Goal: Information Seeking & Learning: Learn about a topic

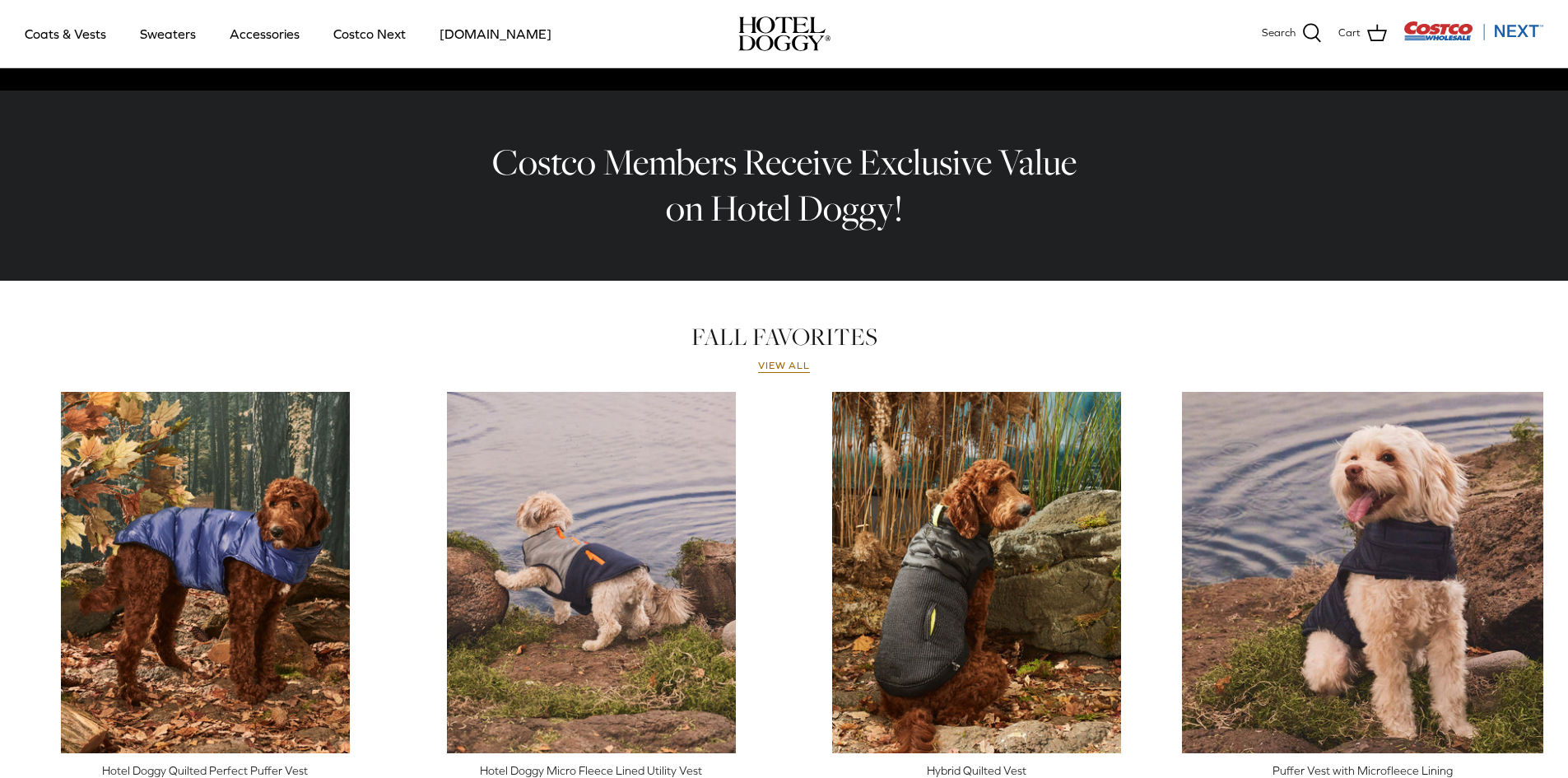
scroll to position [411, 0]
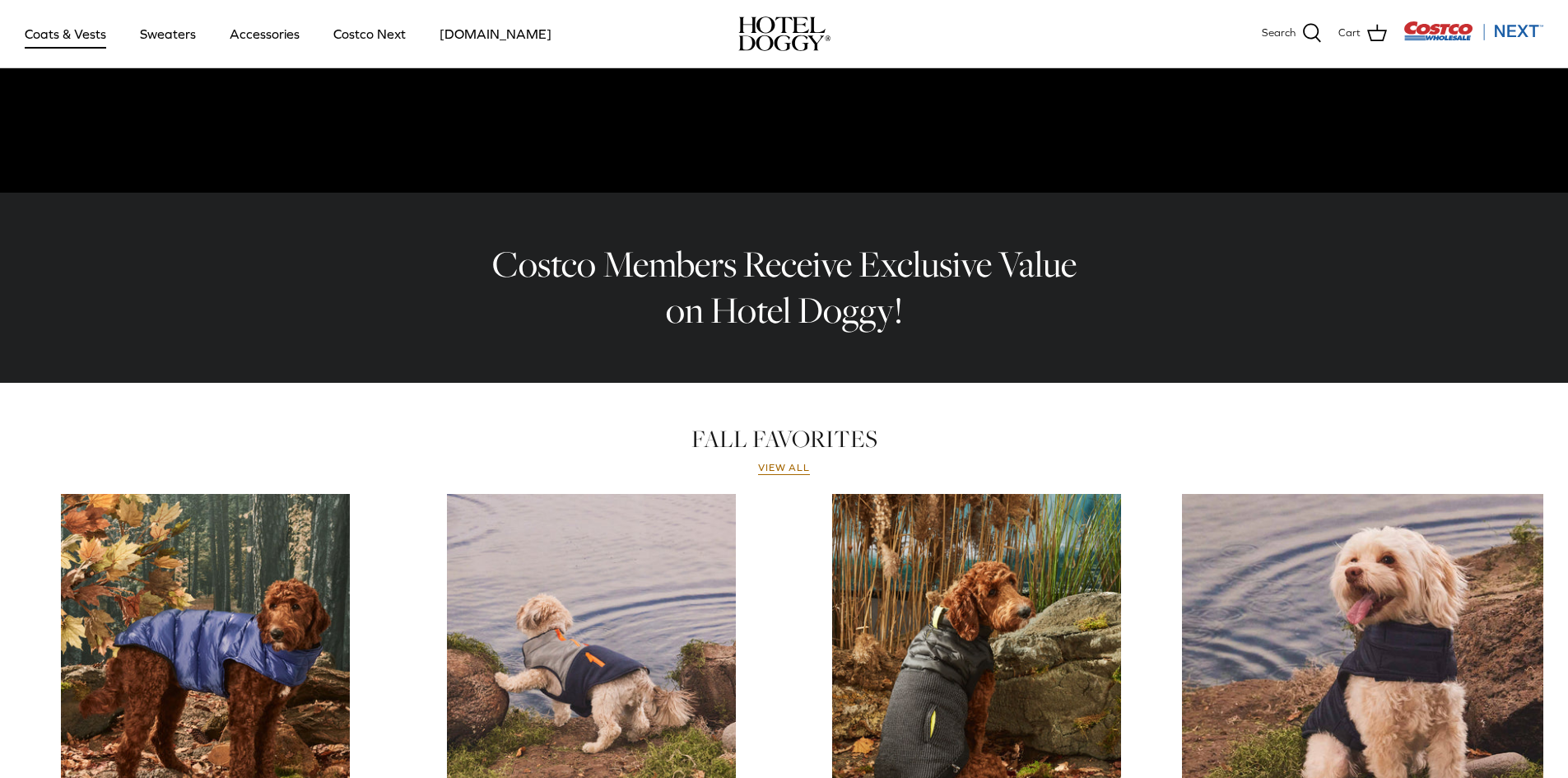
click at [51, 31] on link "Coats & Vests" at bounding box center [65, 34] width 111 height 56
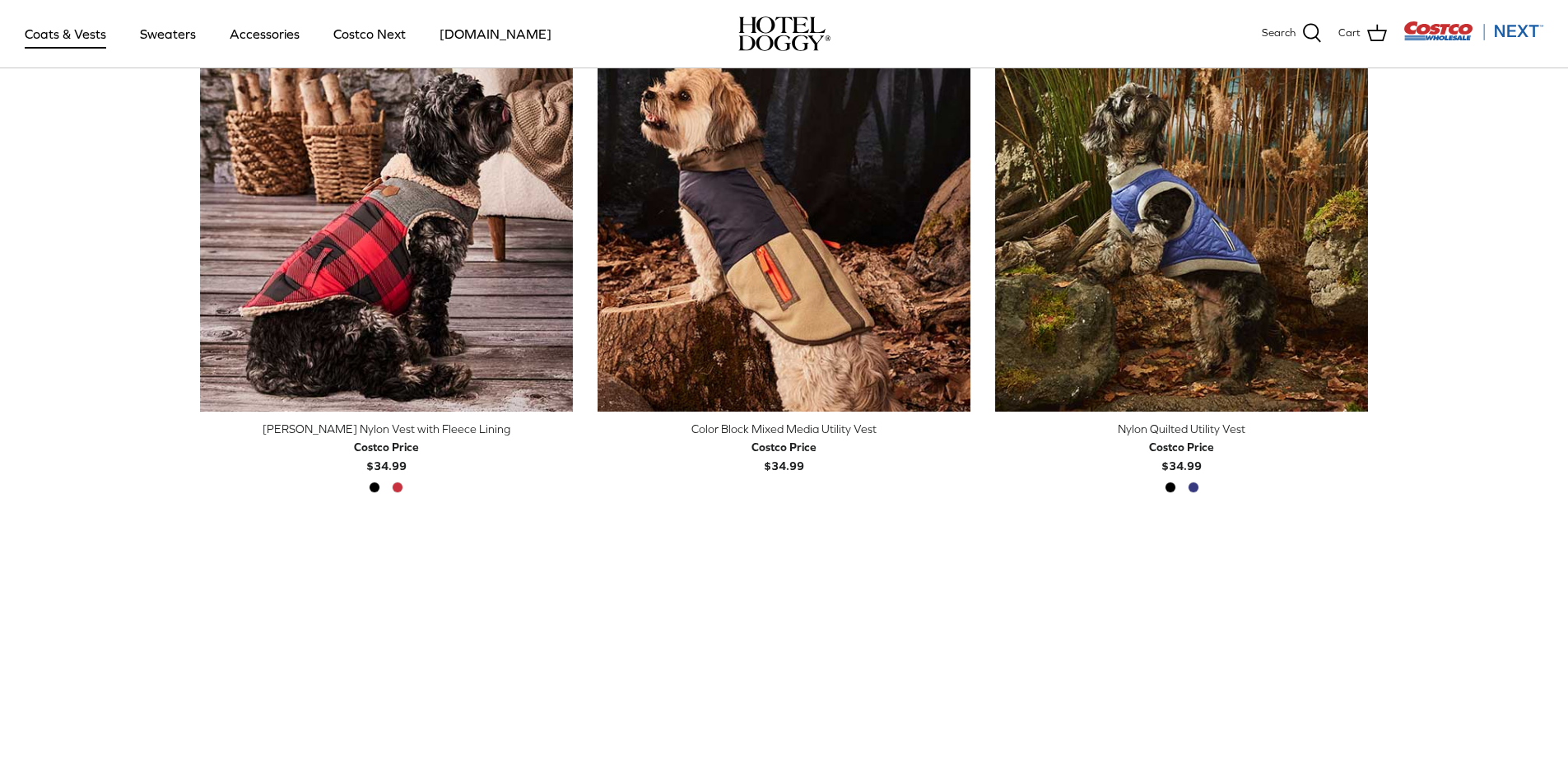
scroll to position [411, 0]
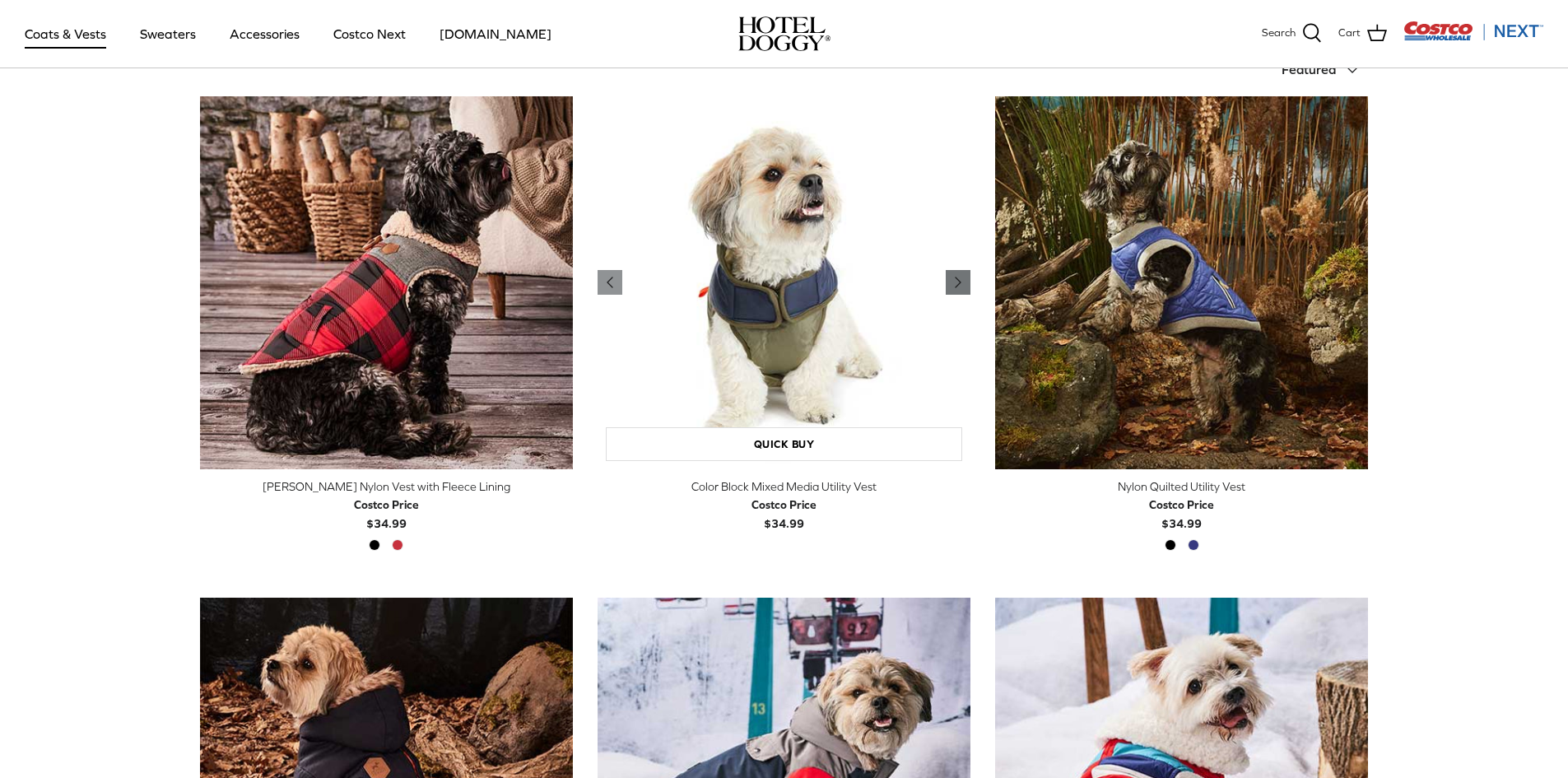
click at [958, 281] on polyline "Previous" at bounding box center [958, 281] width 5 height 9
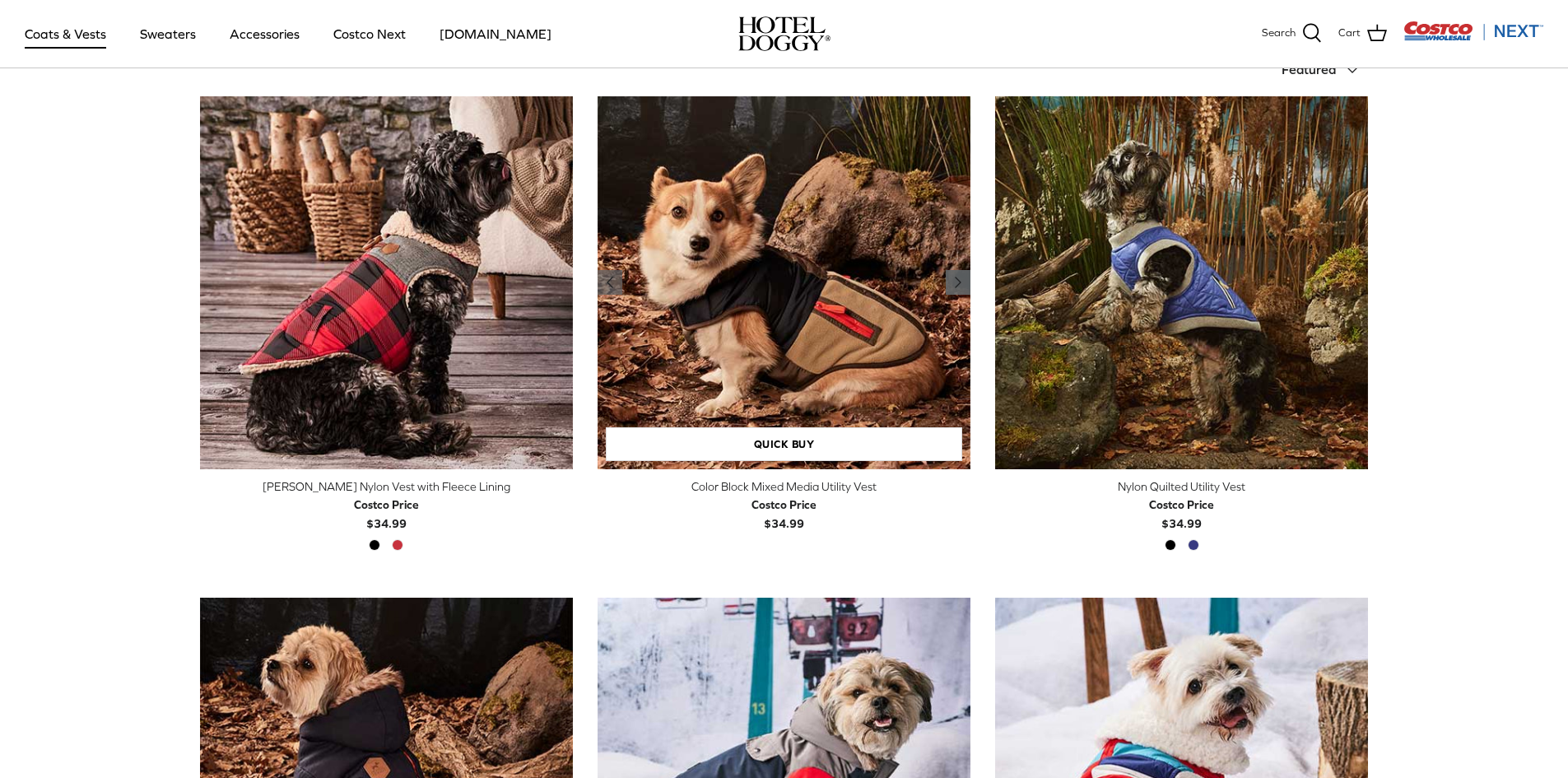
click at [958, 280] on polyline "Previous" at bounding box center [958, 281] width 5 height 9
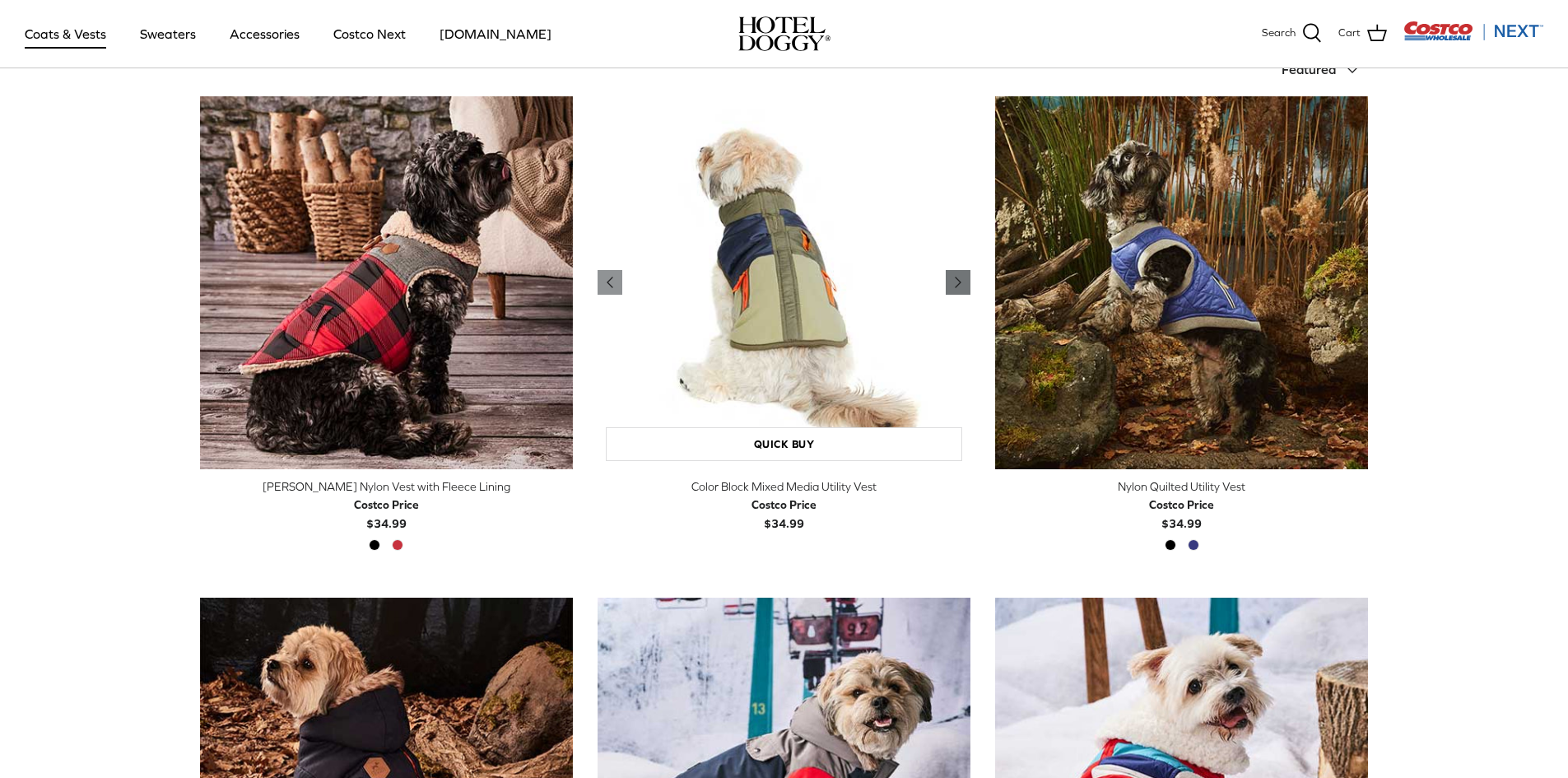
click at [958, 280] on polyline "Previous" at bounding box center [958, 281] width 5 height 9
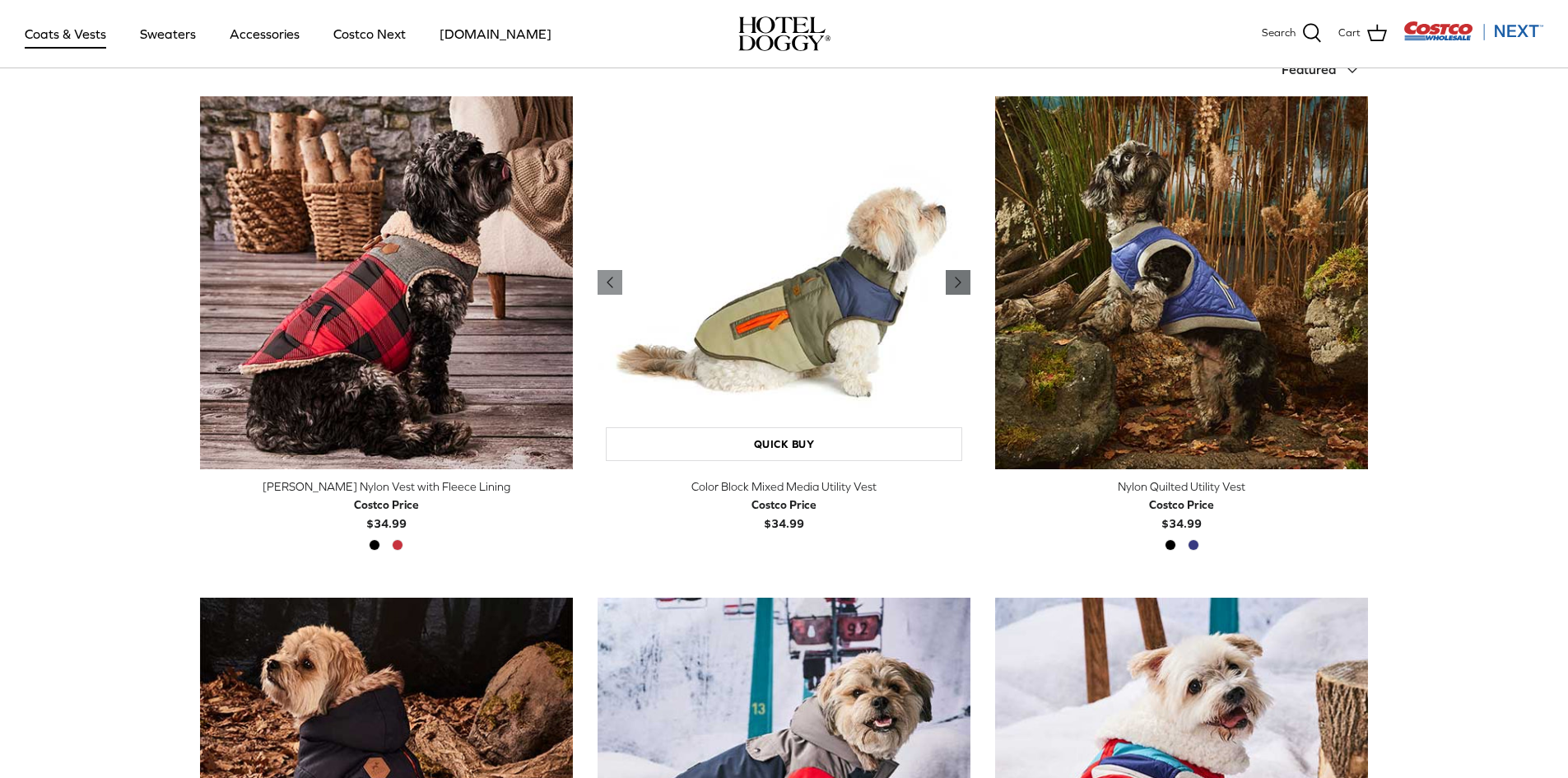
click at [958, 280] on polyline "Previous" at bounding box center [958, 281] width 5 height 9
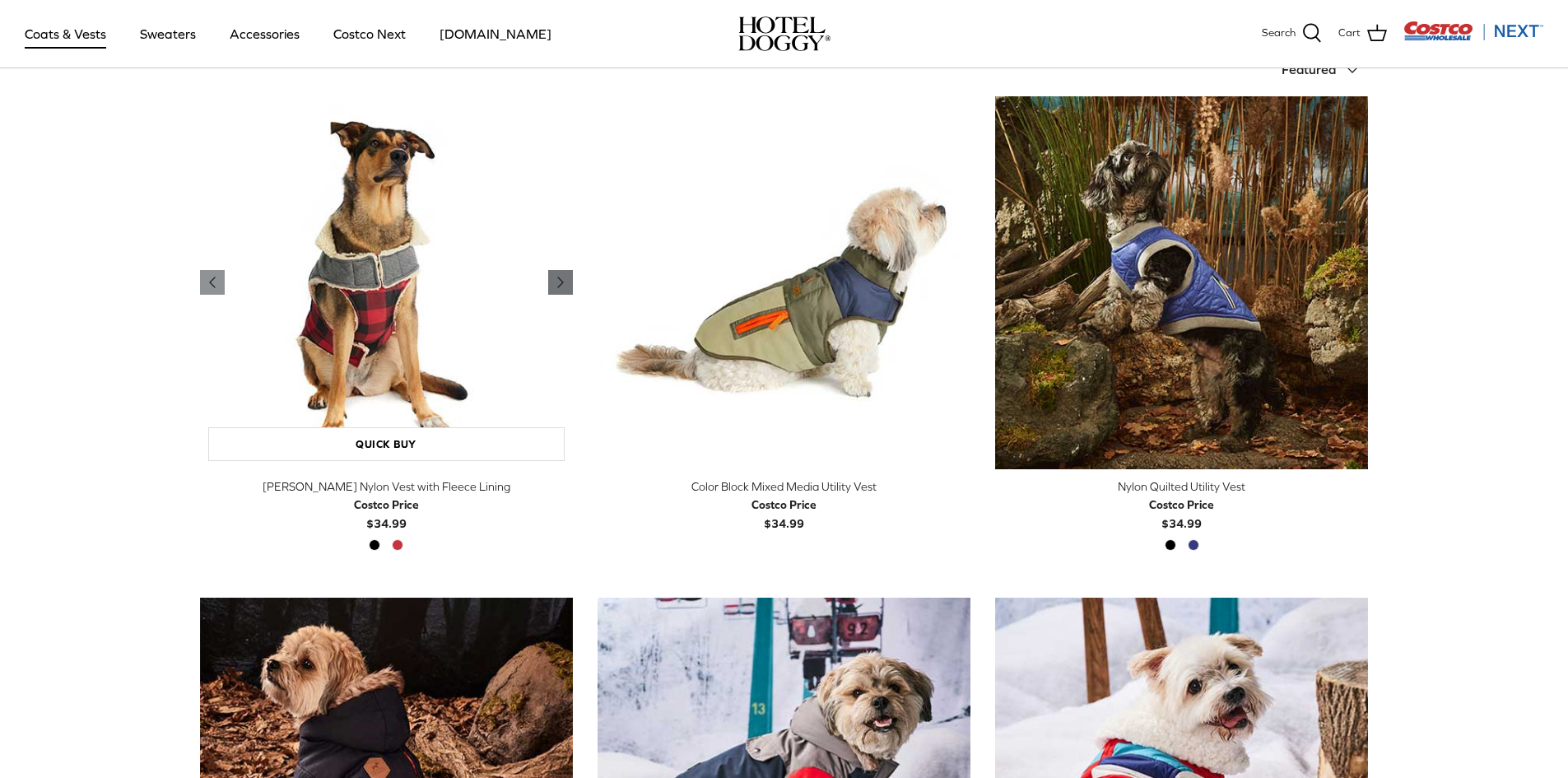
click at [551, 281] on icon "Right" at bounding box center [560, 282] width 20 height 20
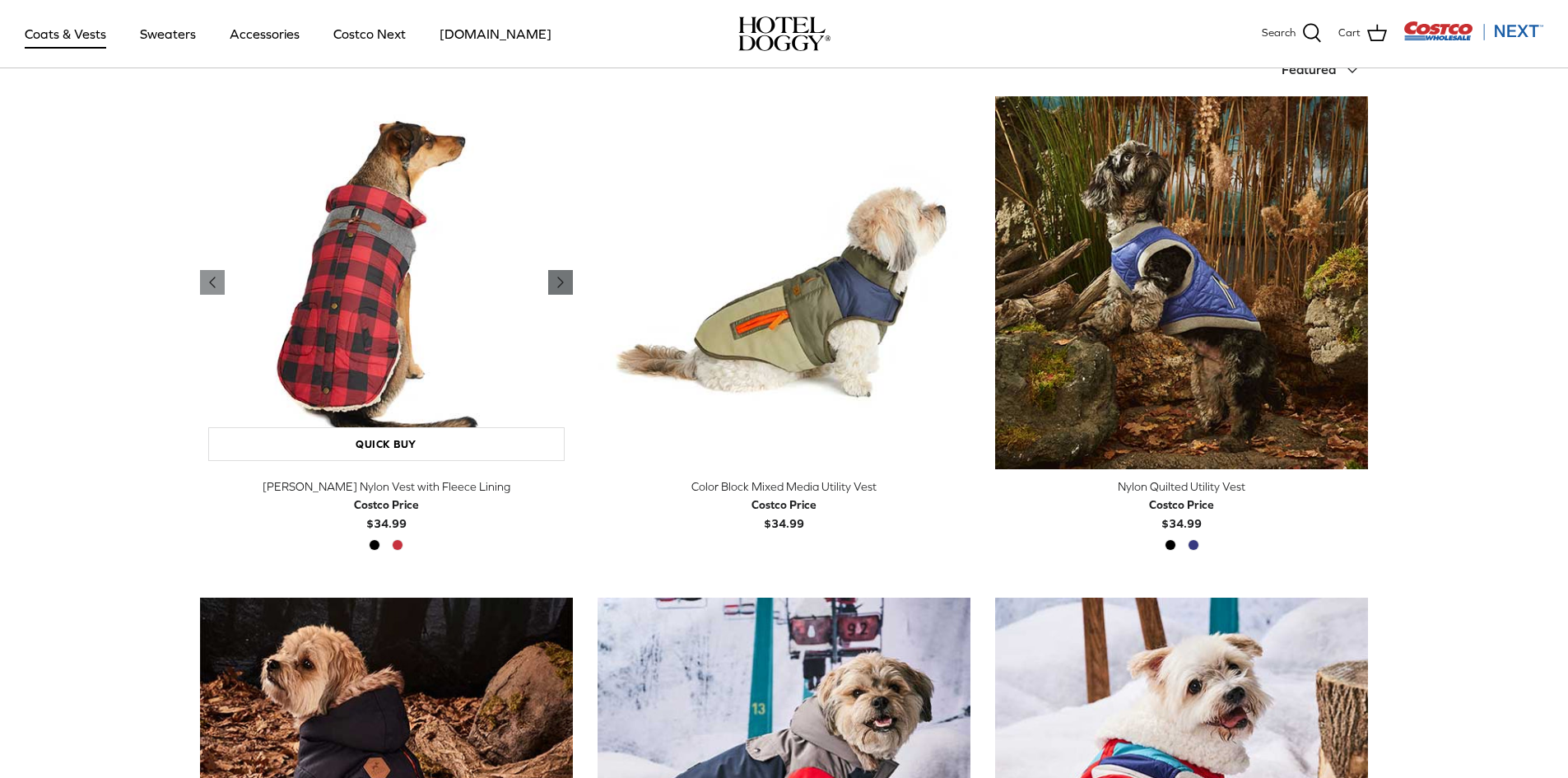
click at [551, 275] on icon "Right" at bounding box center [560, 282] width 20 height 20
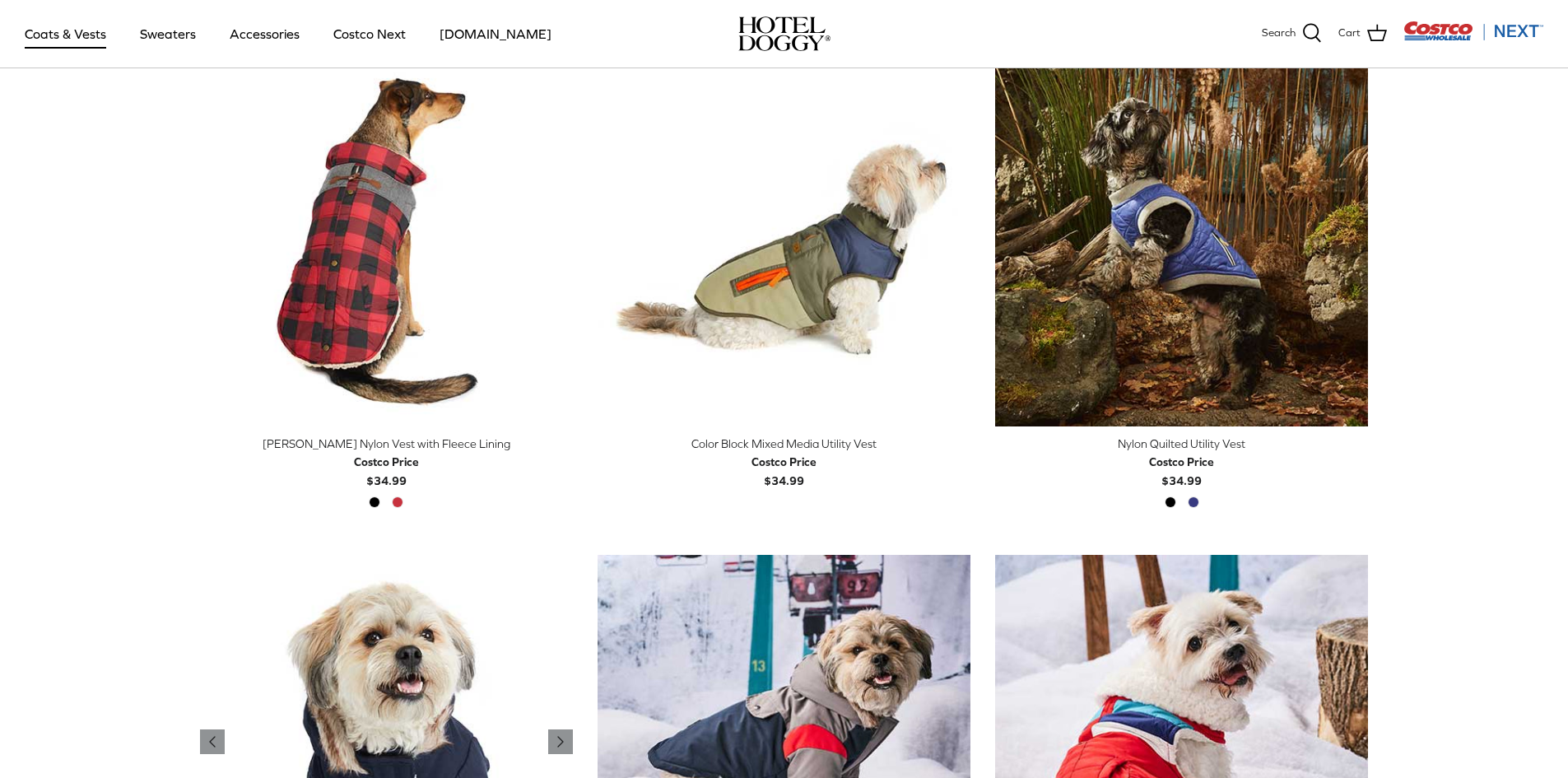
scroll to position [741, 0]
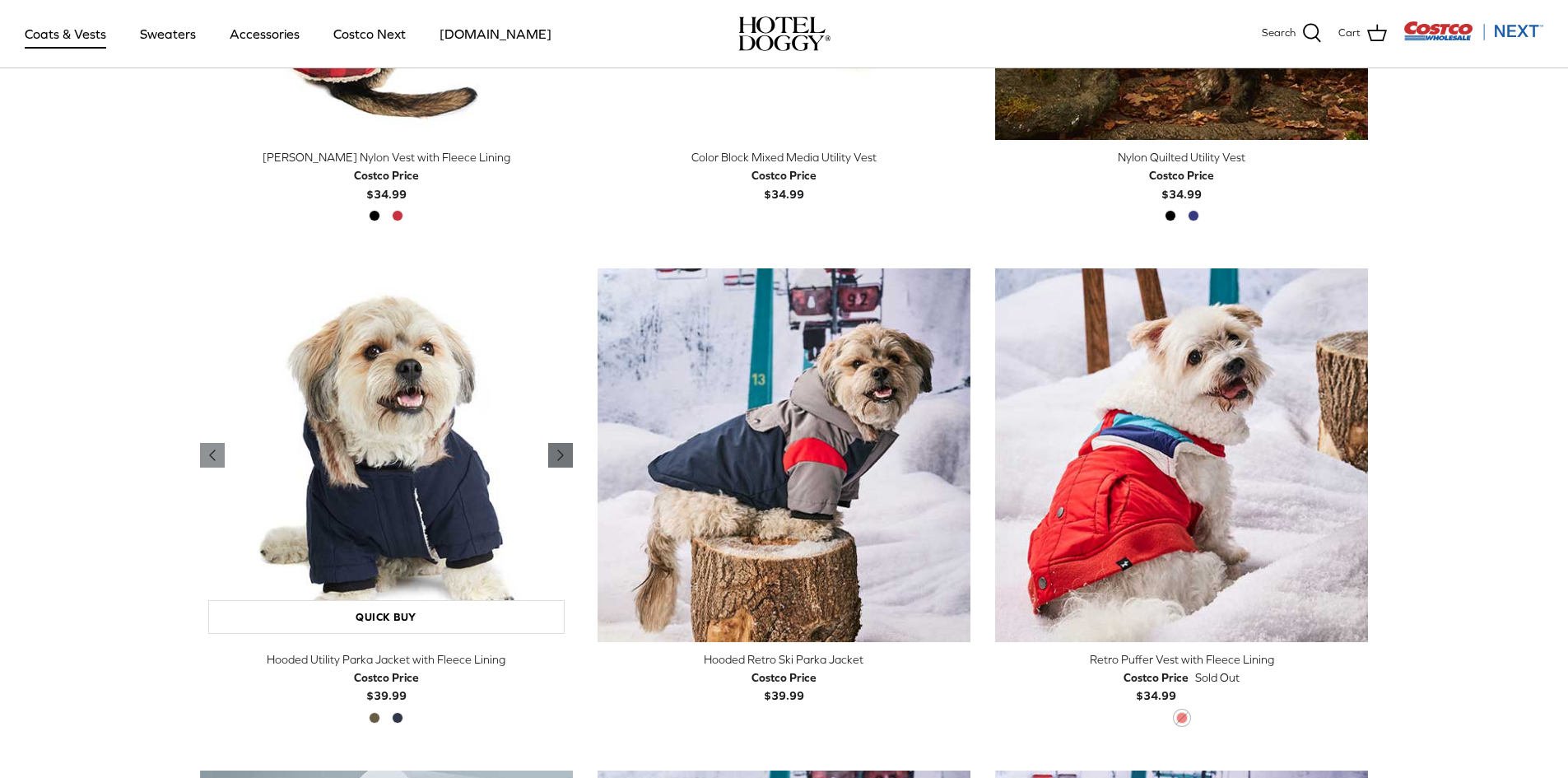
click at [562, 448] on icon "Right" at bounding box center [560, 454] width 20 height 20
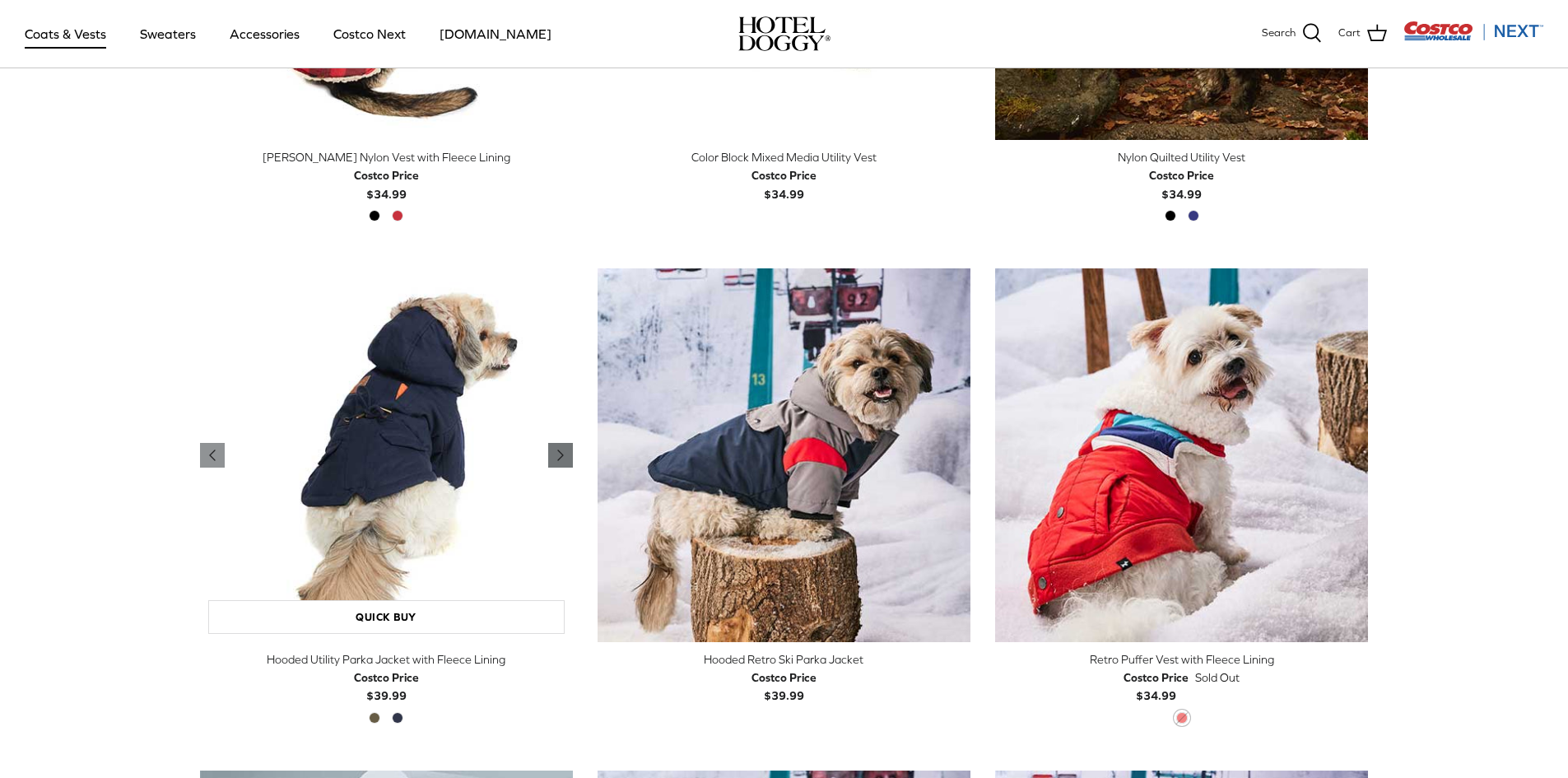
click at [562, 448] on icon "Right" at bounding box center [560, 454] width 20 height 20
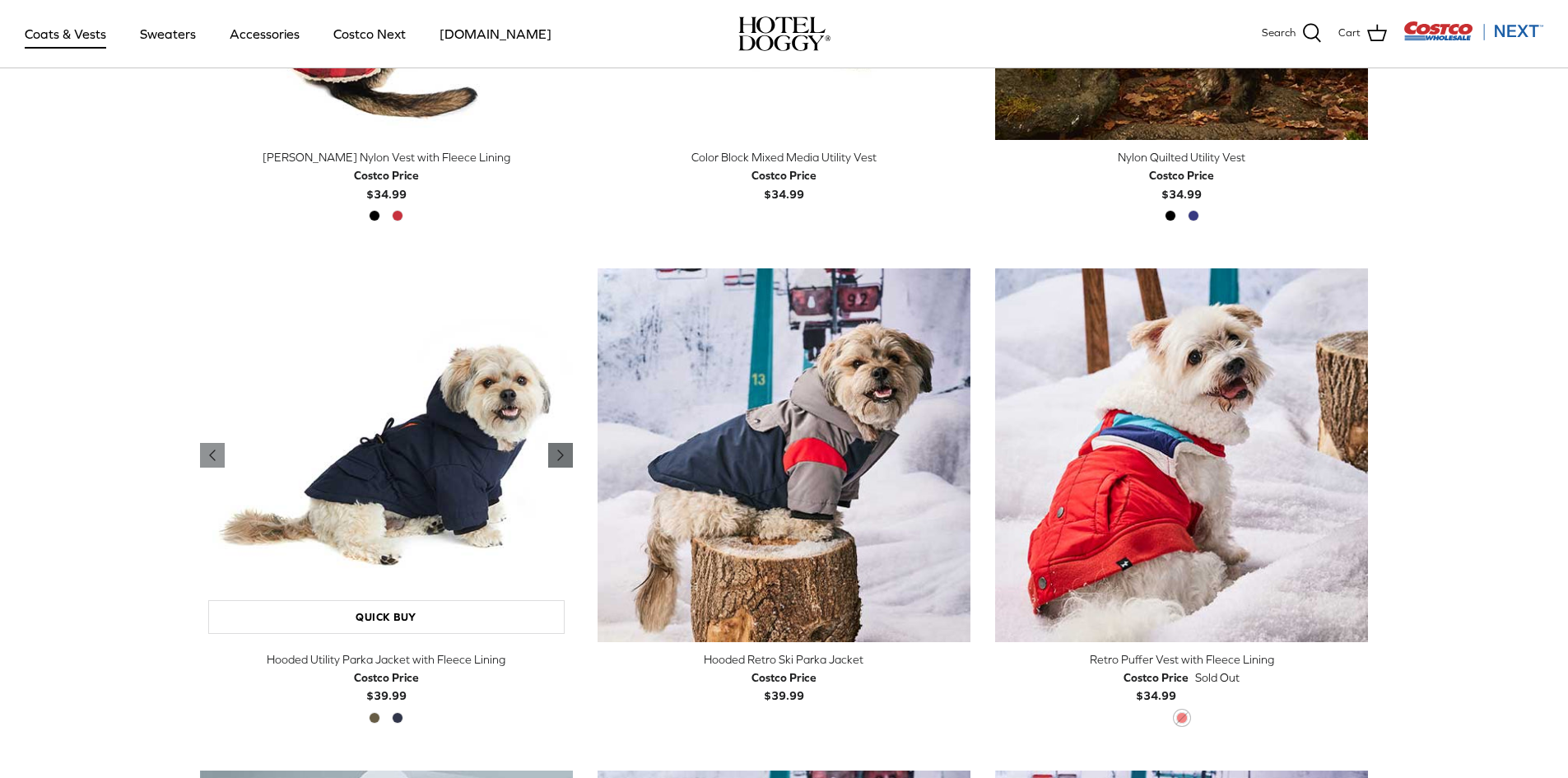
click at [561, 447] on icon "Right" at bounding box center [560, 454] width 20 height 20
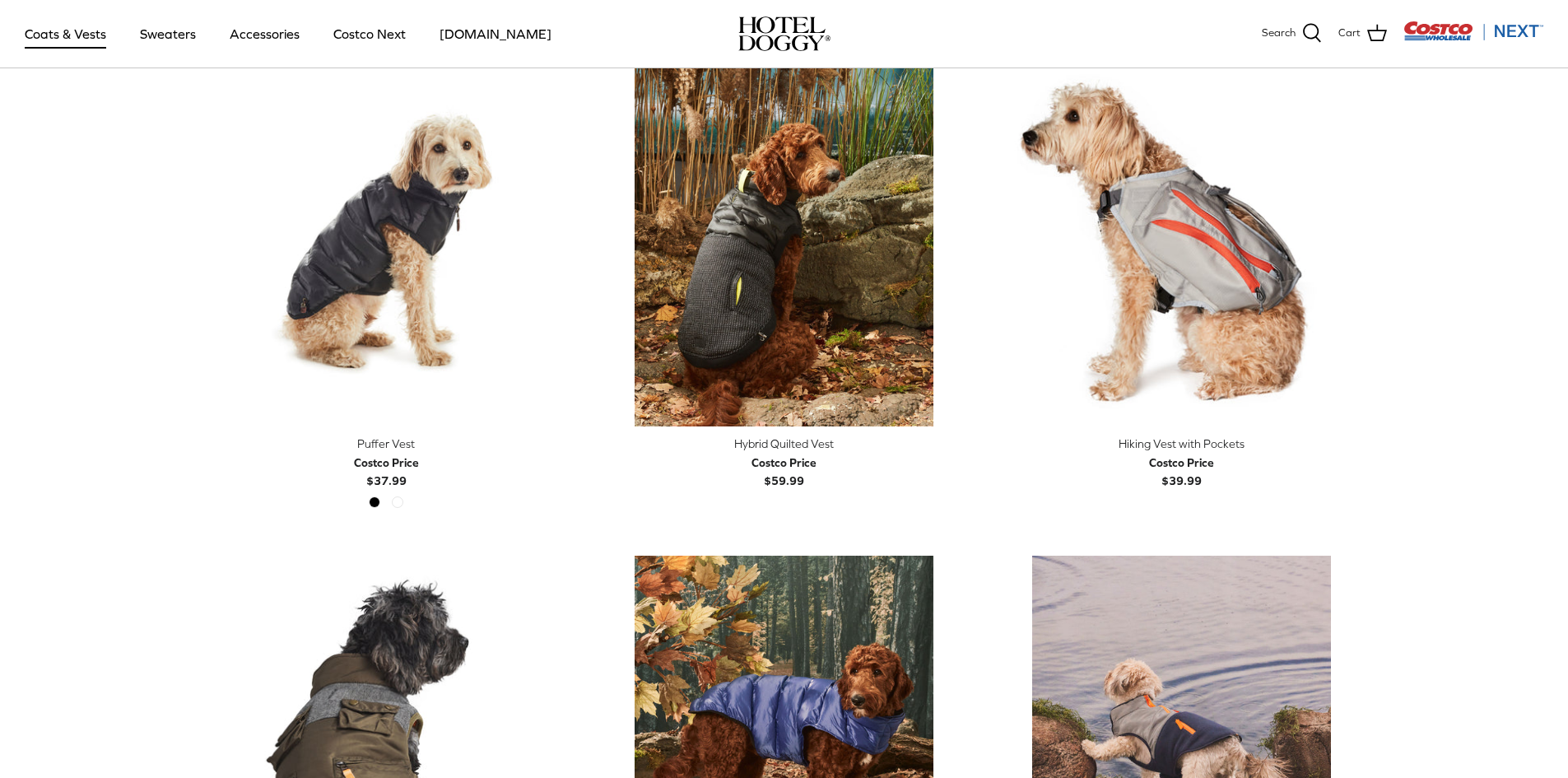
scroll to position [3374, 0]
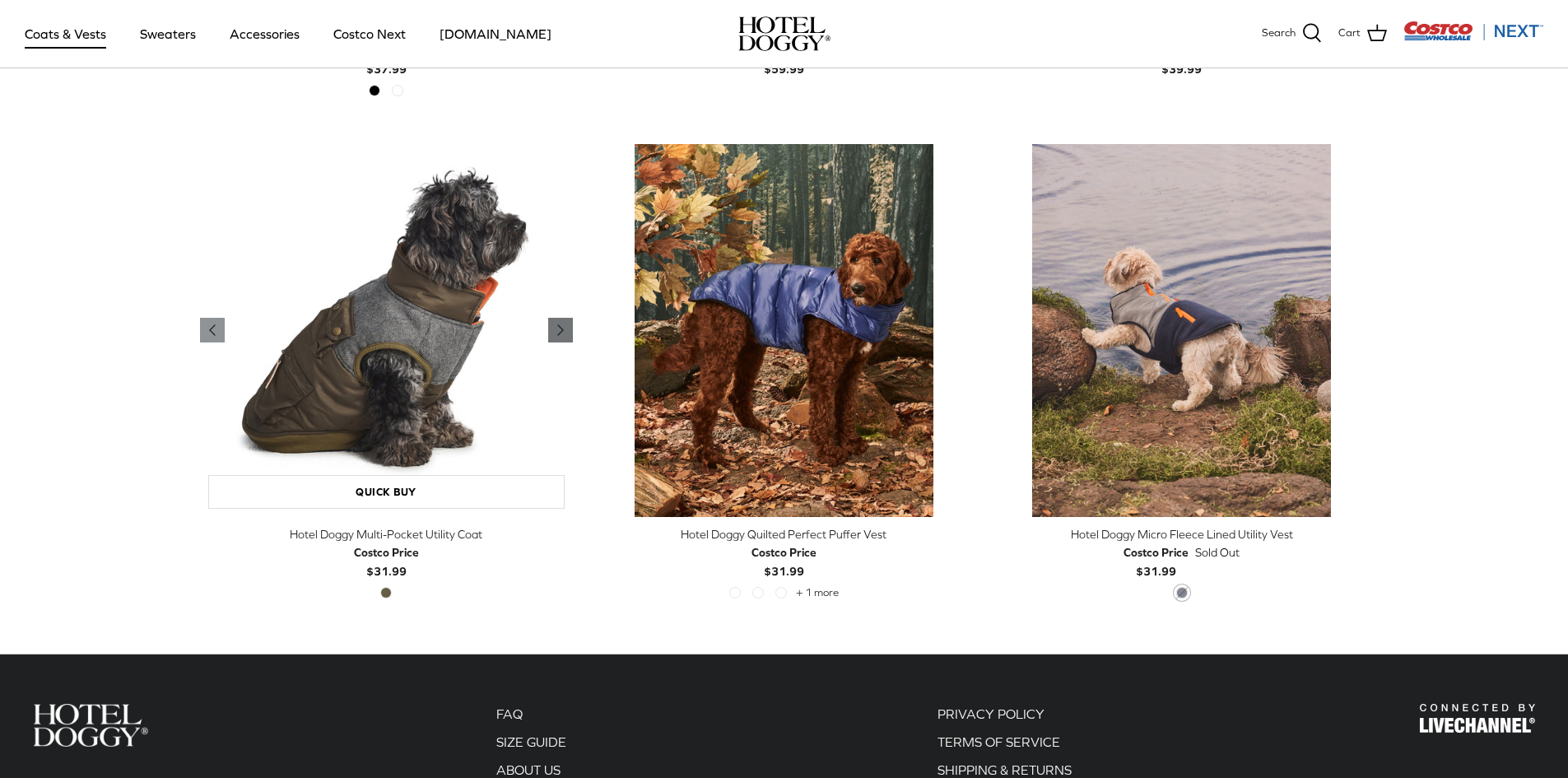
click at [566, 331] on icon "Right" at bounding box center [560, 330] width 20 height 20
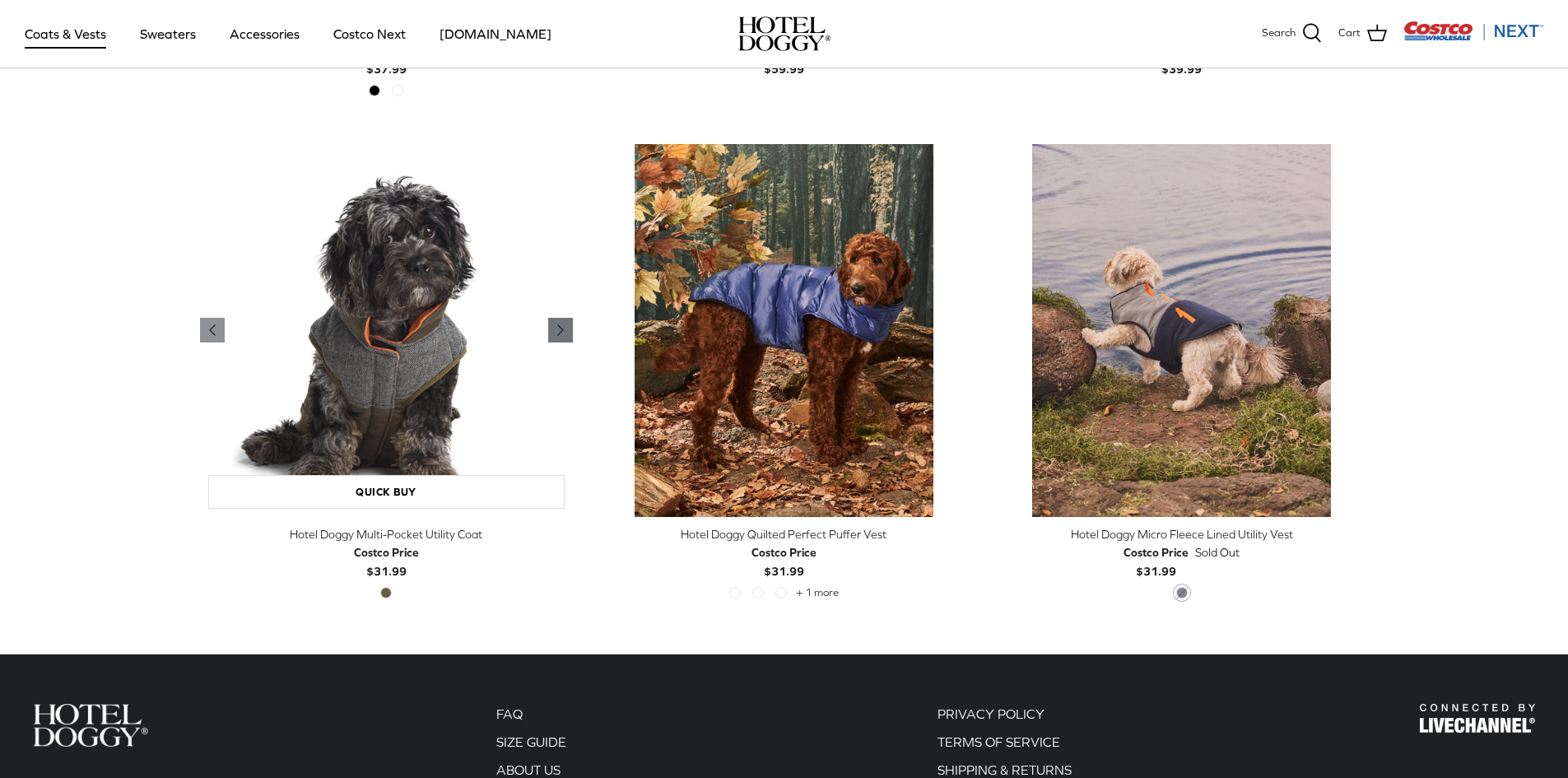
click at [566, 331] on icon "Right" at bounding box center [560, 330] width 20 height 20
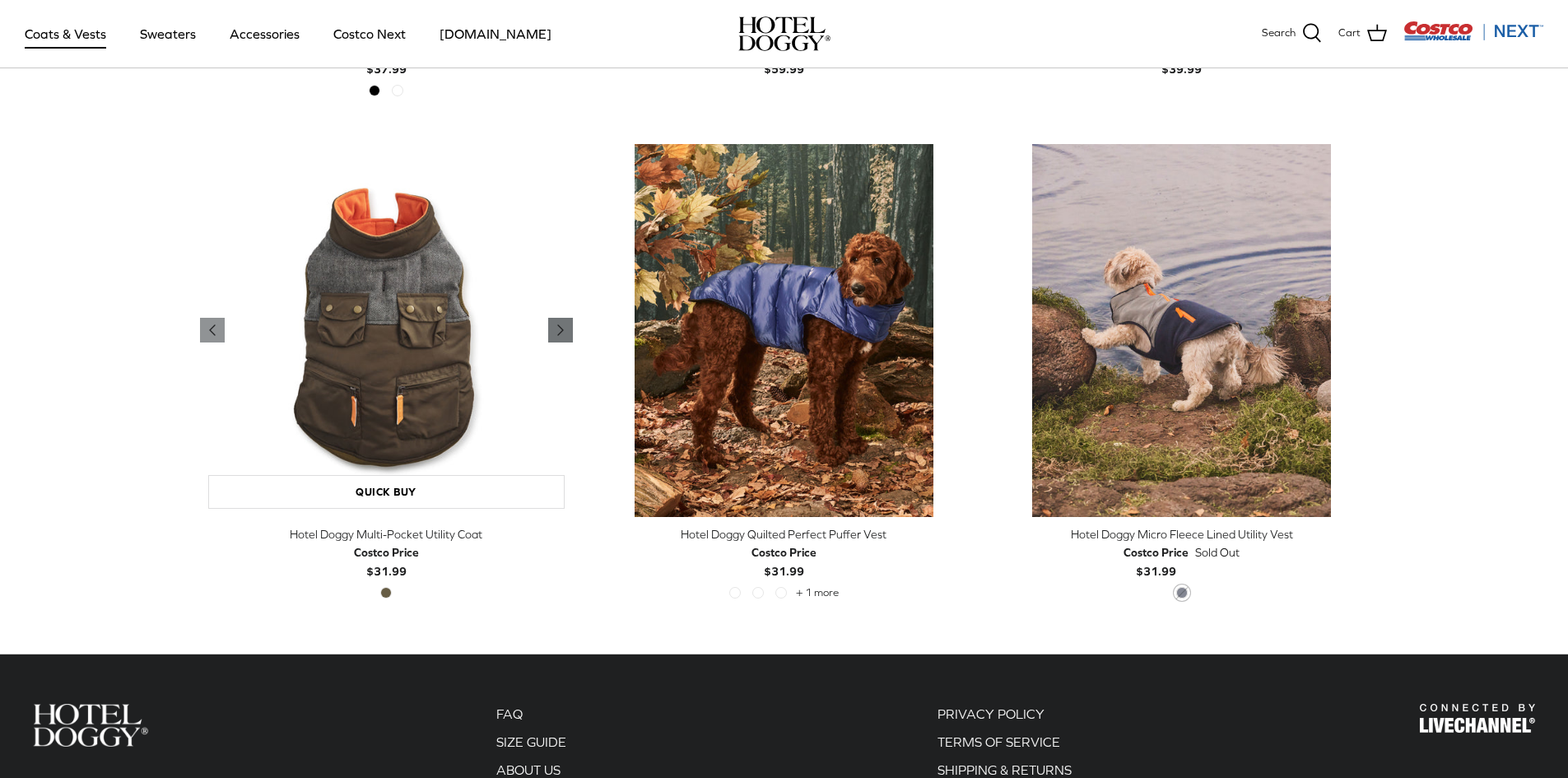
click at [566, 331] on icon "Right" at bounding box center [560, 330] width 20 height 20
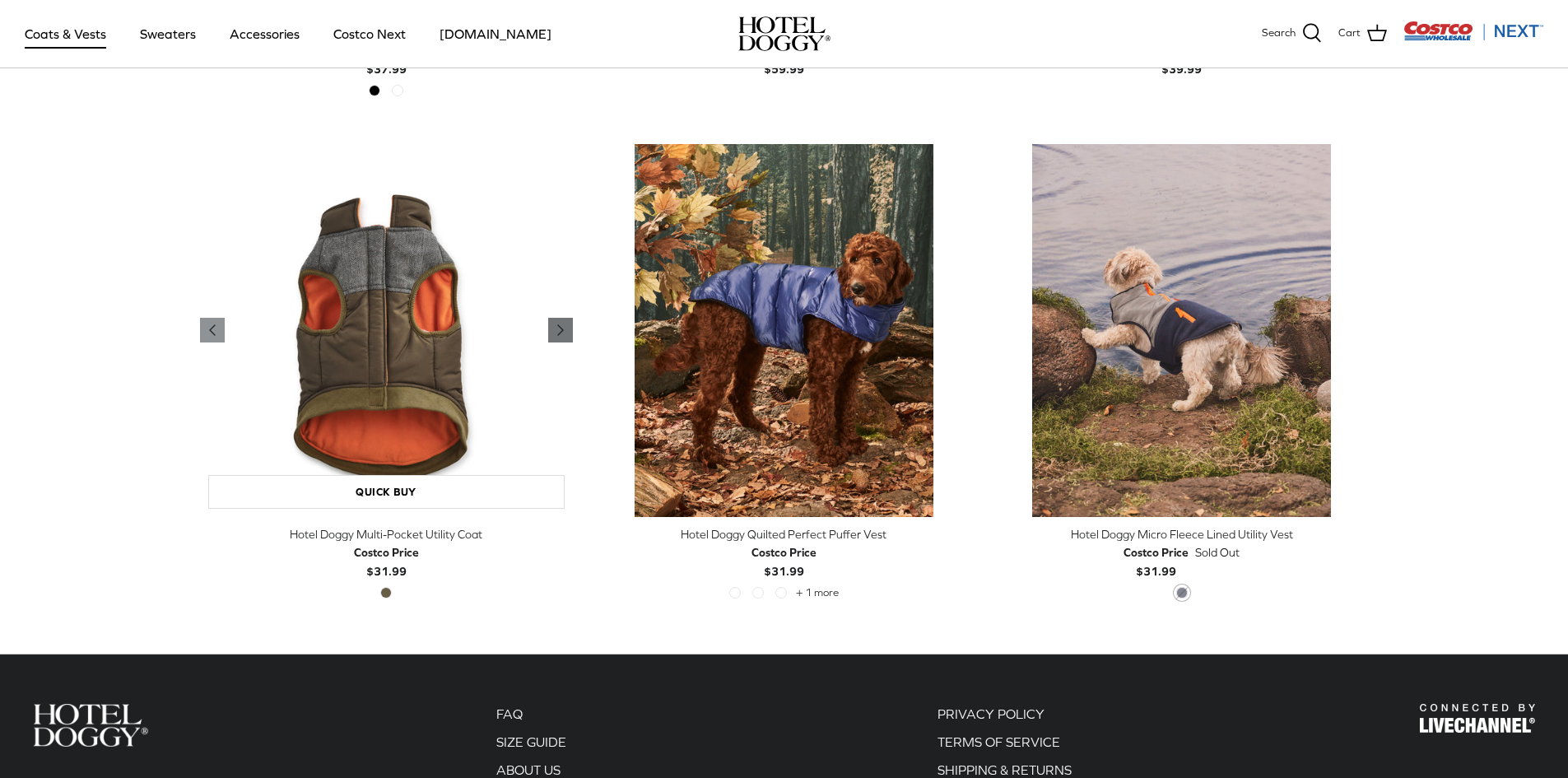
click at [562, 322] on icon "Right" at bounding box center [560, 330] width 20 height 20
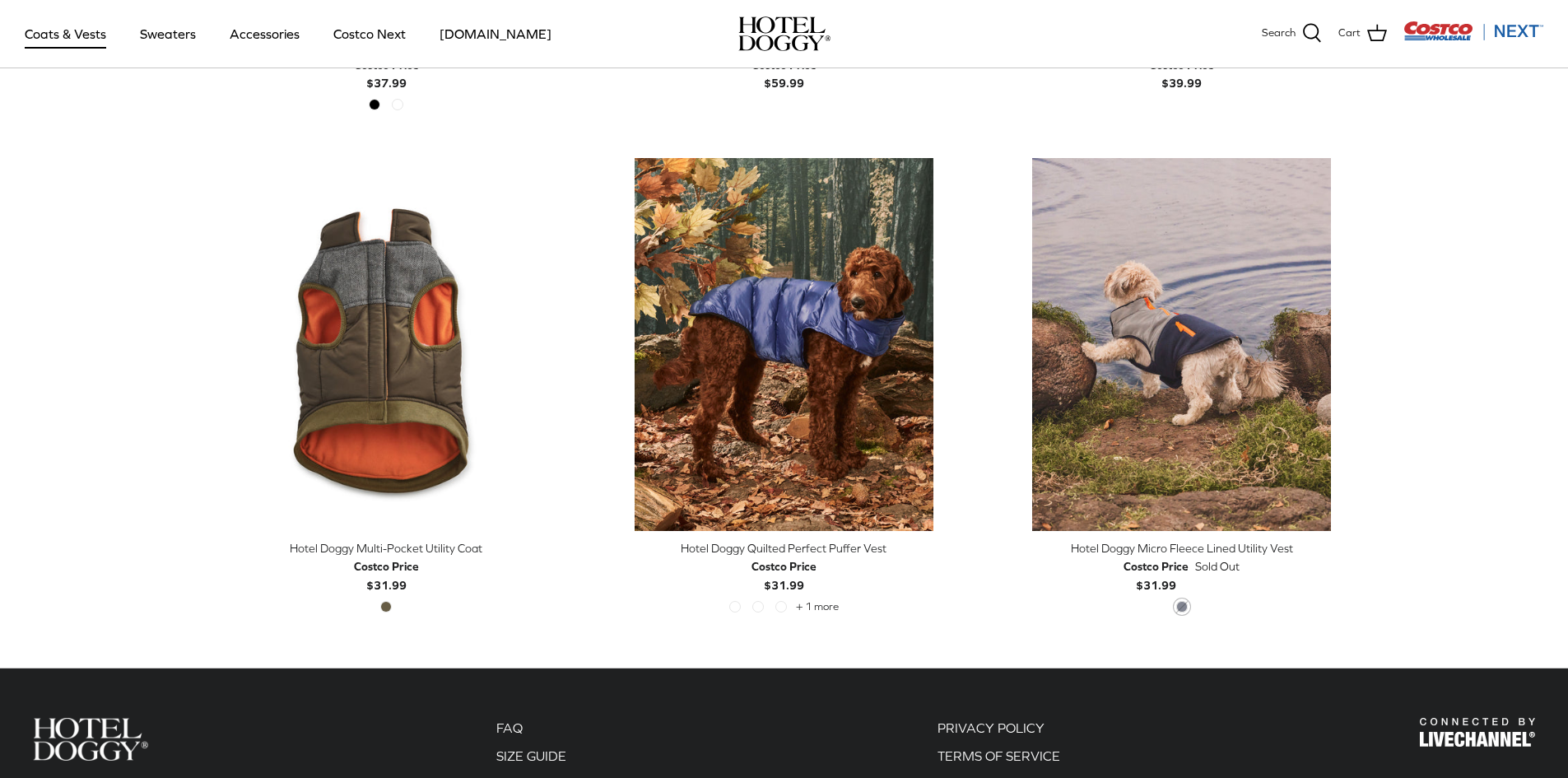
scroll to position [3456, 0]
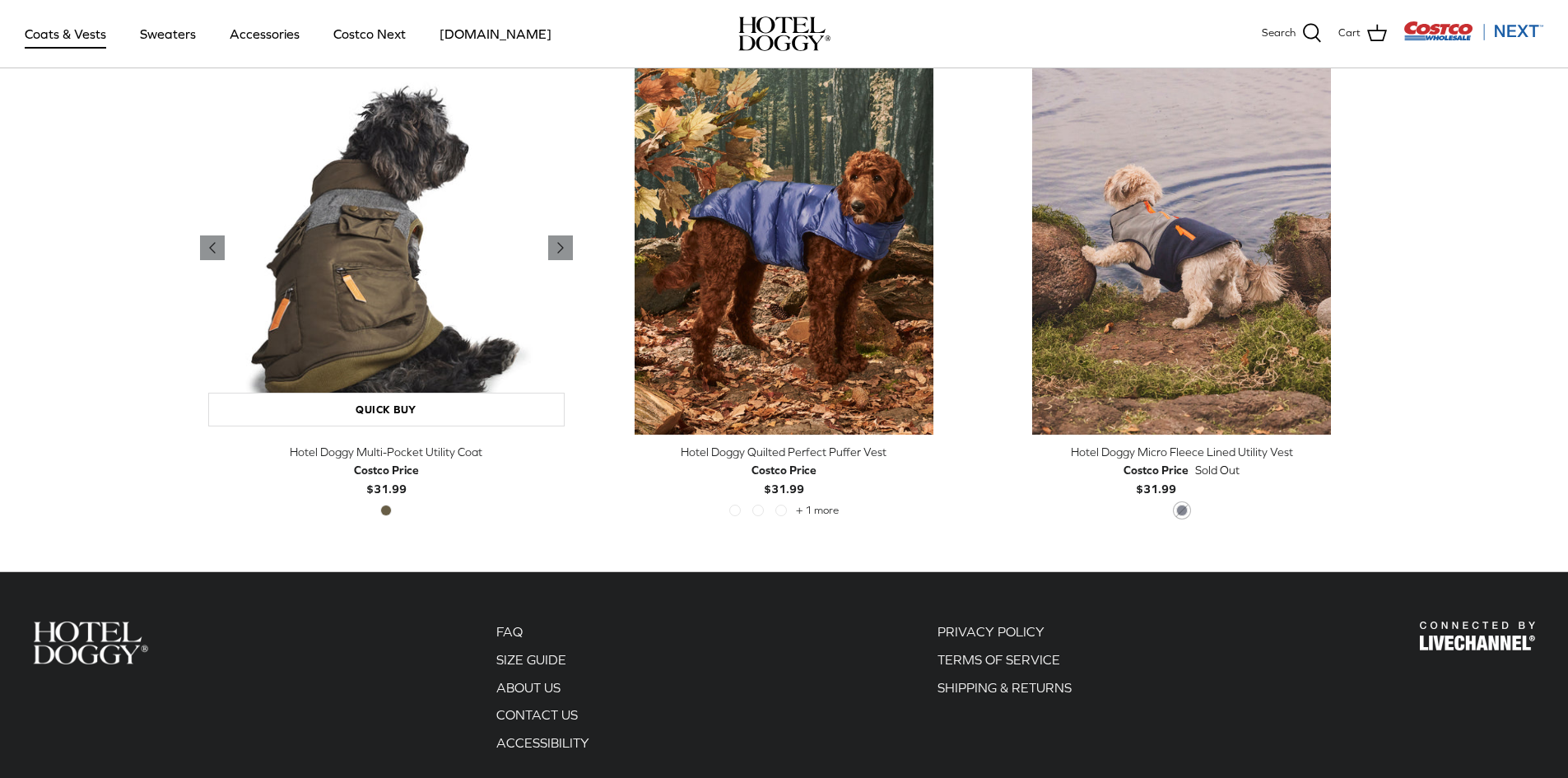
click at [350, 294] on img "Hotel Doggy Multi-Pocket Utility Coat" at bounding box center [386, 248] width 373 height 373
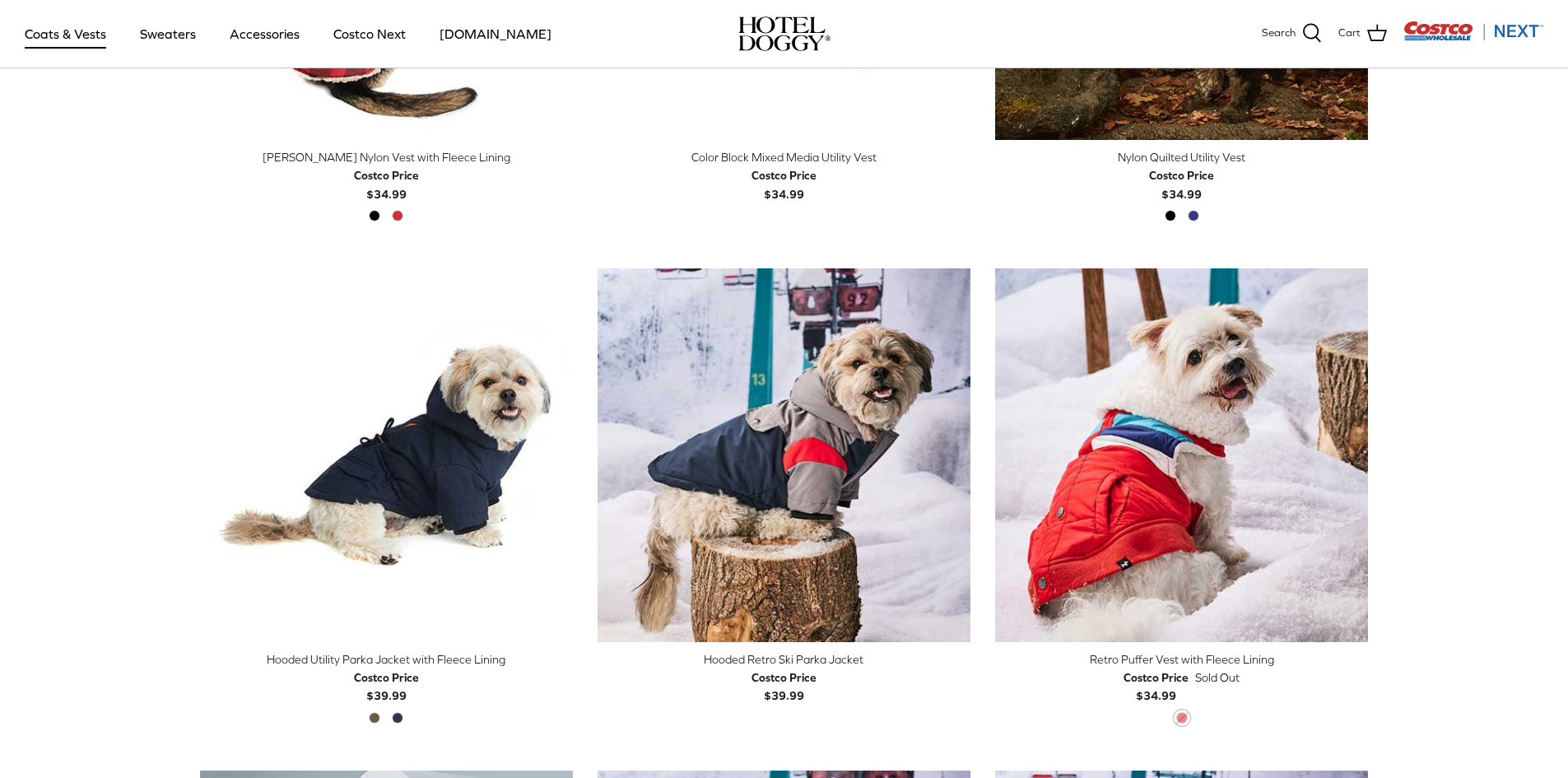
scroll to position [164, 0]
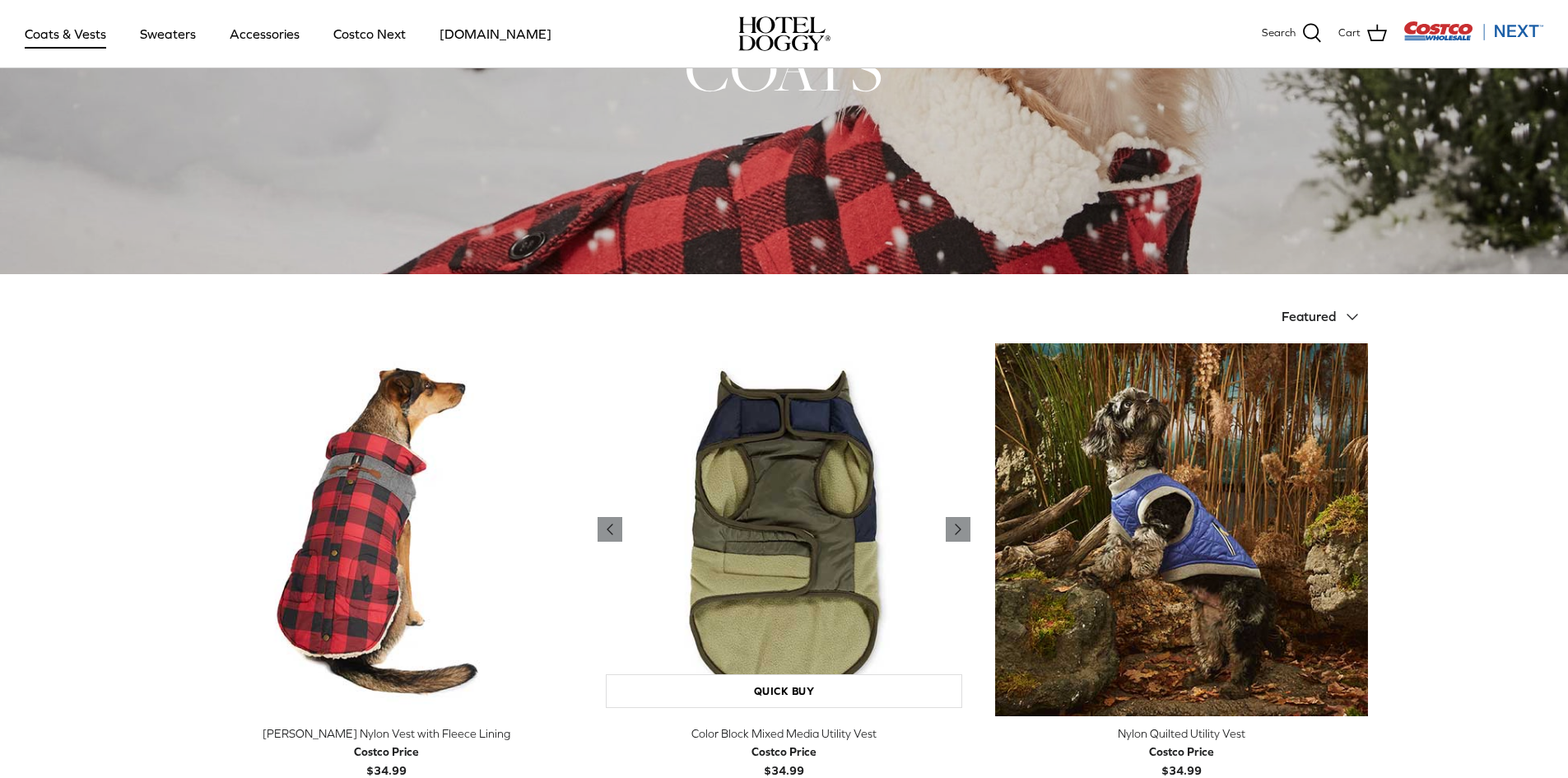
click at [863, 562] on img "Color Block Mixed Media Utility Vest" at bounding box center [783, 529] width 373 height 373
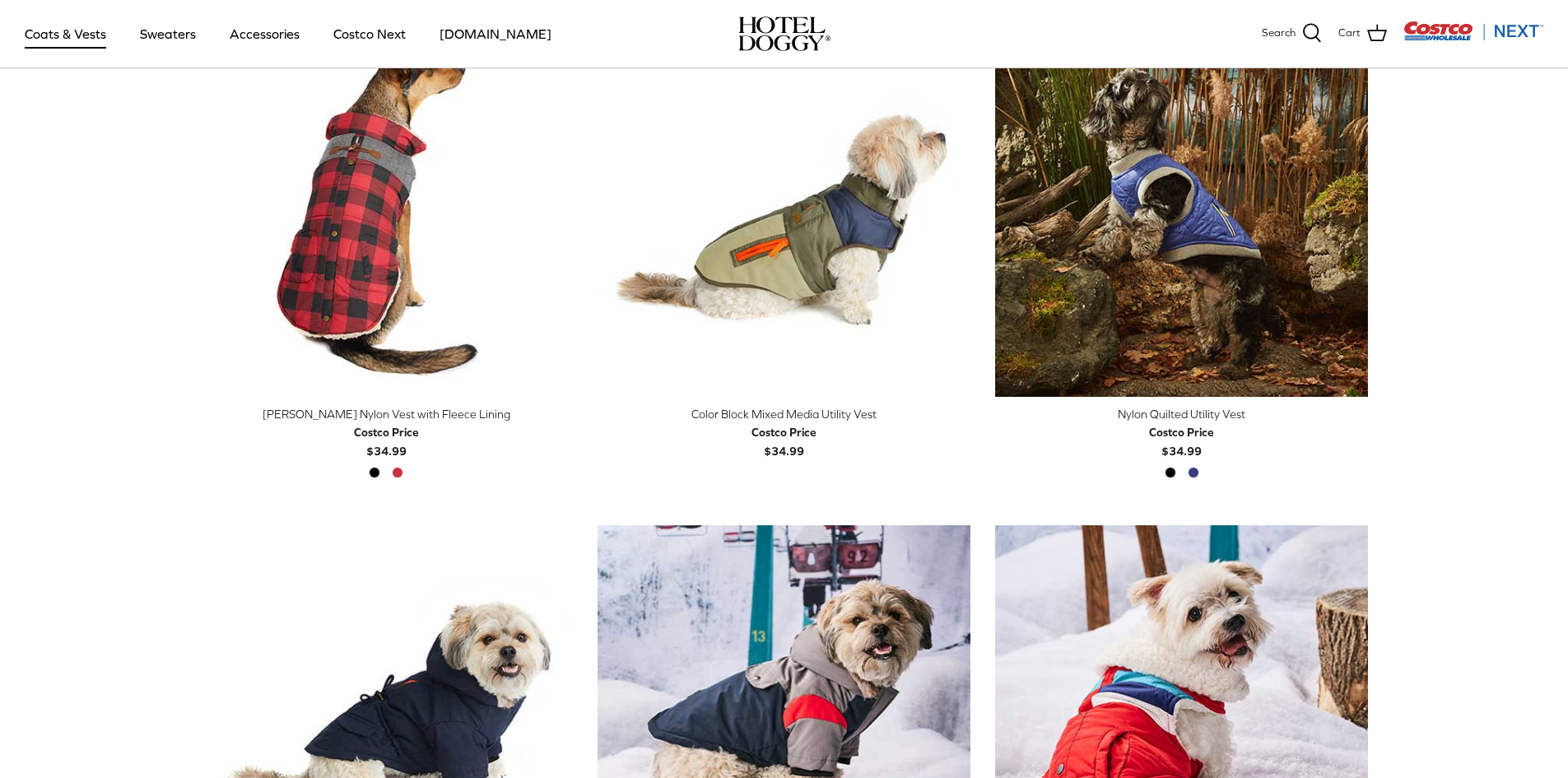
scroll to position [494, 0]
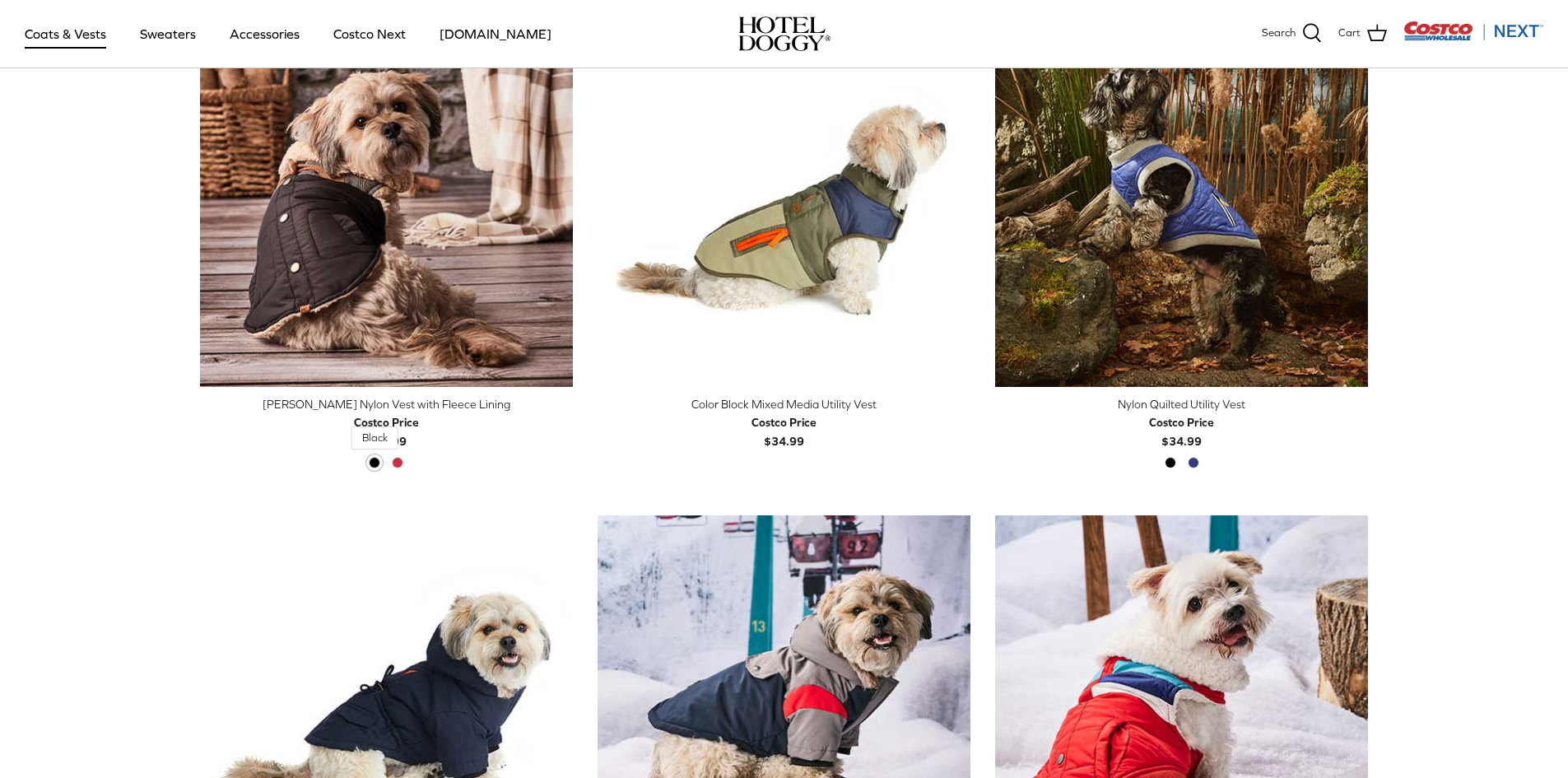
click at [378, 460] on span "Black" at bounding box center [373, 462] width 11 height 11
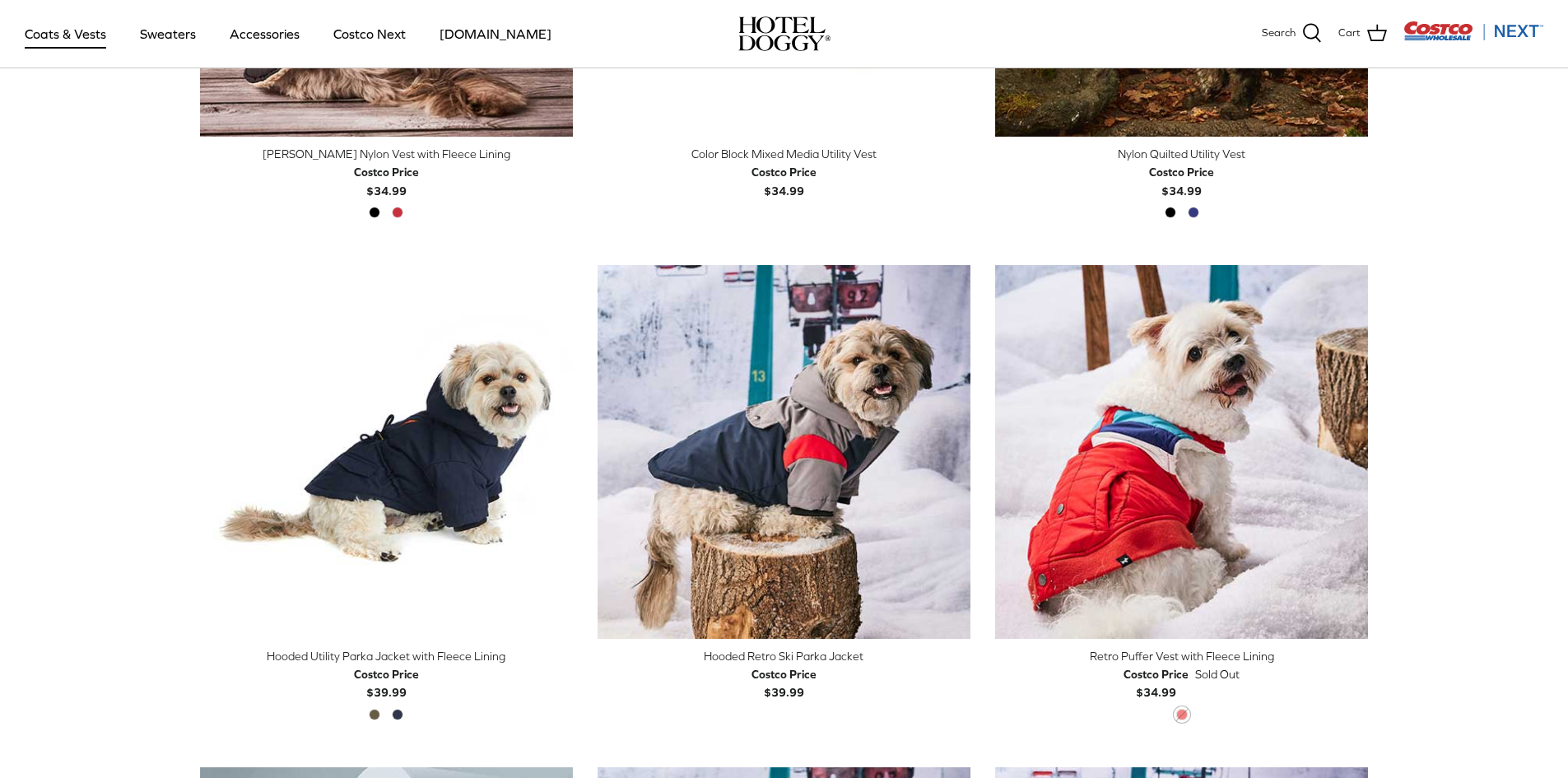
scroll to position [741, 0]
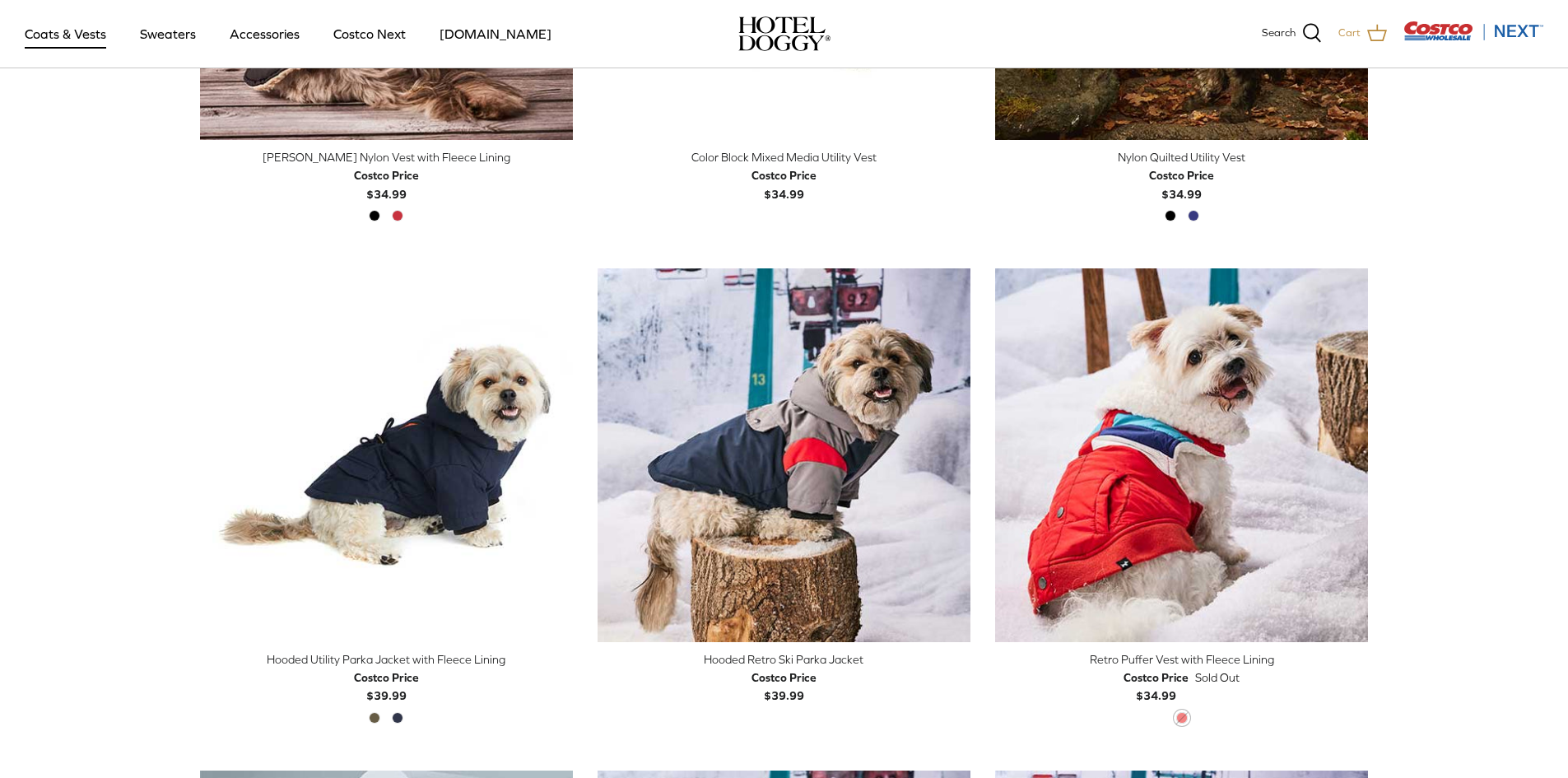
click at [1363, 34] on link "Cart" at bounding box center [1362, 34] width 48 height 22
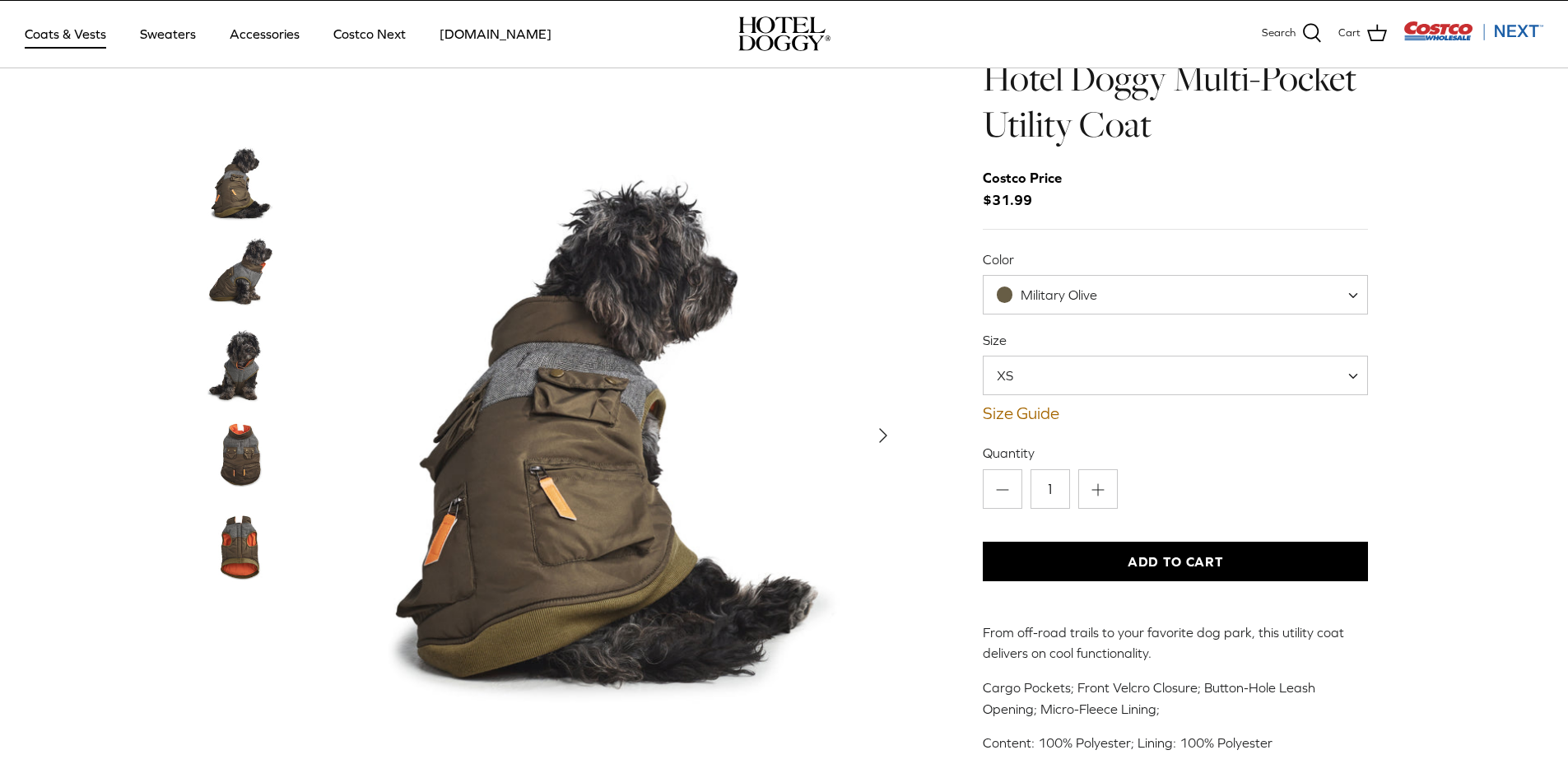
scroll to position [83, 0]
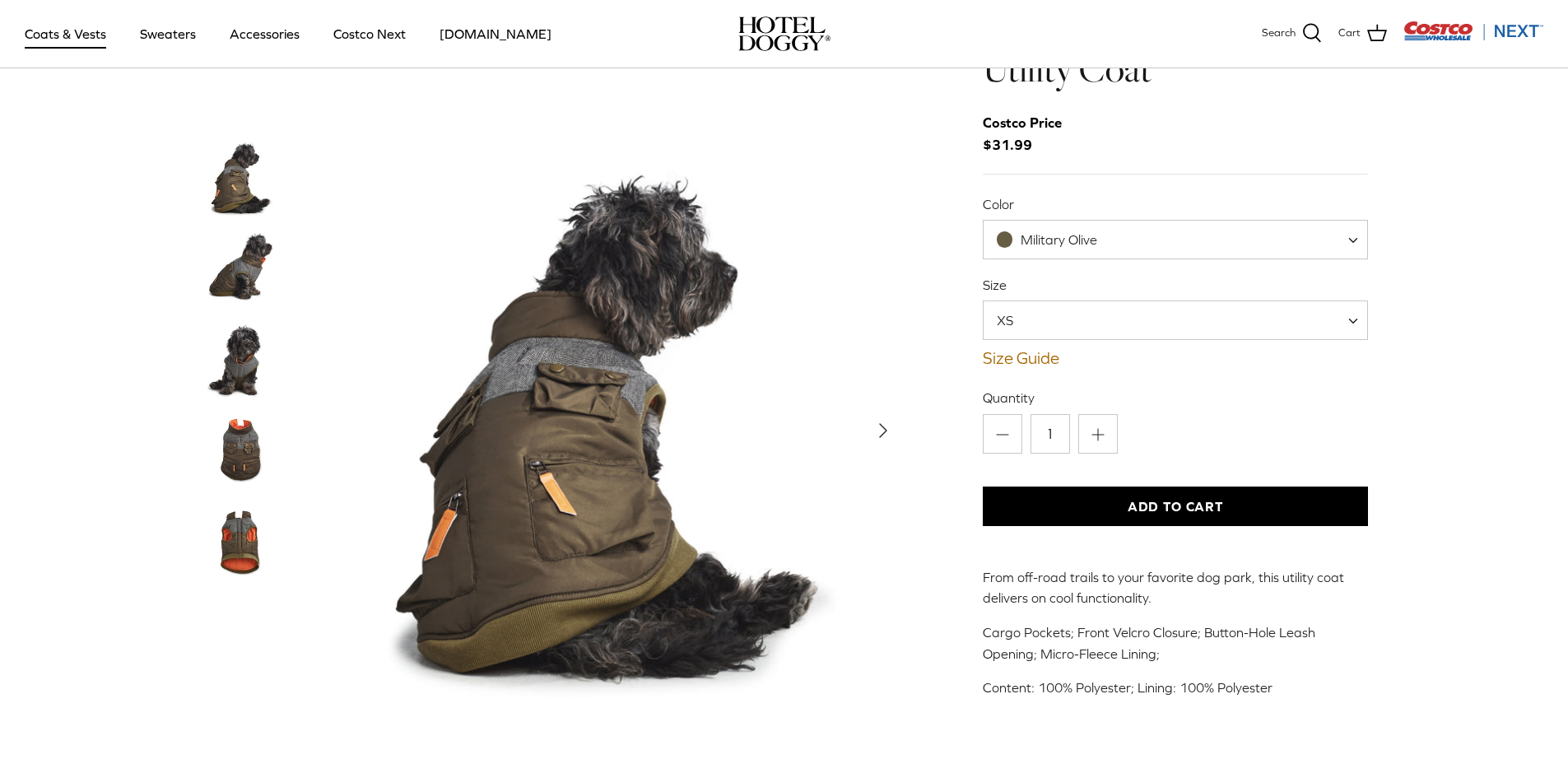
click at [245, 381] on img "Thumbnail Link" at bounding box center [241, 360] width 83 height 83
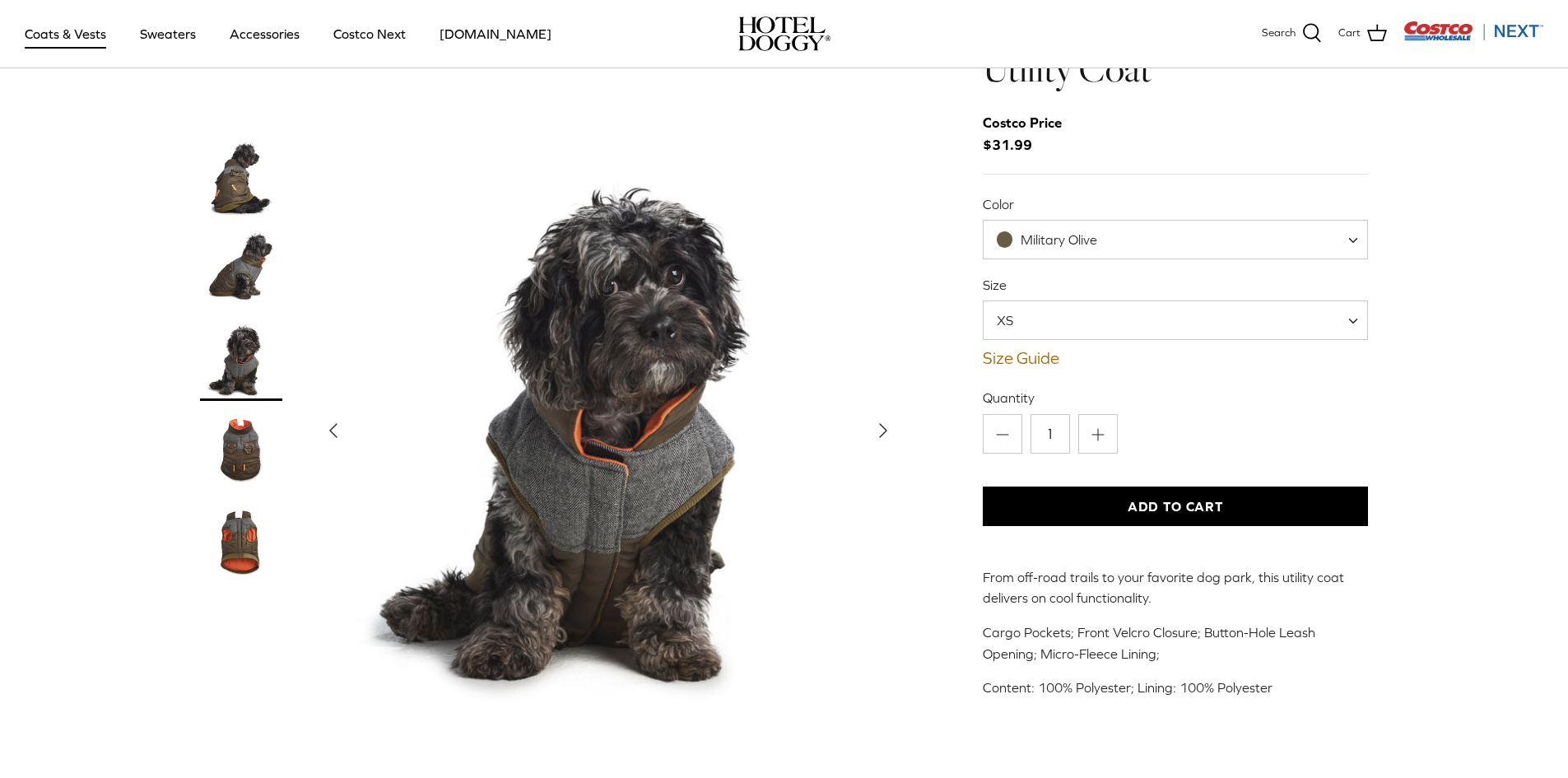
click at [238, 264] on img "Thumbnail Link" at bounding box center [241, 269] width 83 height 83
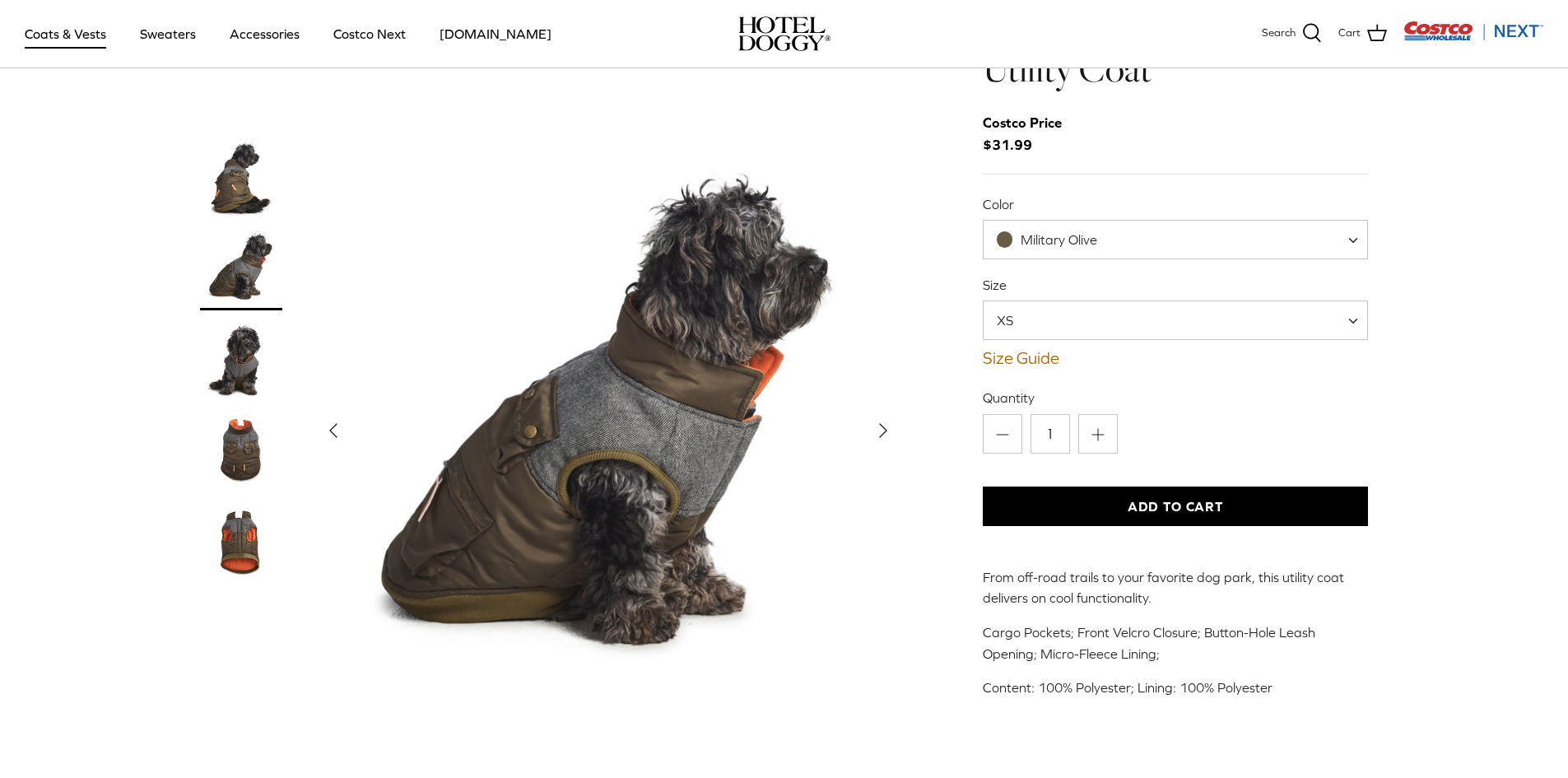
click at [227, 174] on img "Thumbnail Link" at bounding box center [241, 179] width 83 height 83
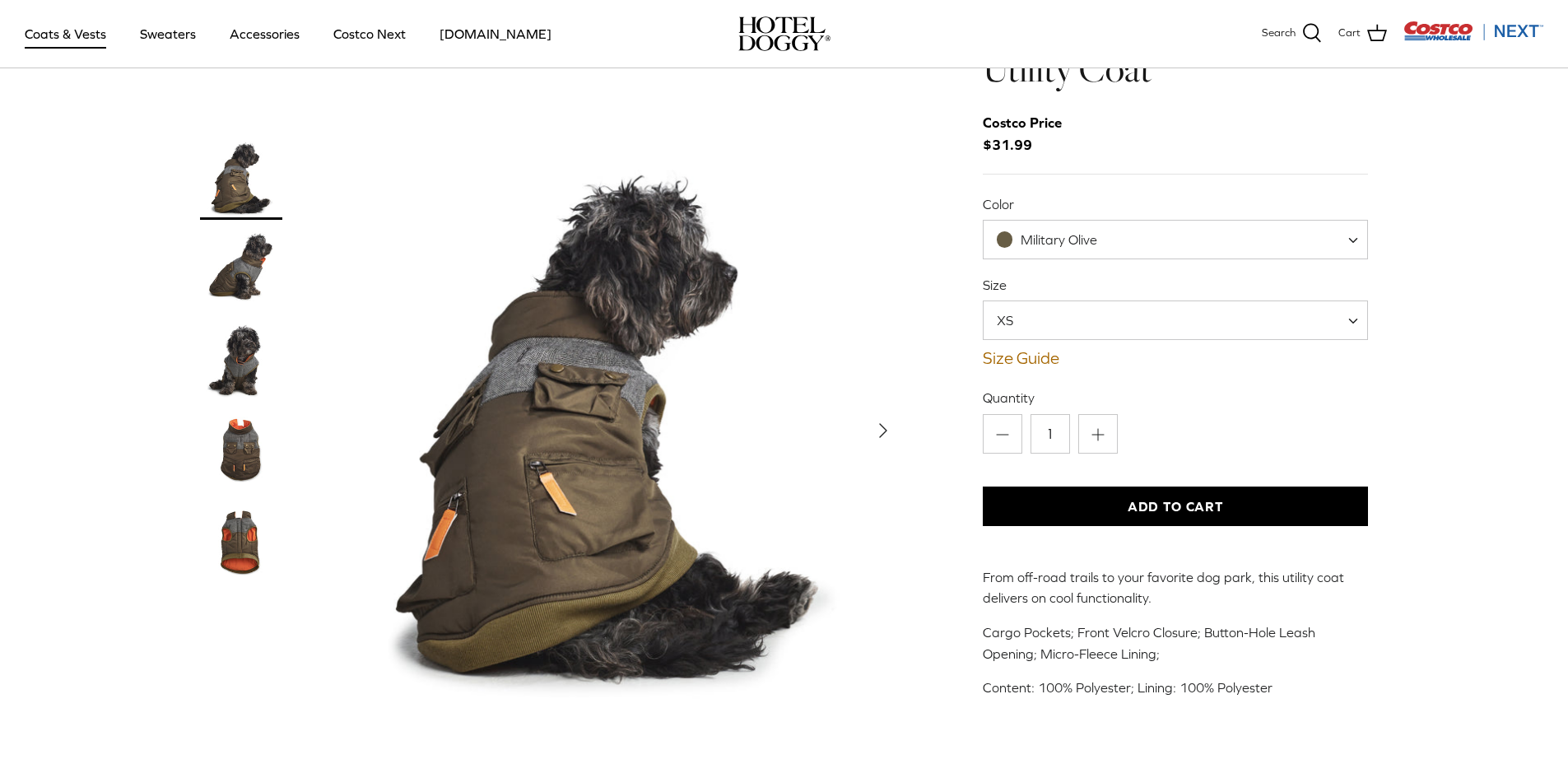
click at [244, 542] on img "Thumbnail Link" at bounding box center [241, 540] width 83 height 83
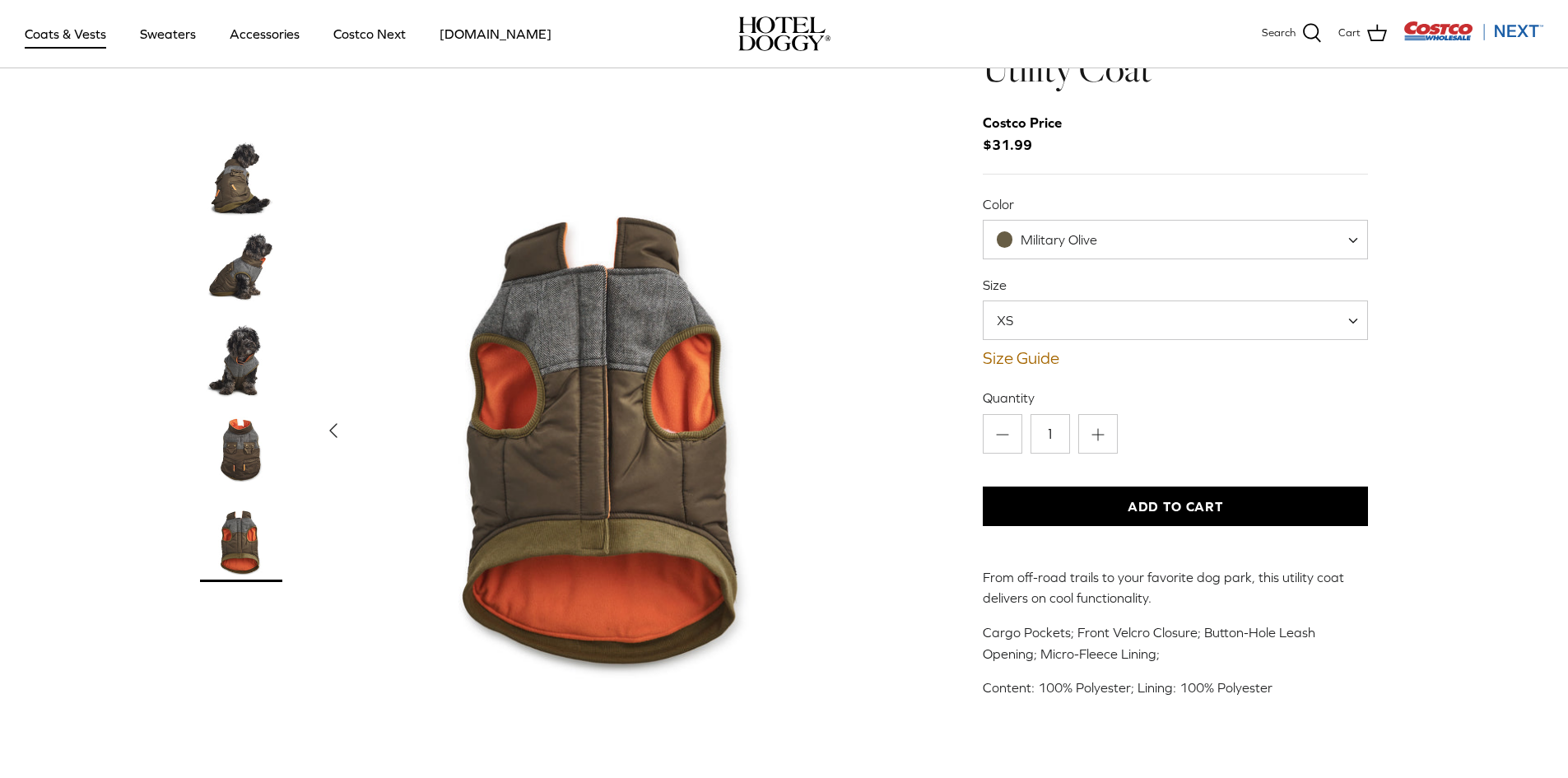
click at [218, 411] on img "Thumbnail Link" at bounding box center [241, 450] width 83 height 83
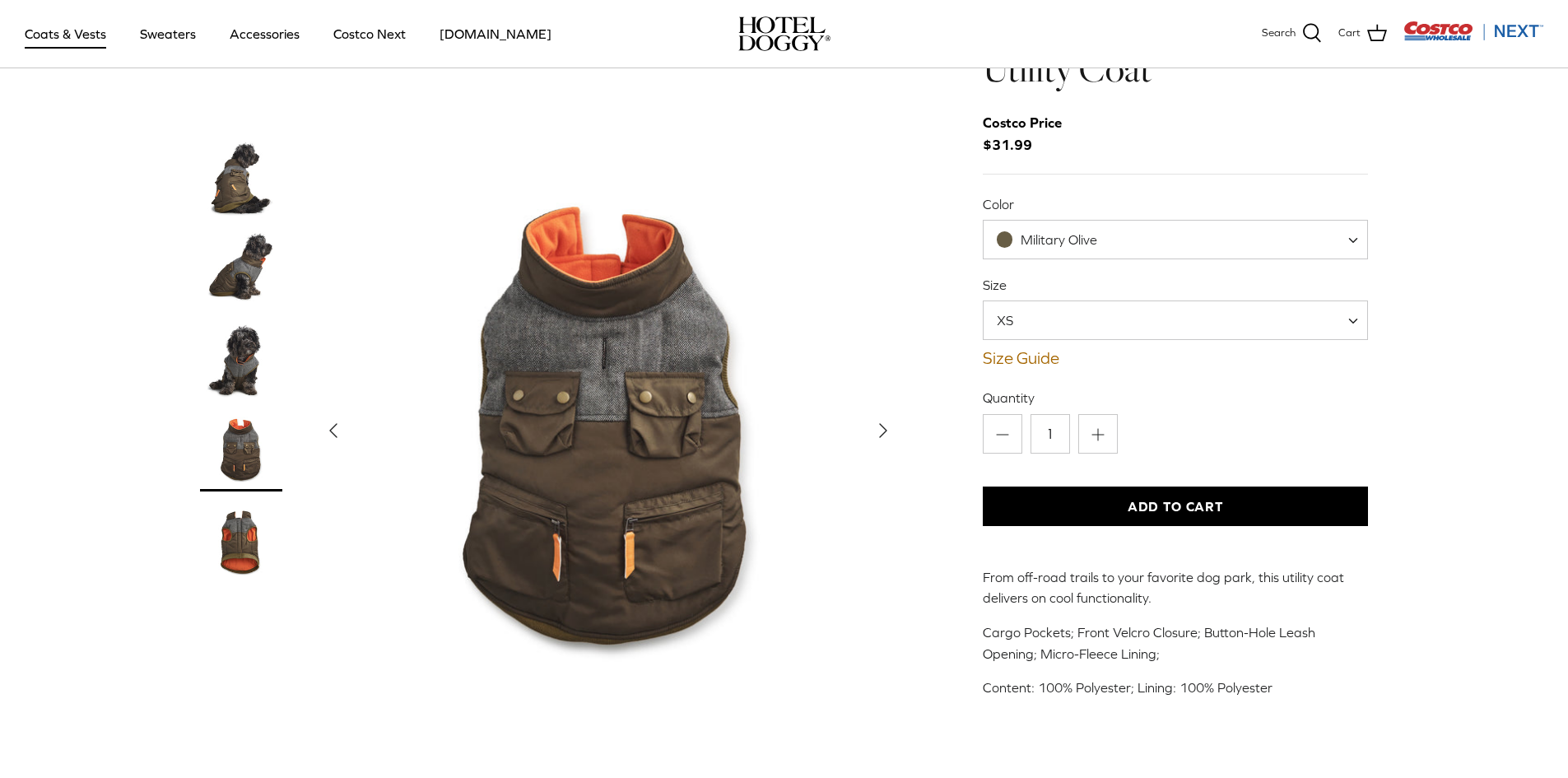
click at [231, 196] on img "Thumbnail Link" at bounding box center [241, 179] width 83 height 83
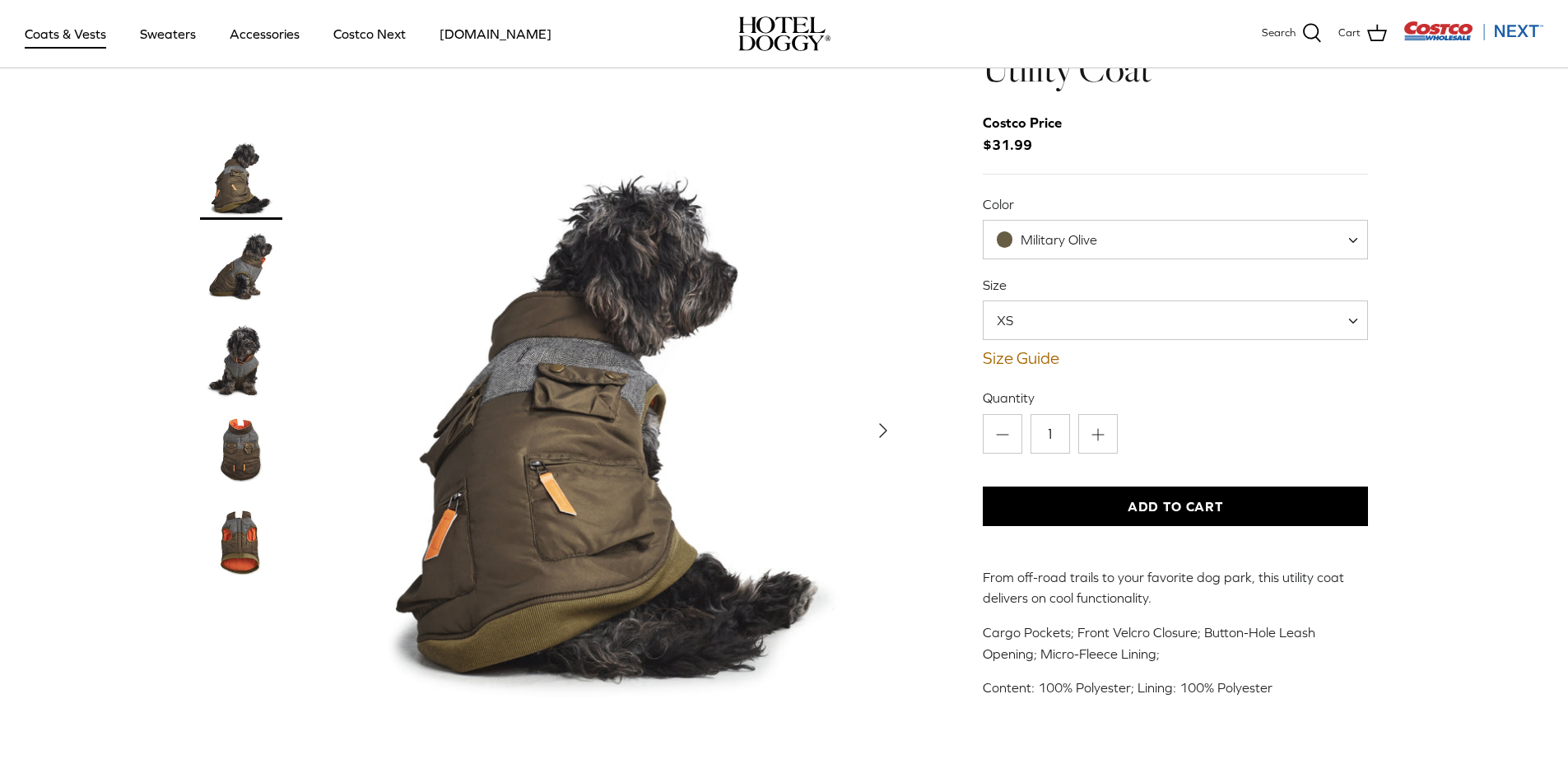
click at [249, 247] on img "Thumbnail Link" at bounding box center [241, 269] width 83 height 83
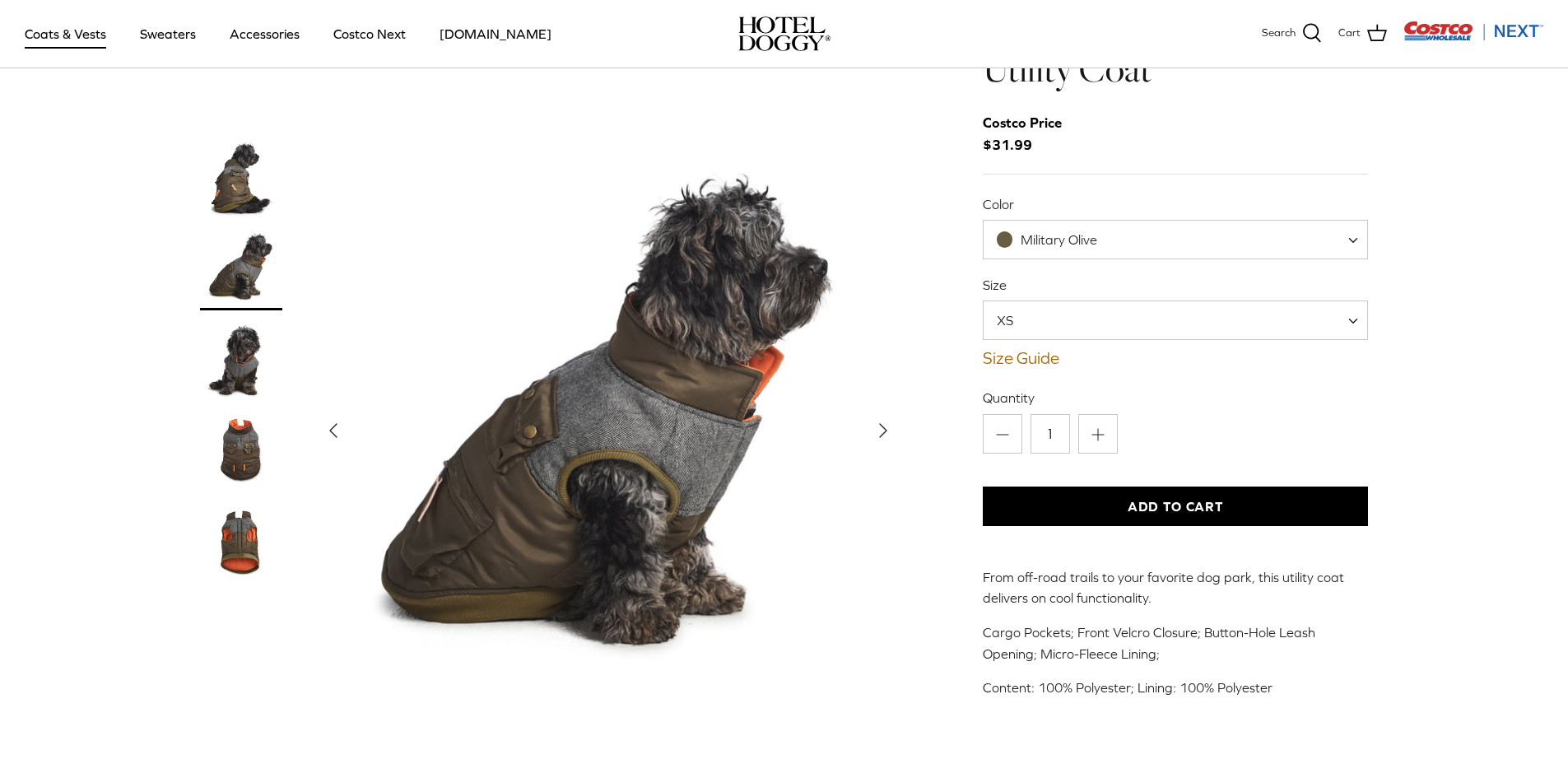
click at [234, 326] on img "Thumbnail Link" at bounding box center [241, 360] width 83 height 83
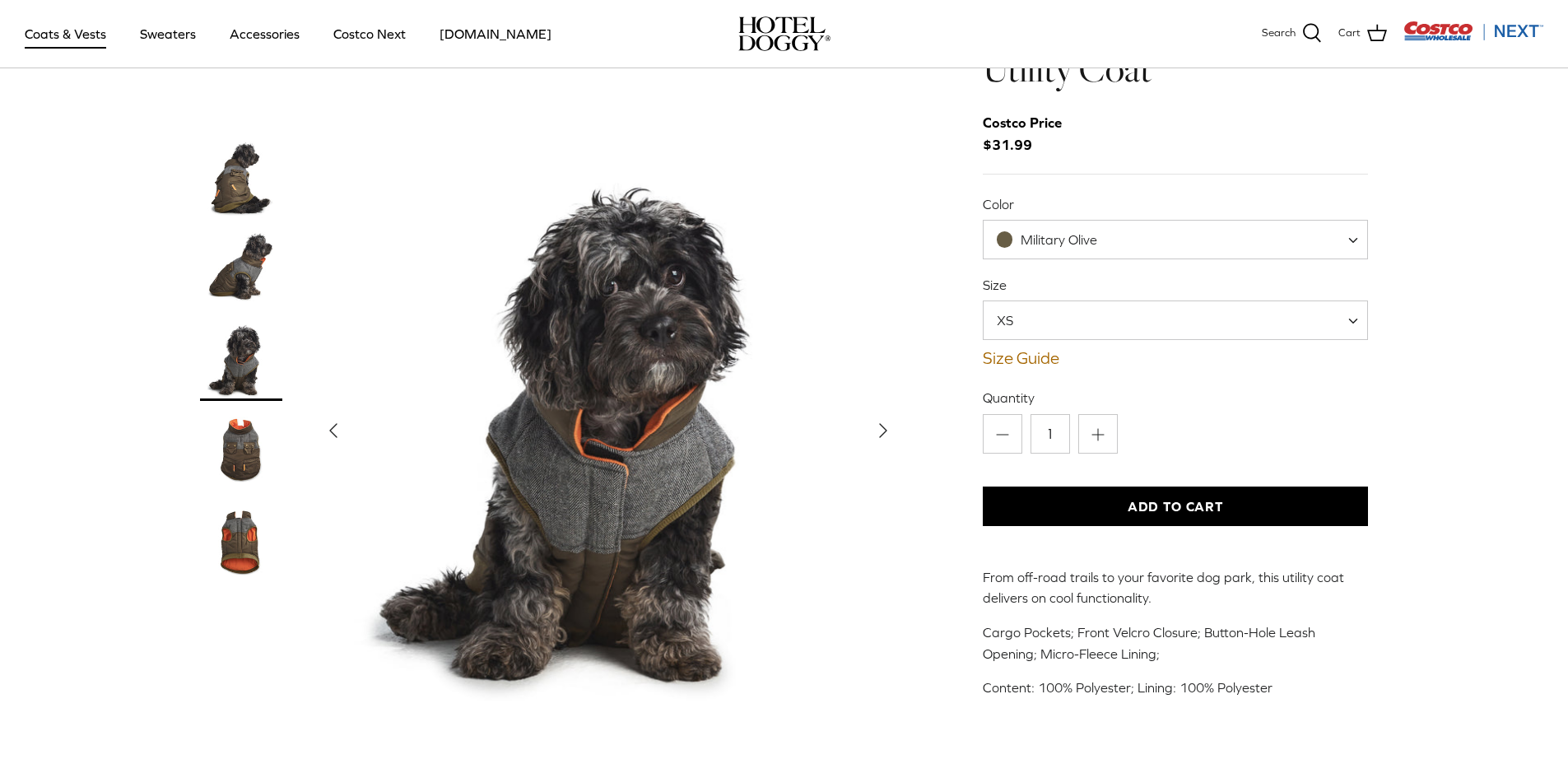
click at [244, 454] on img "Thumbnail Link" at bounding box center [241, 450] width 83 height 83
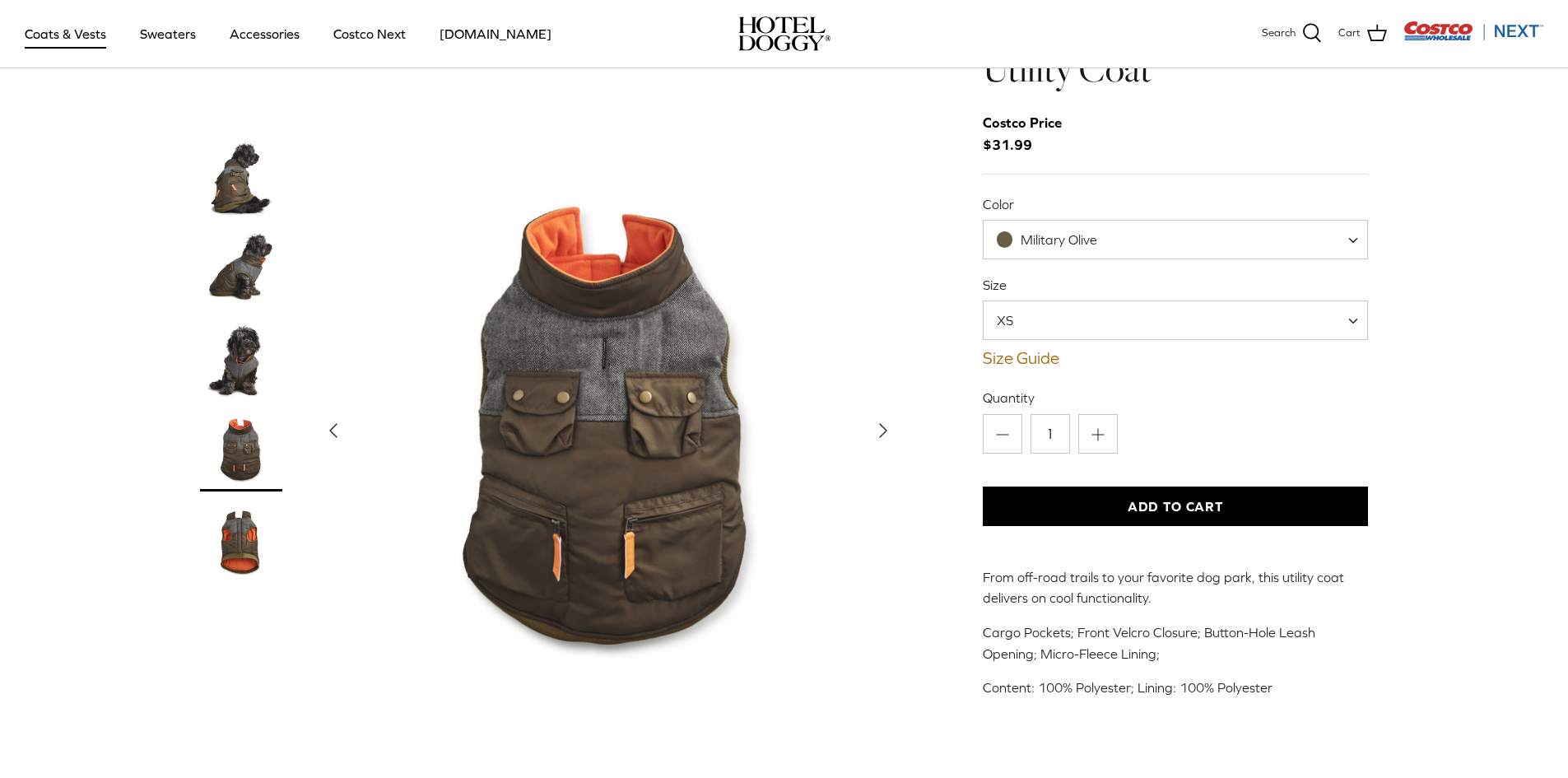
click at [255, 570] on img "Thumbnail Link" at bounding box center [241, 540] width 83 height 83
click at [252, 559] on img "Thumbnail Link" at bounding box center [241, 540] width 83 height 83
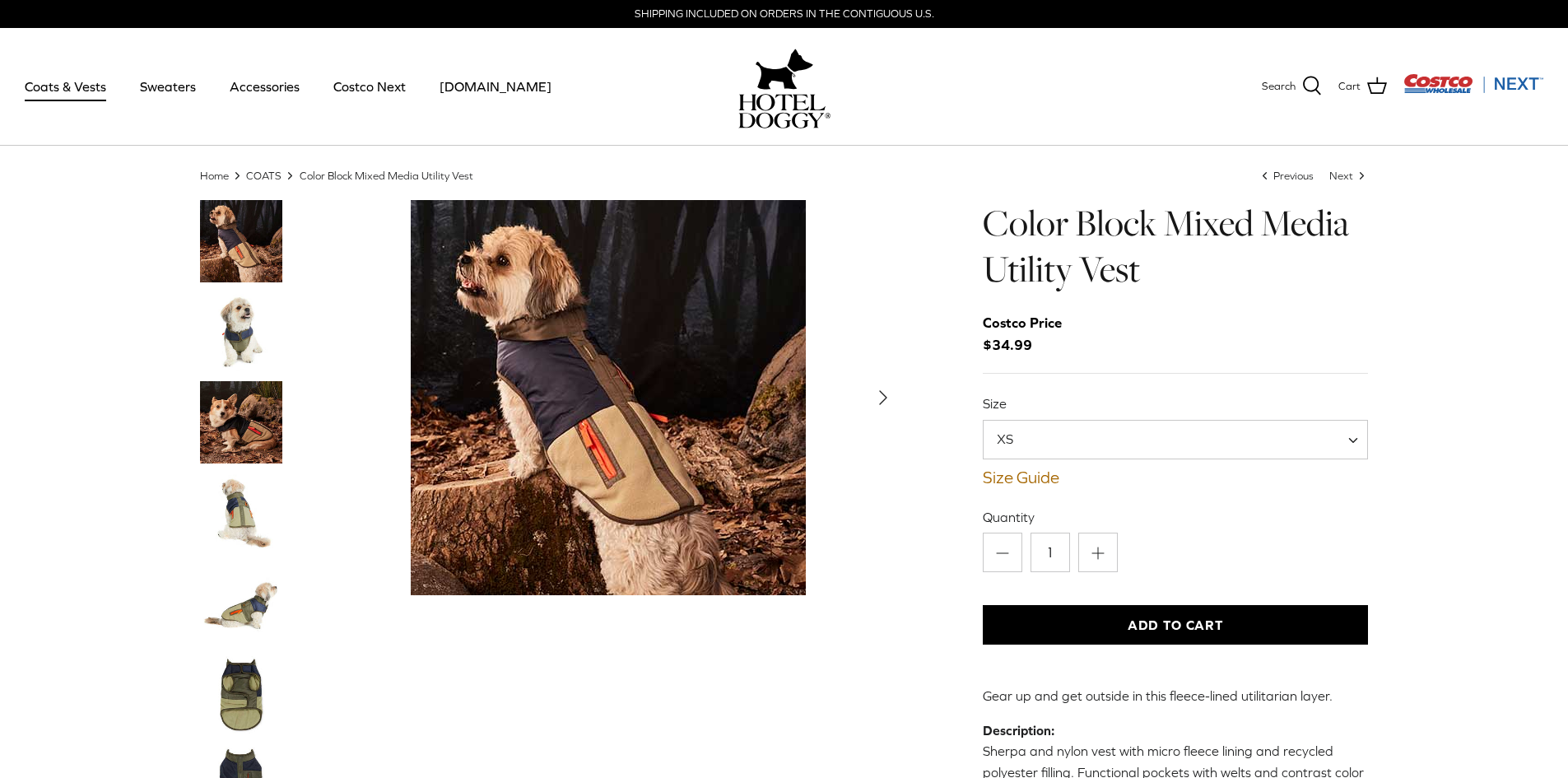
click at [257, 329] on img "Thumbnail Link" at bounding box center [241, 332] width 83 height 83
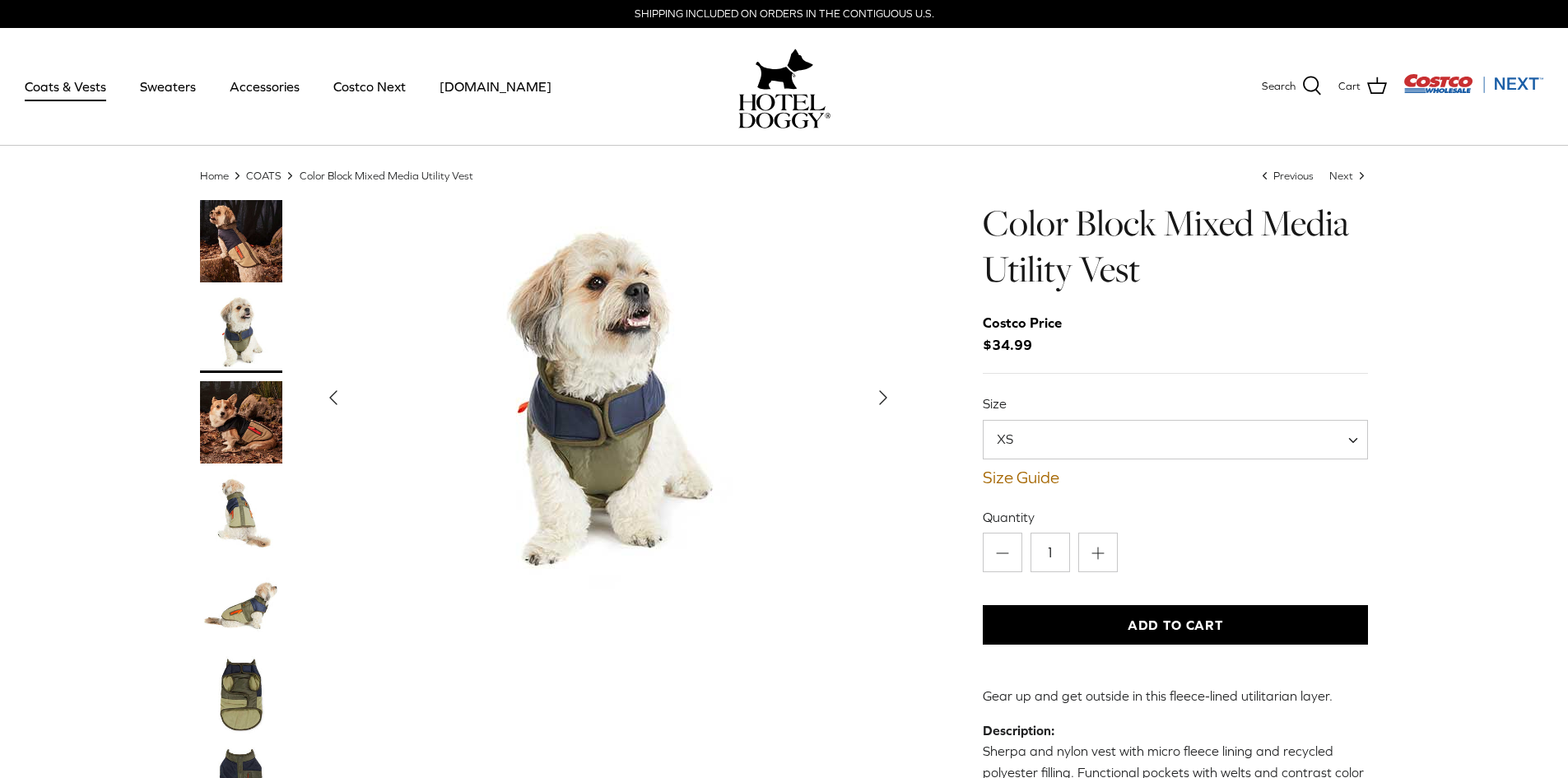
click at [256, 403] on img "Thumbnail Link" at bounding box center [241, 423] width 83 height 83
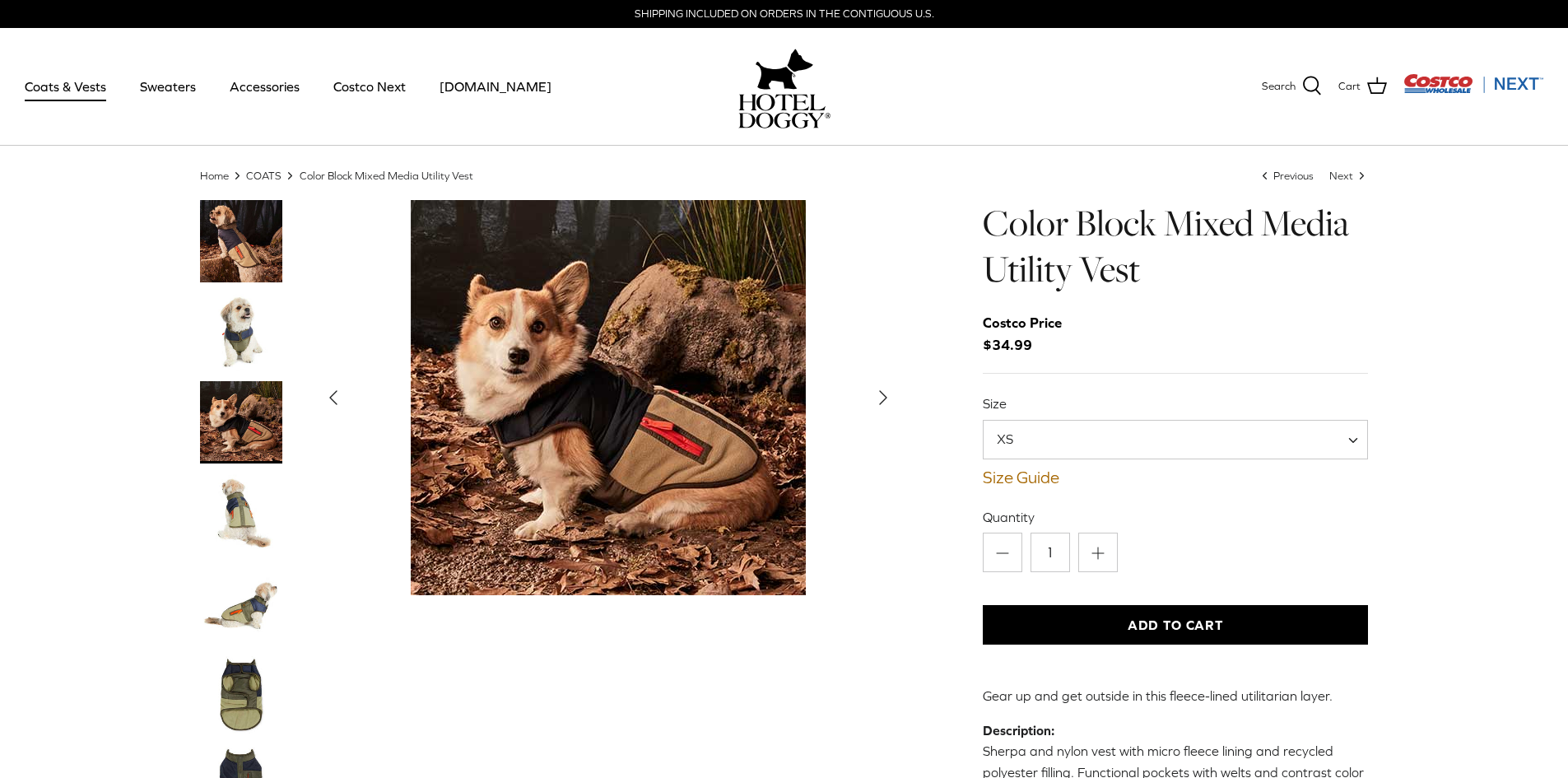
click at [272, 577] on img "Thumbnail Link" at bounding box center [241, 603] width 83 height 83
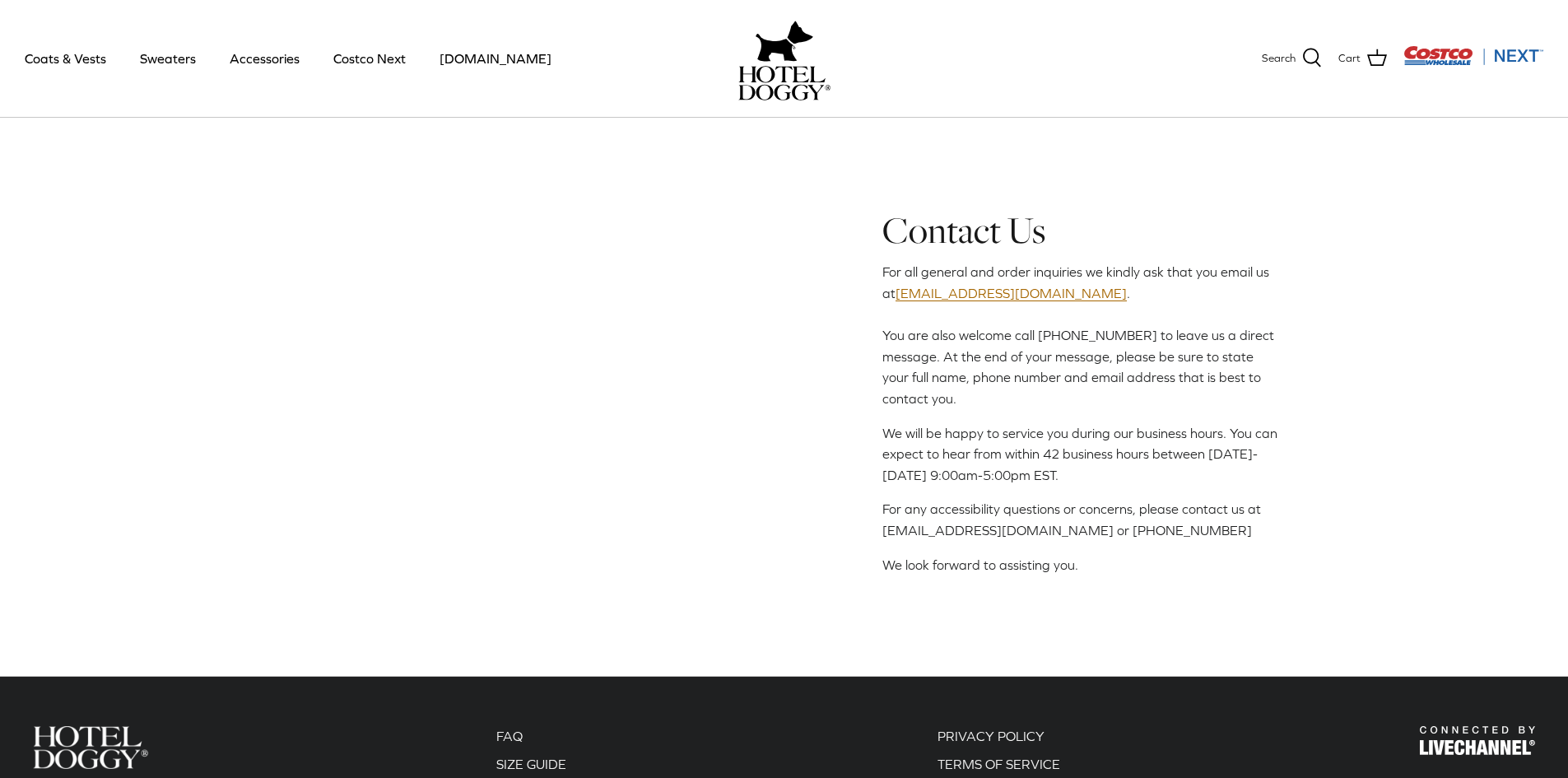
scroll to position [164, 0]
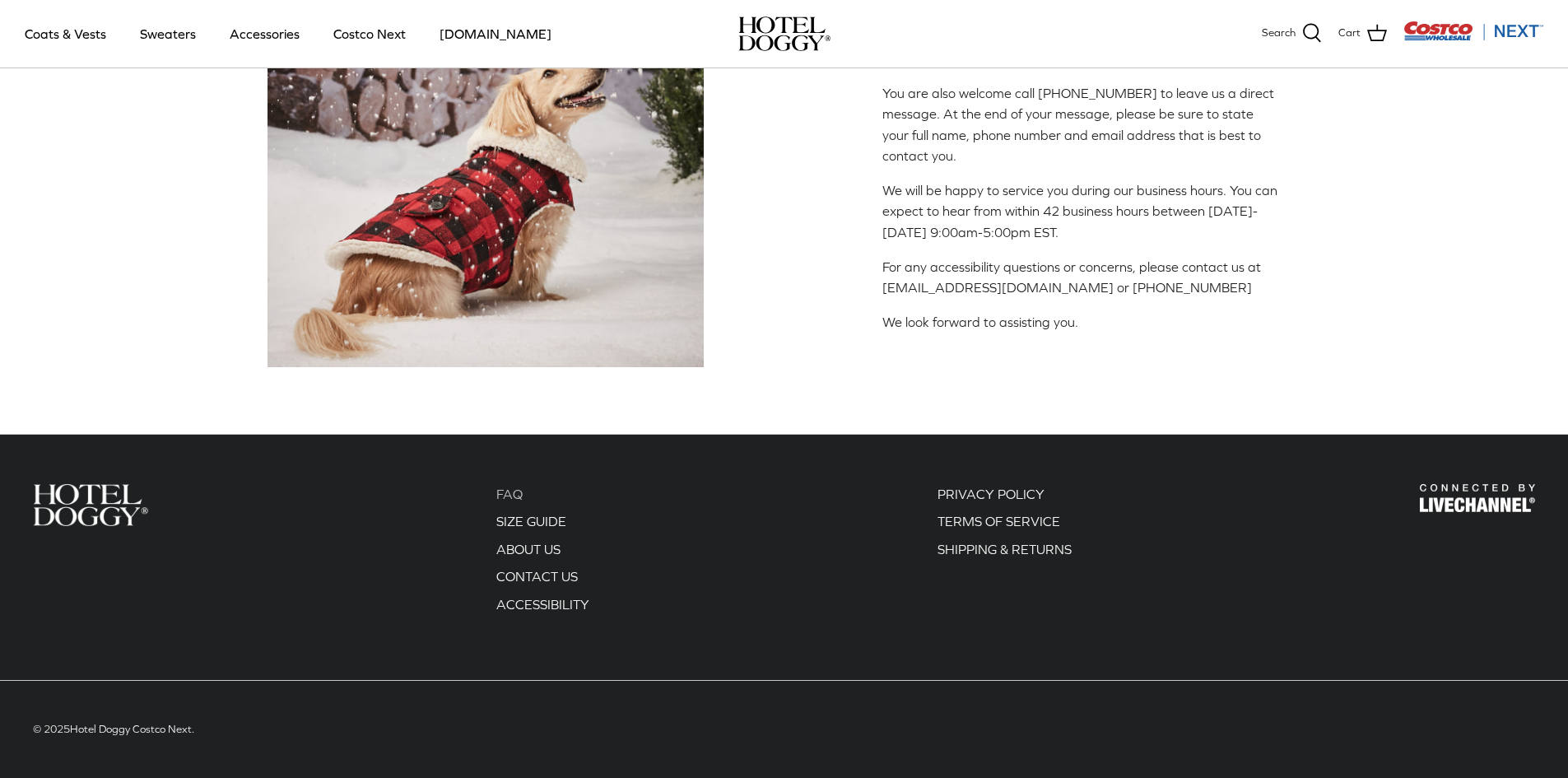
click at [513, 487] on link "FAQ" at bounding box center [509, 493] width 27 height 15
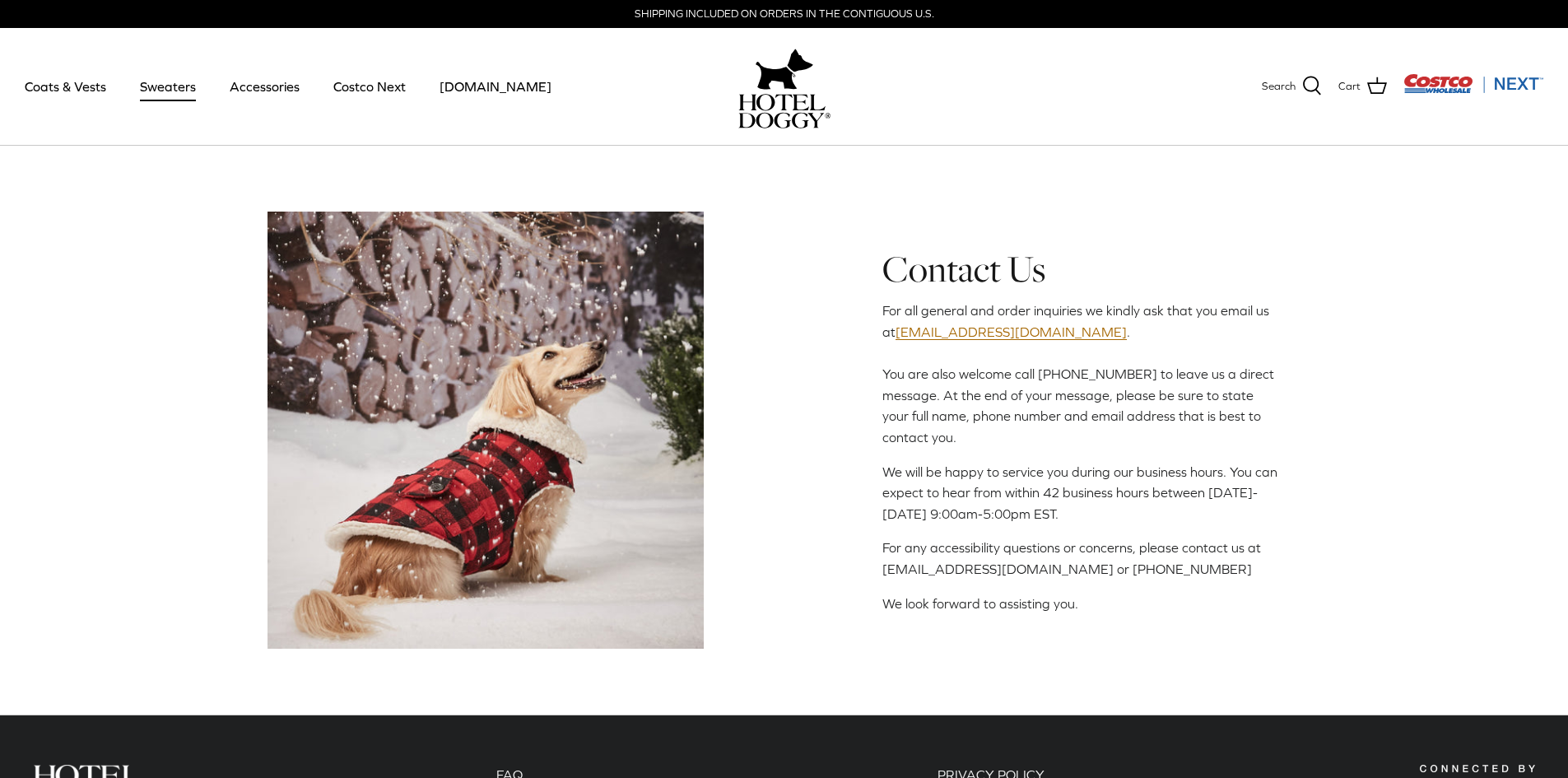
click at [146, 93] on link "Sweaters" at bounding box center [167, 86] width 85 height 56
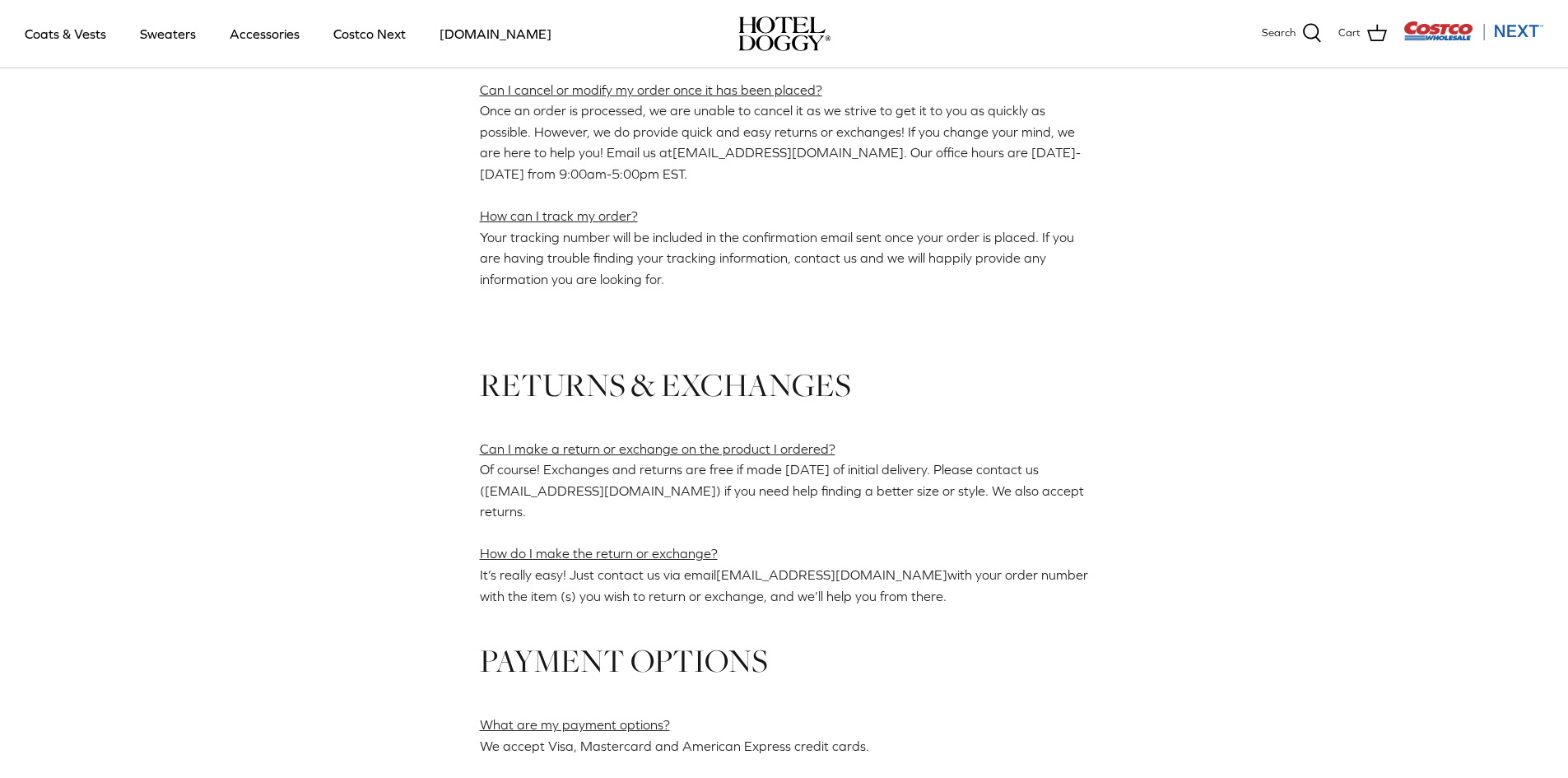
scroll to position [823, 0]
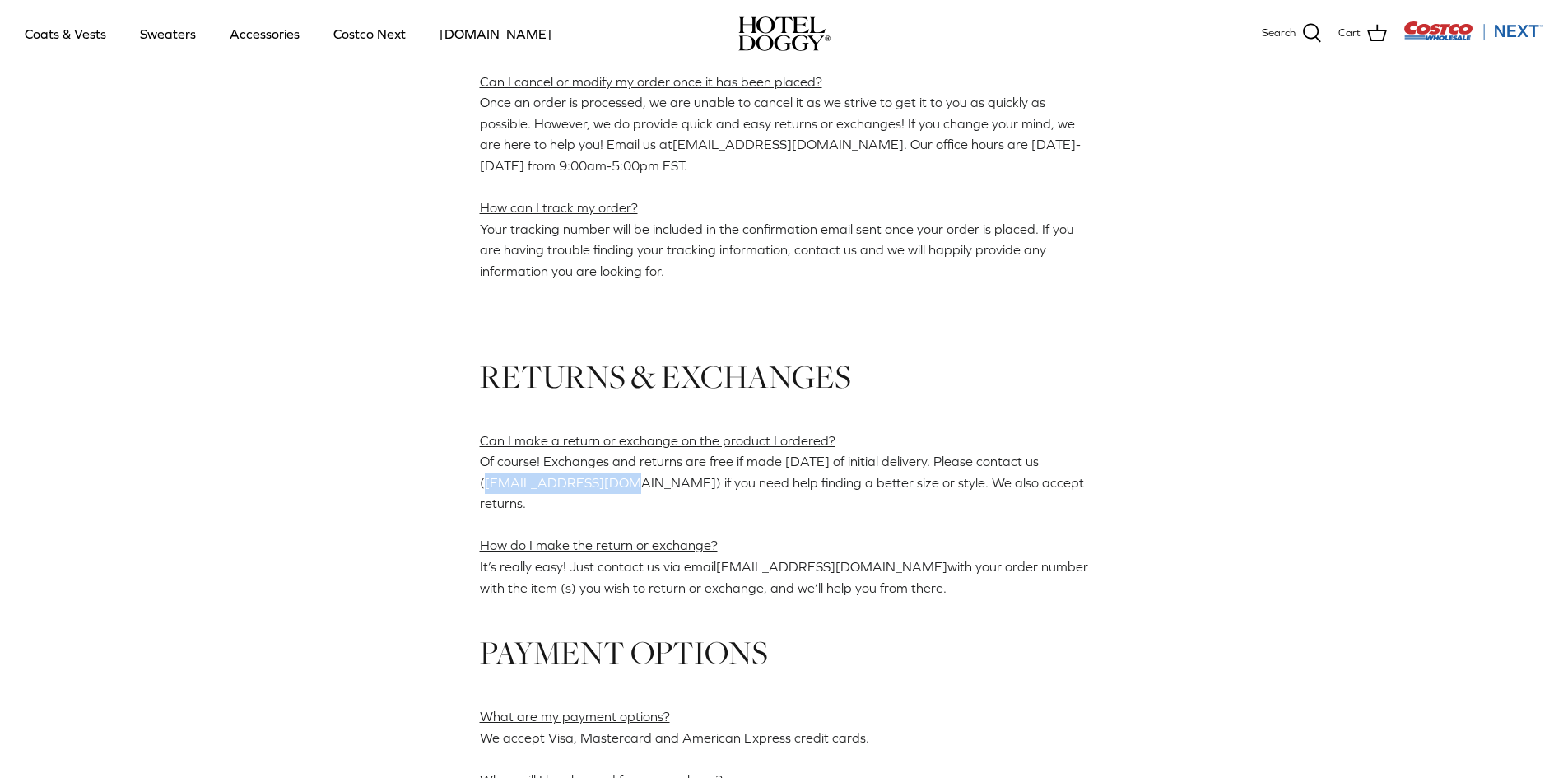
drag, startPoint x: 484, startPoint y: 460, endPoint x: 616, endPoint y: 470, distance: 132.4
click at [616, 470] on p "Can I make a return or exchange on the product I ordered? Of course! Exchanges …" at bounding box center [784, 503] width 609 height 189
copy span "[EMAIL_ADDRESS][DOMAIN_NAME]"
click at [440, 276] on div "FAQ GENERAL Where are you located? Our head office is located in [GEOGRAPHIC_DA…" at bounding box center [784, 447] width 1568 height 2401
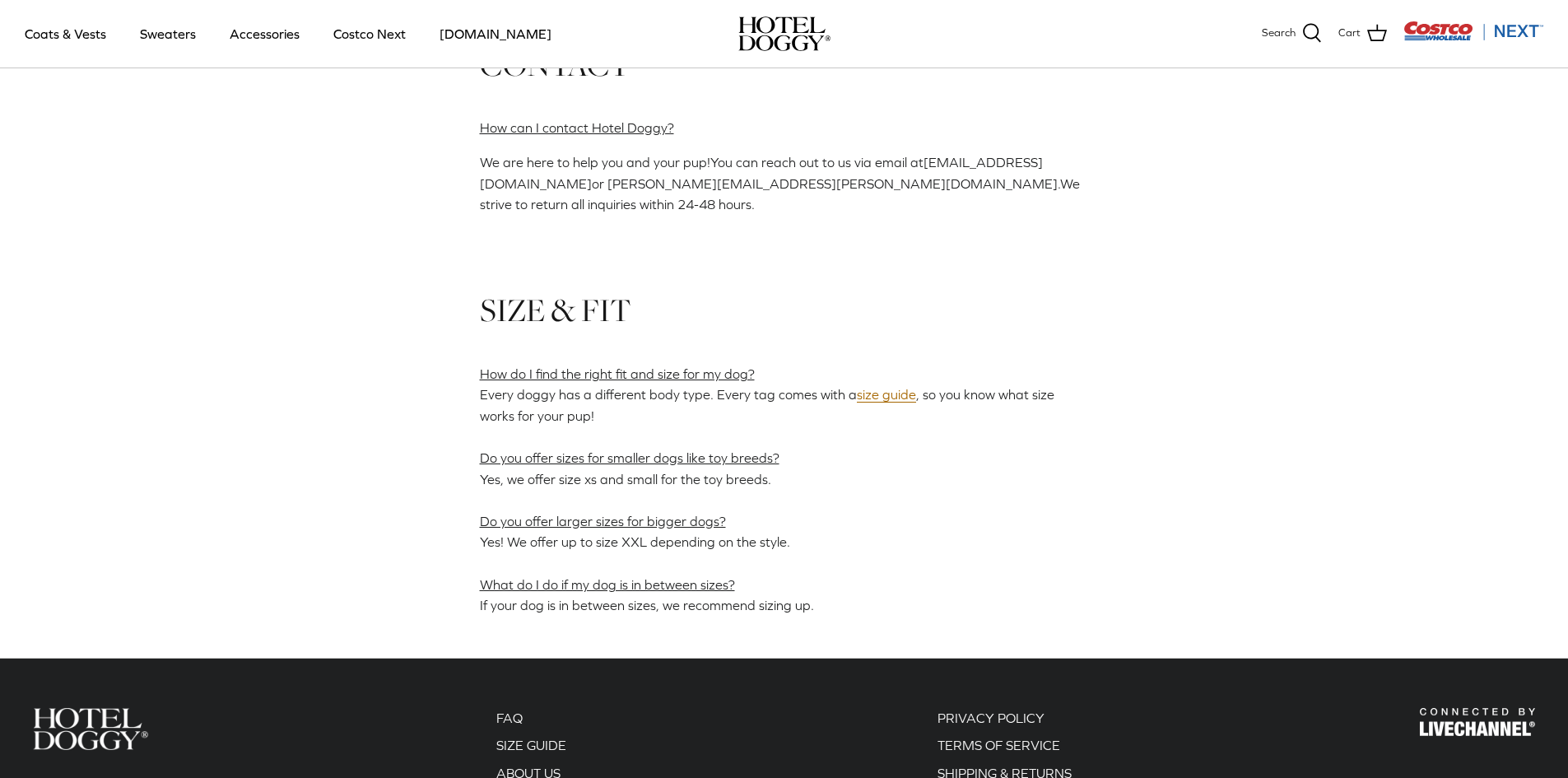
scroll to position [1994, 0]
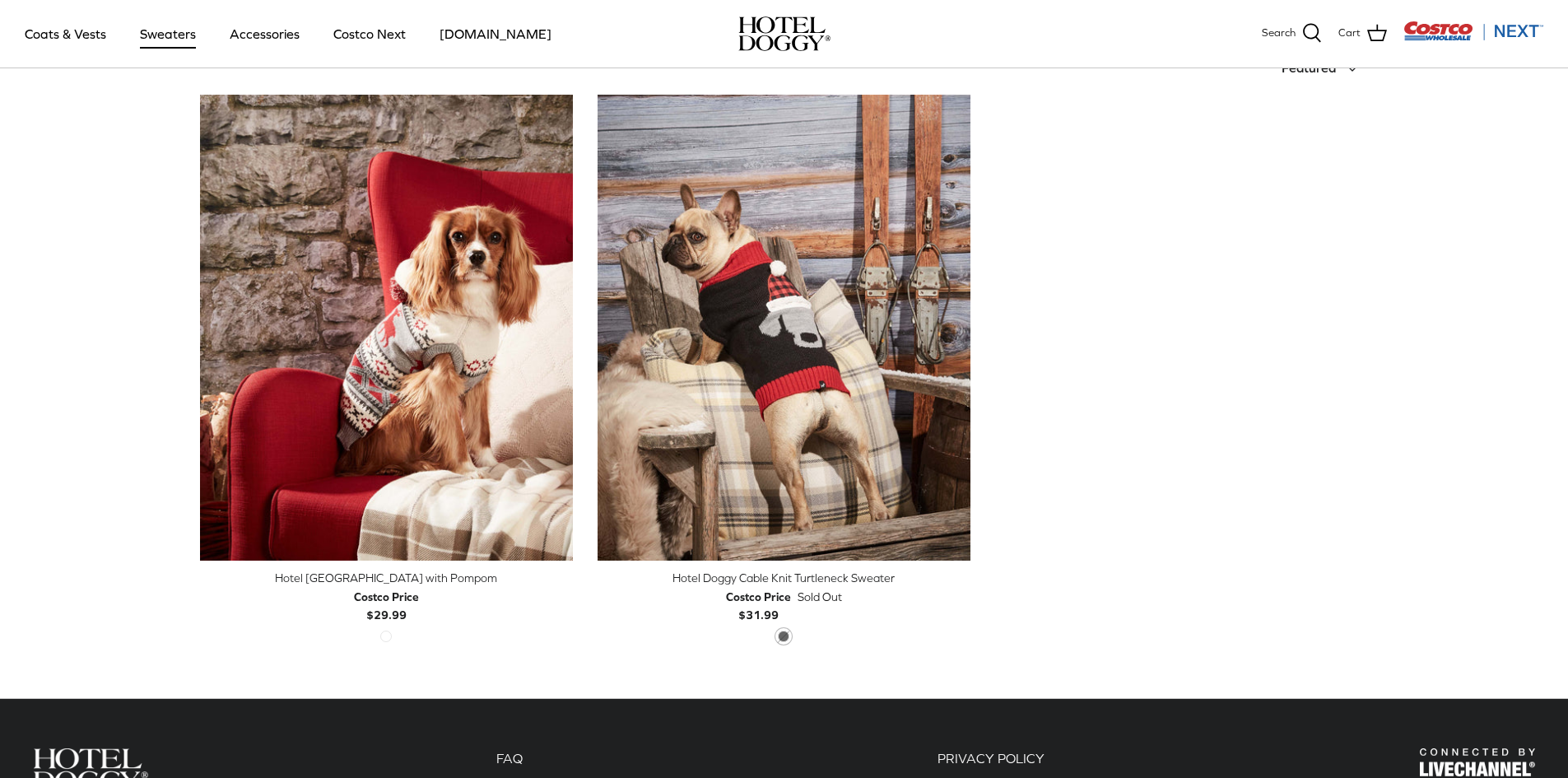
scroll to position [83, 0]
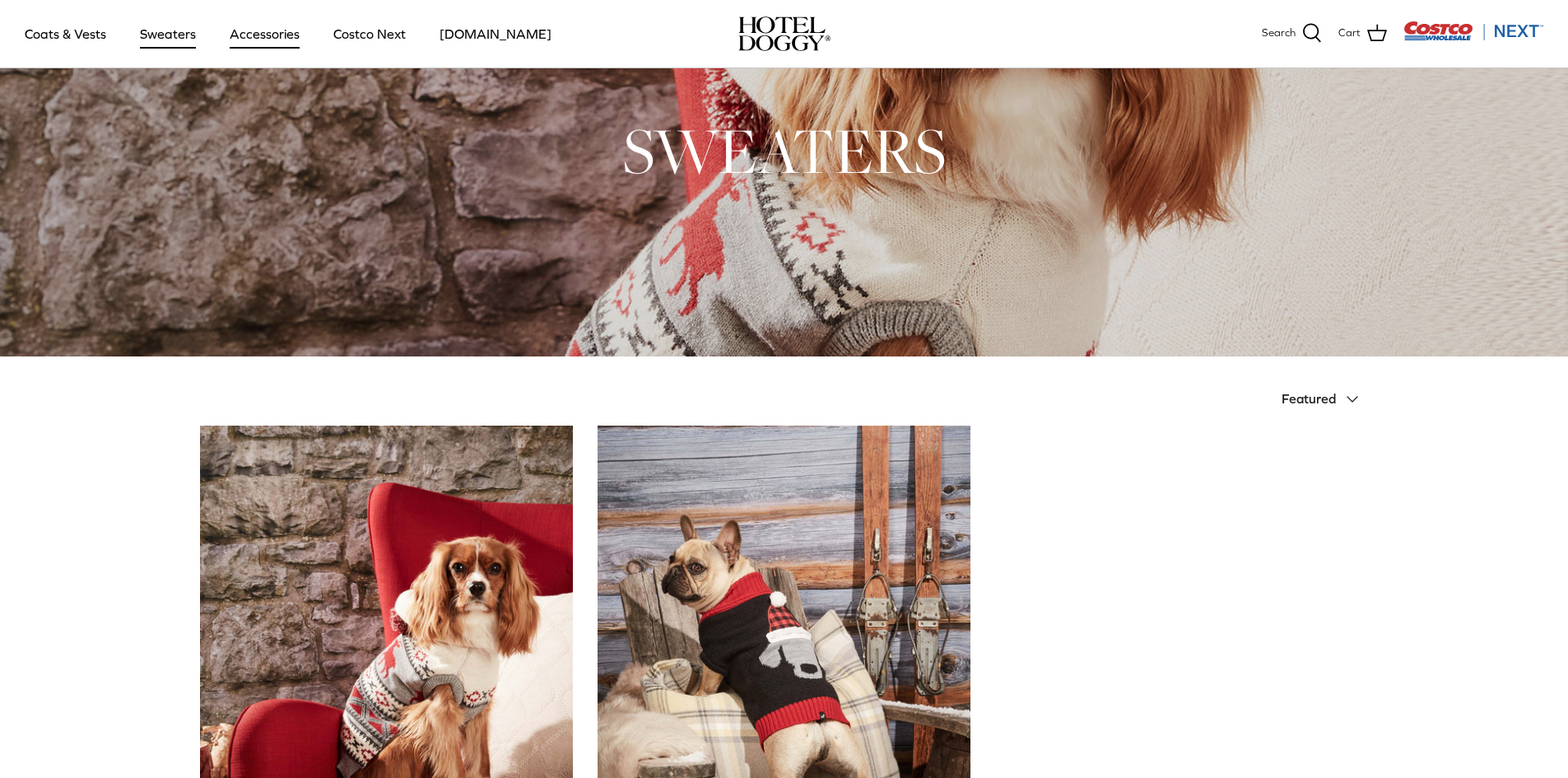
click at [293, 36] on link "Accessories" at bounding box center [265, 34] width 100 height 56
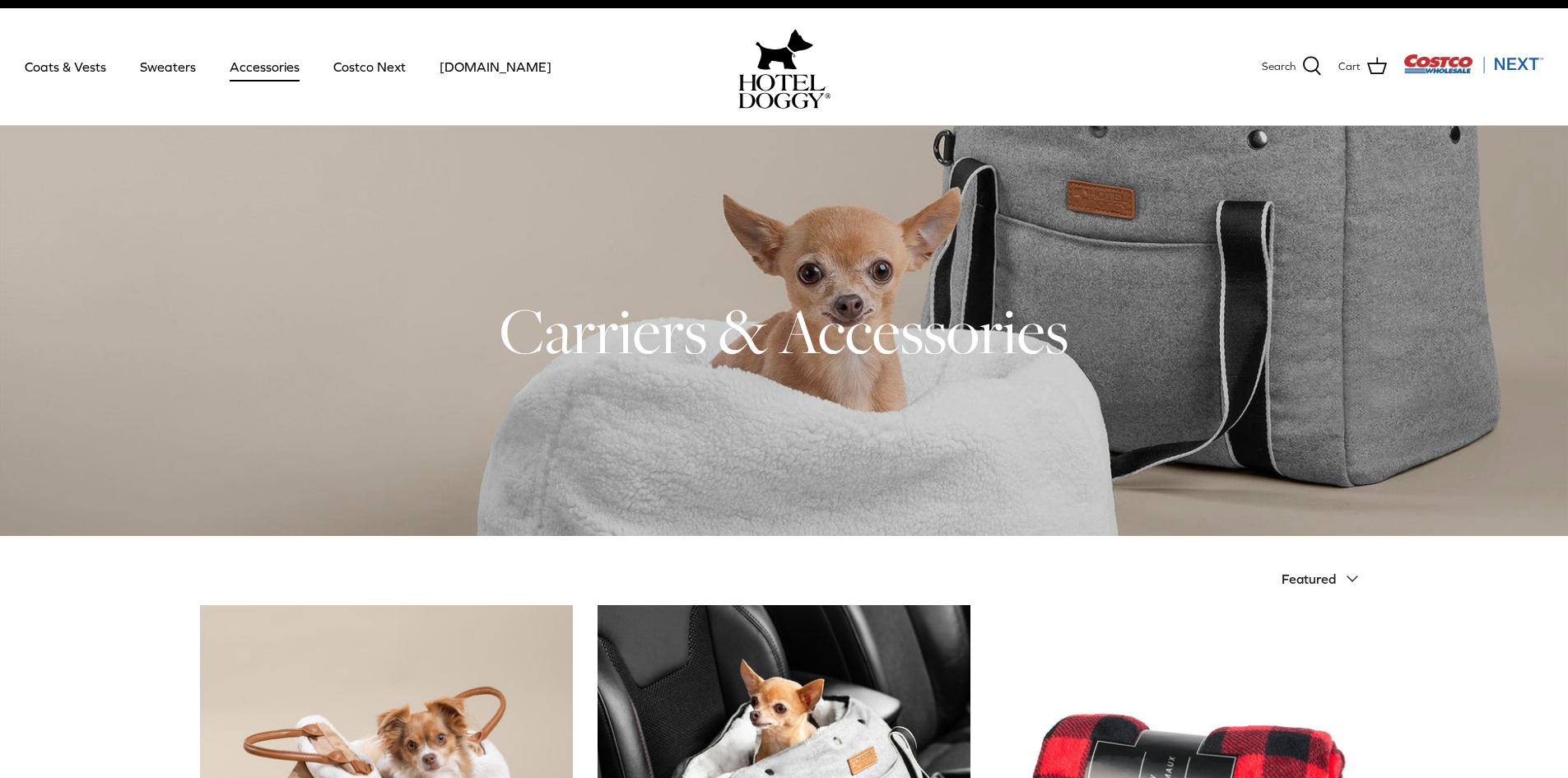
scroll to position [3, 0]
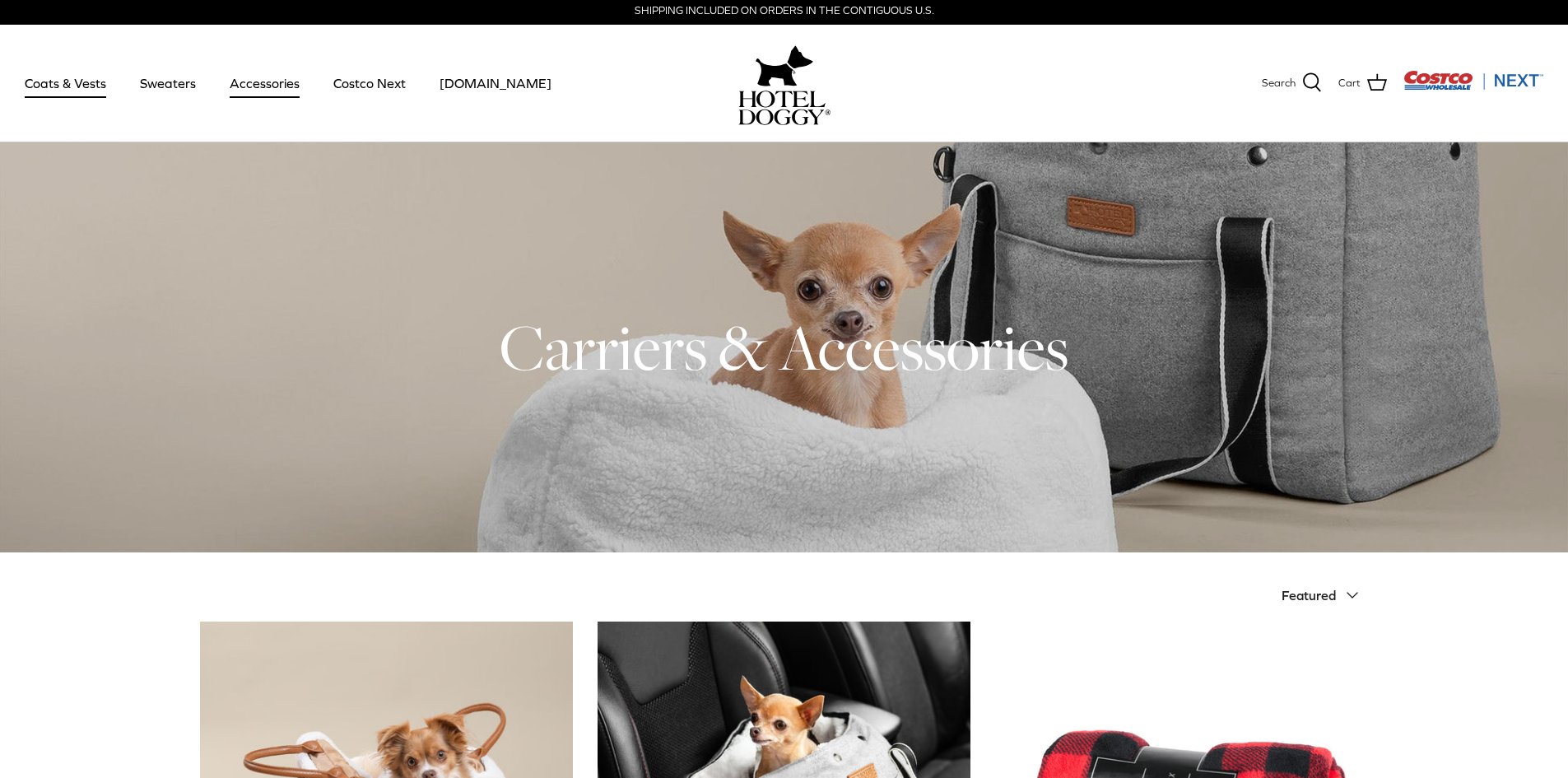
click at [91, 77] on link "Coats & Vests" at bounding box center [65, 83] width 111 height 56
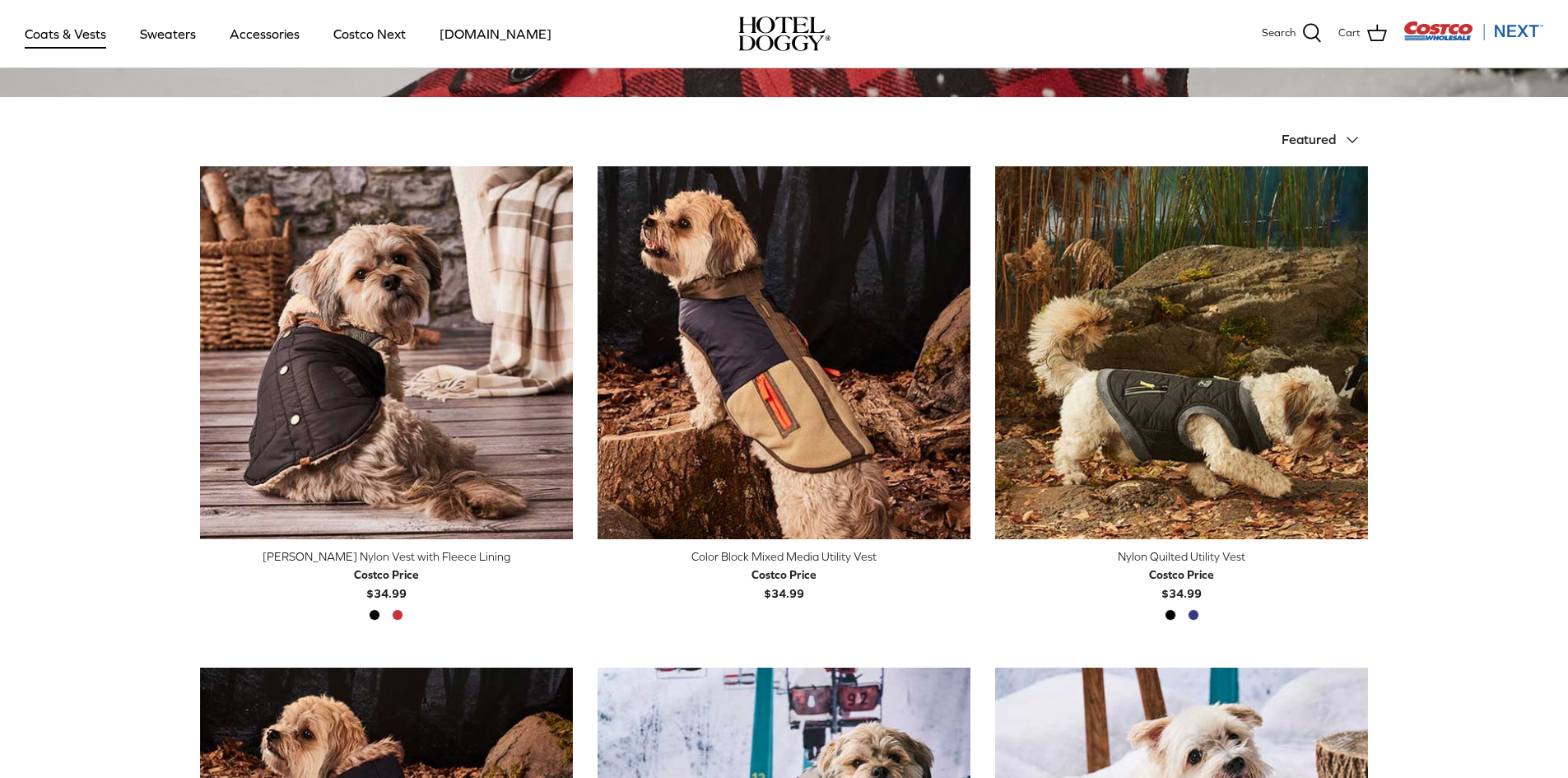
scroll to position [337, 0]
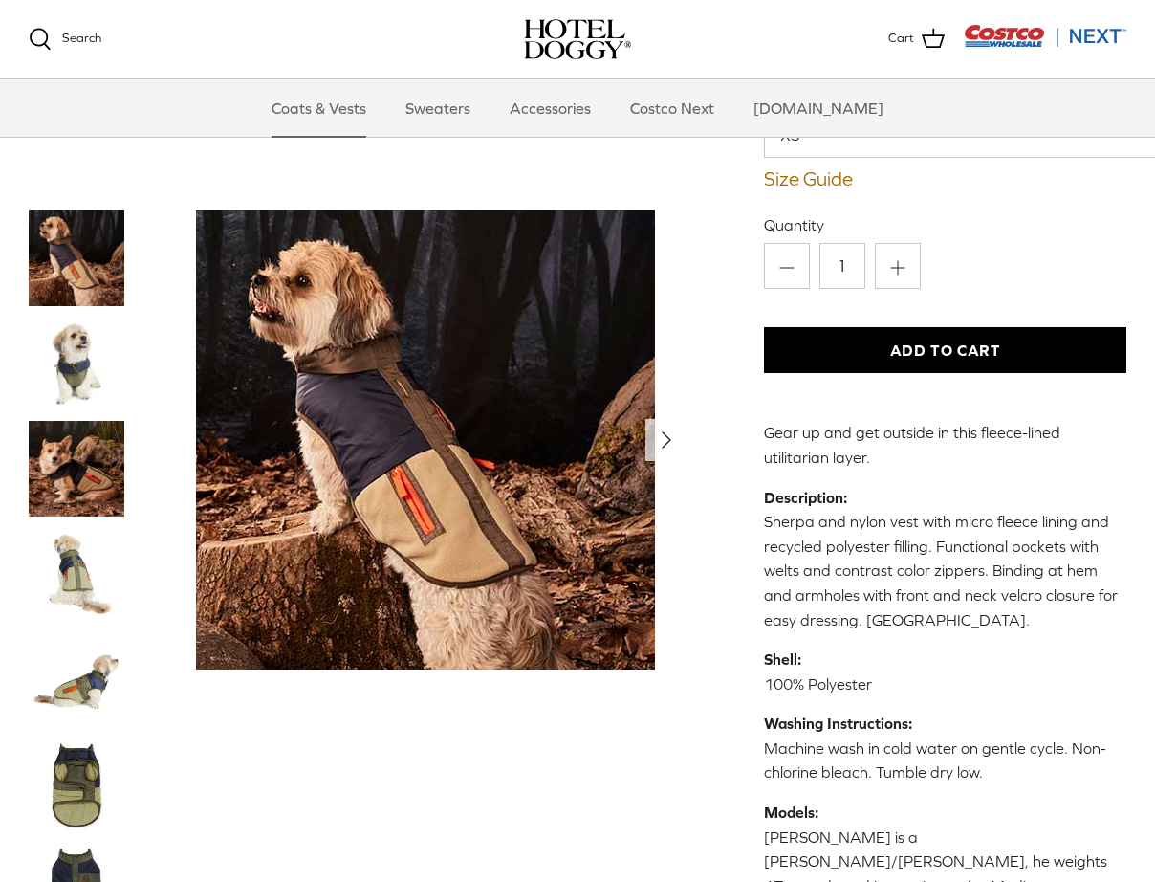
scroll to position [191, 0]
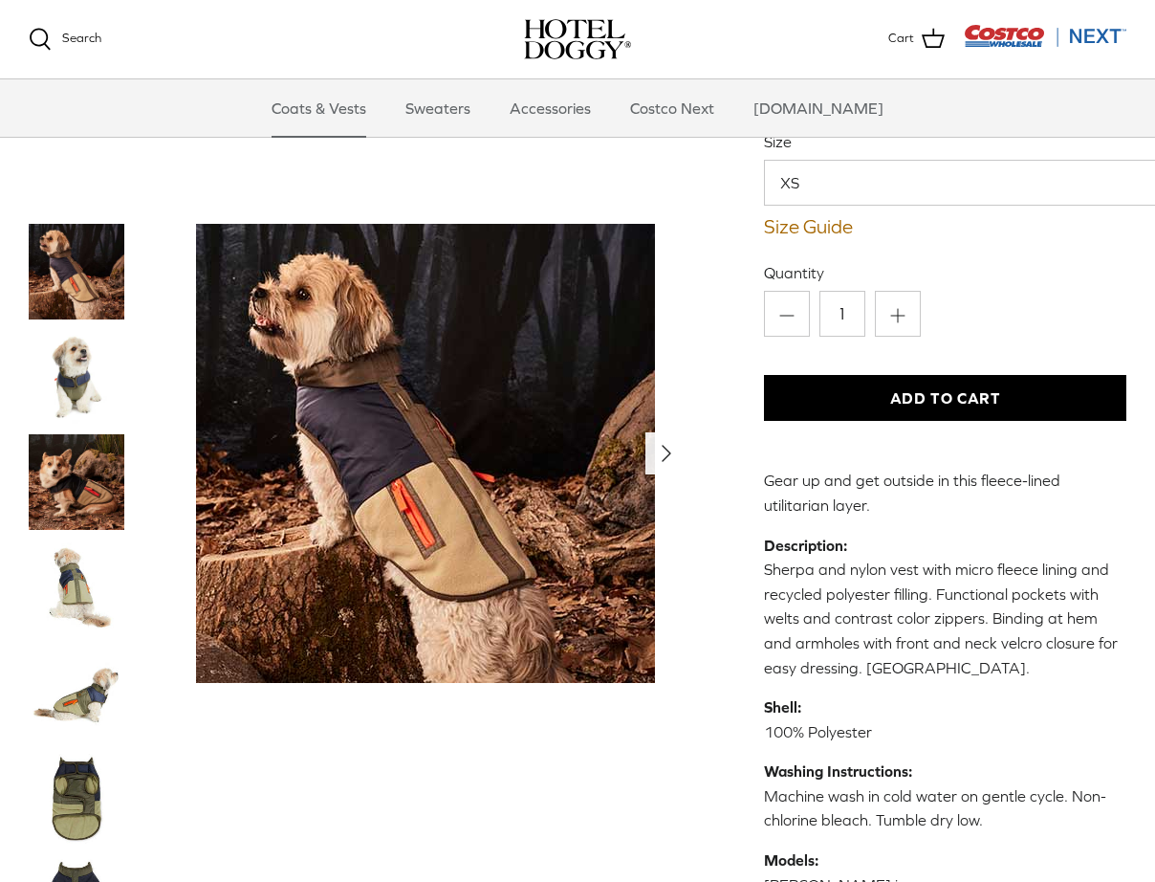
click at [661, 456] on icon "Right" at bounding box center [666, 453] width 31 height 31
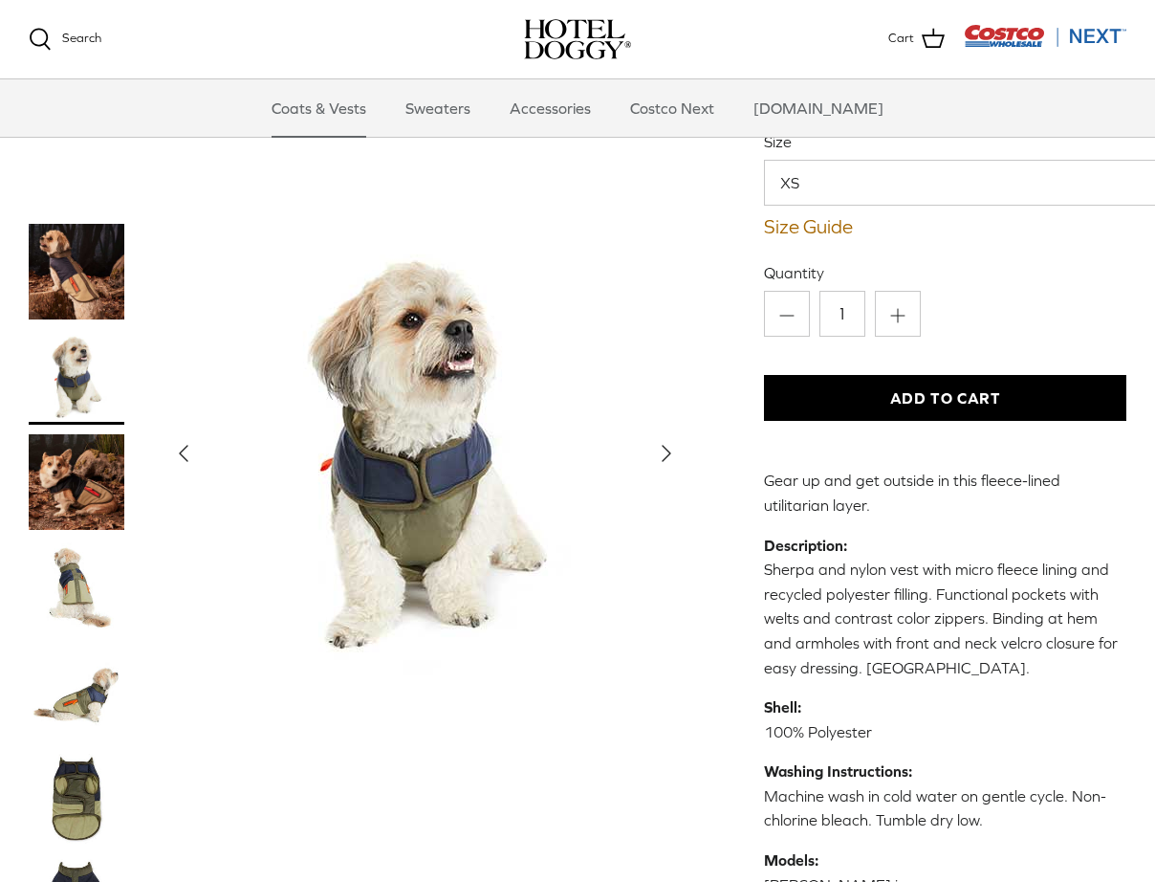
click at [661, 456] on icon "Right" at bounding box center [666, 453] width 31 height 31
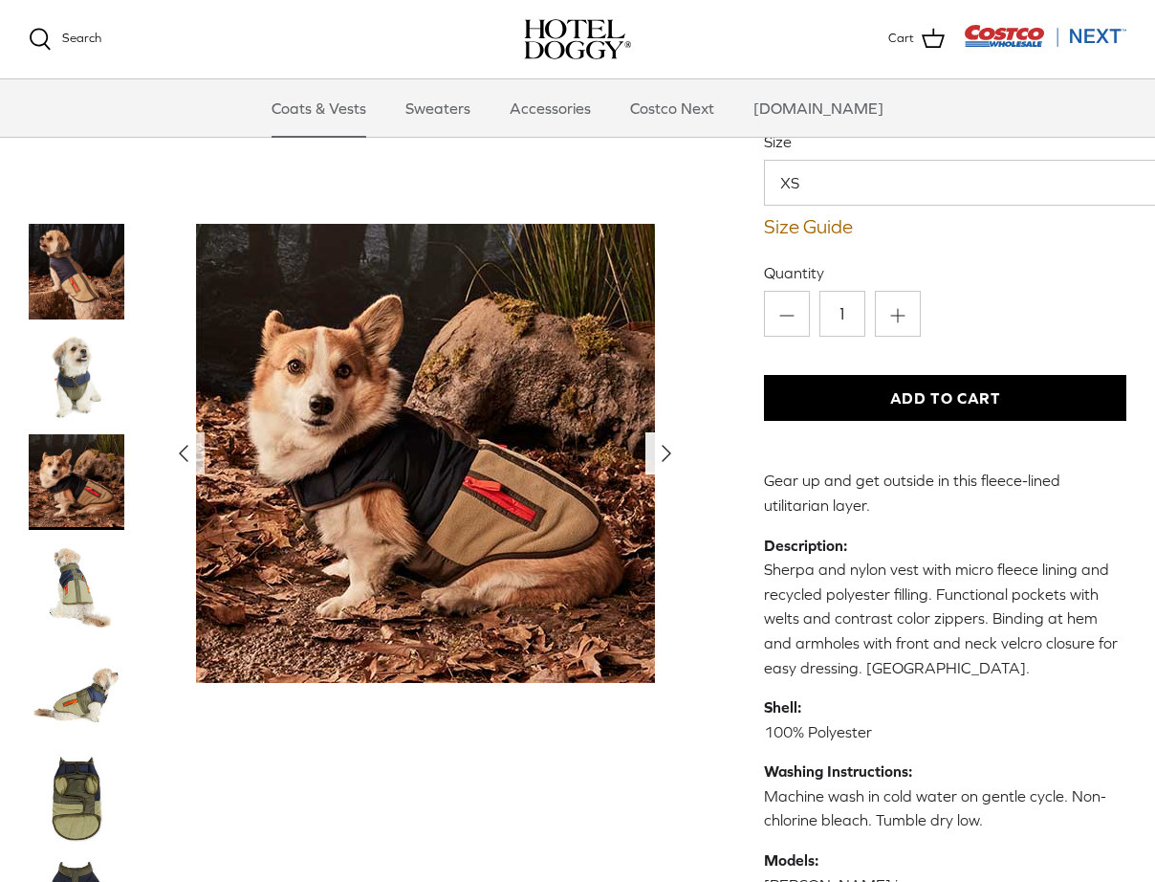
click at [658, 454] on icon "Right" at bounding box center [666, 453] width 31 height 31
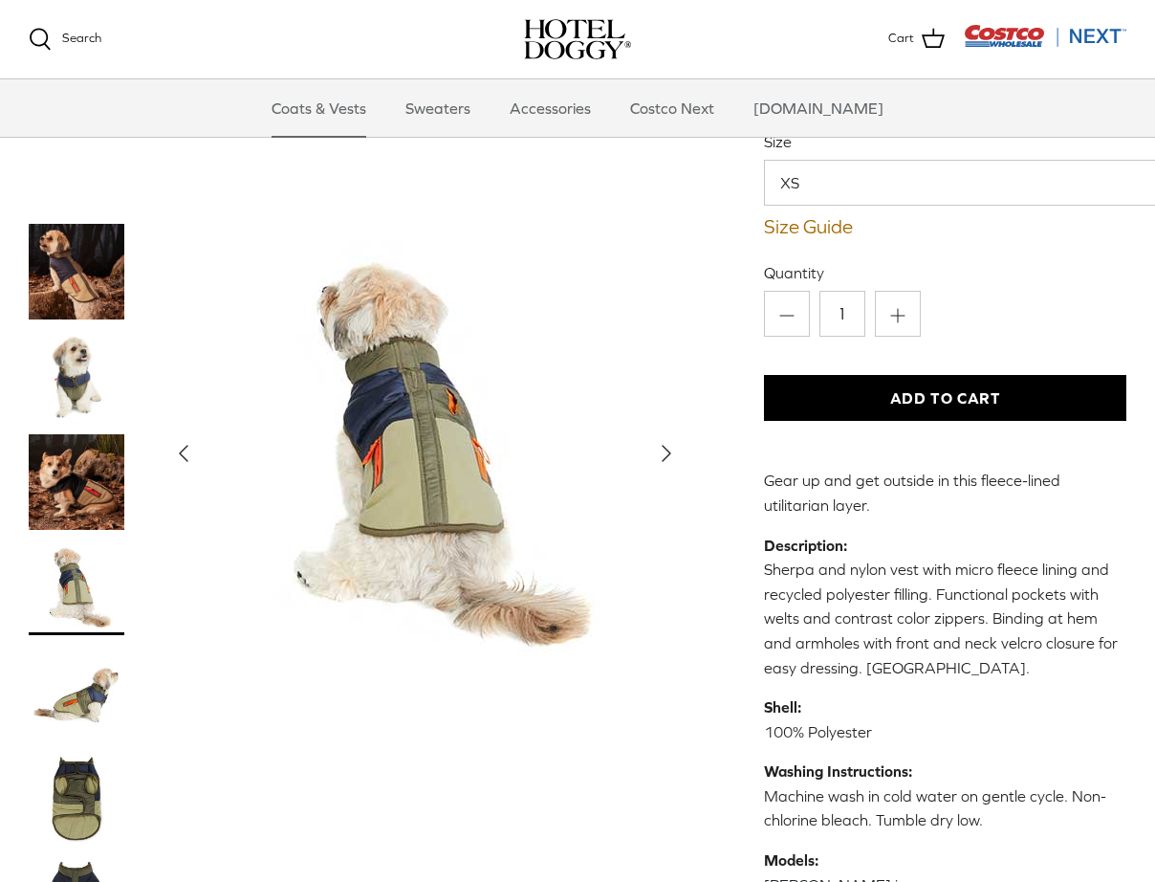
click at [658, 454] on icon "Right" at bounding box center [666, 453] width 31 height 31
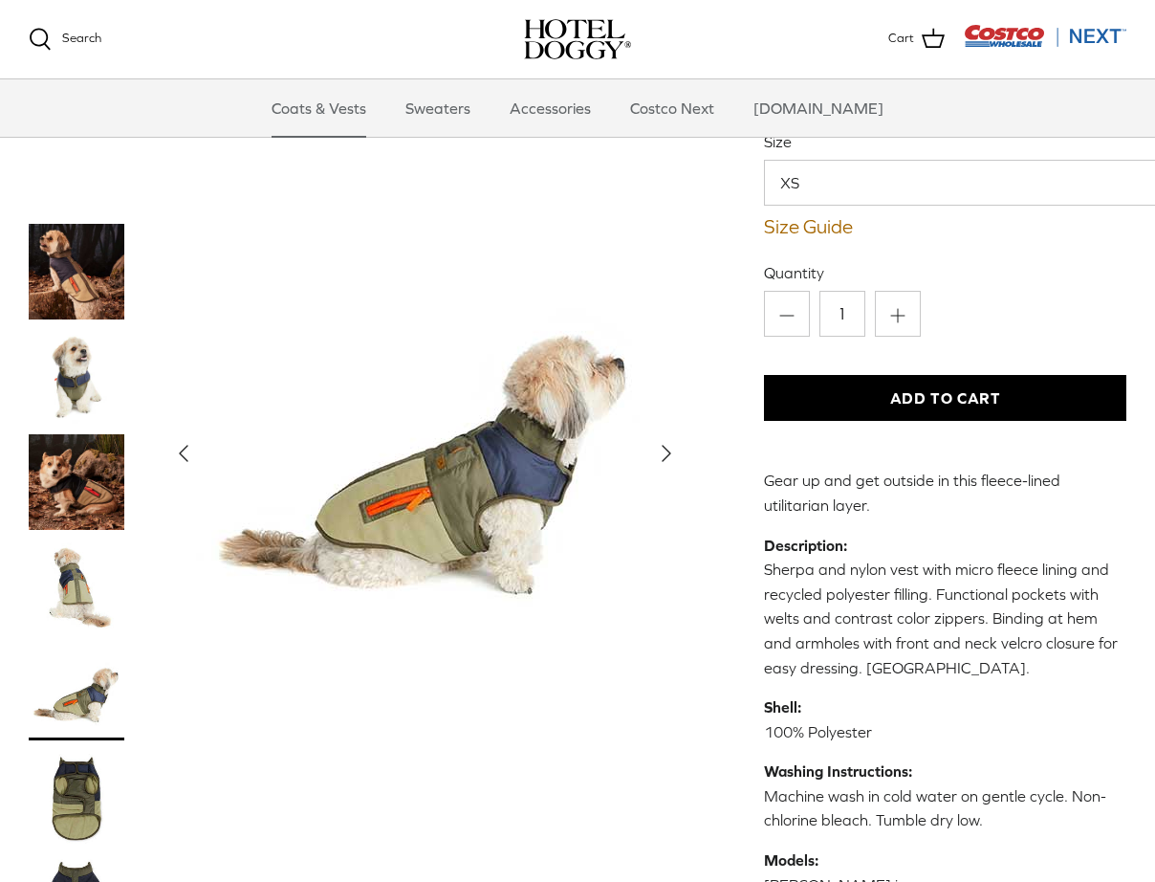
click at [551, 588] on img "Show Gallery" at bounding box center [425, 453] width 459 height 459
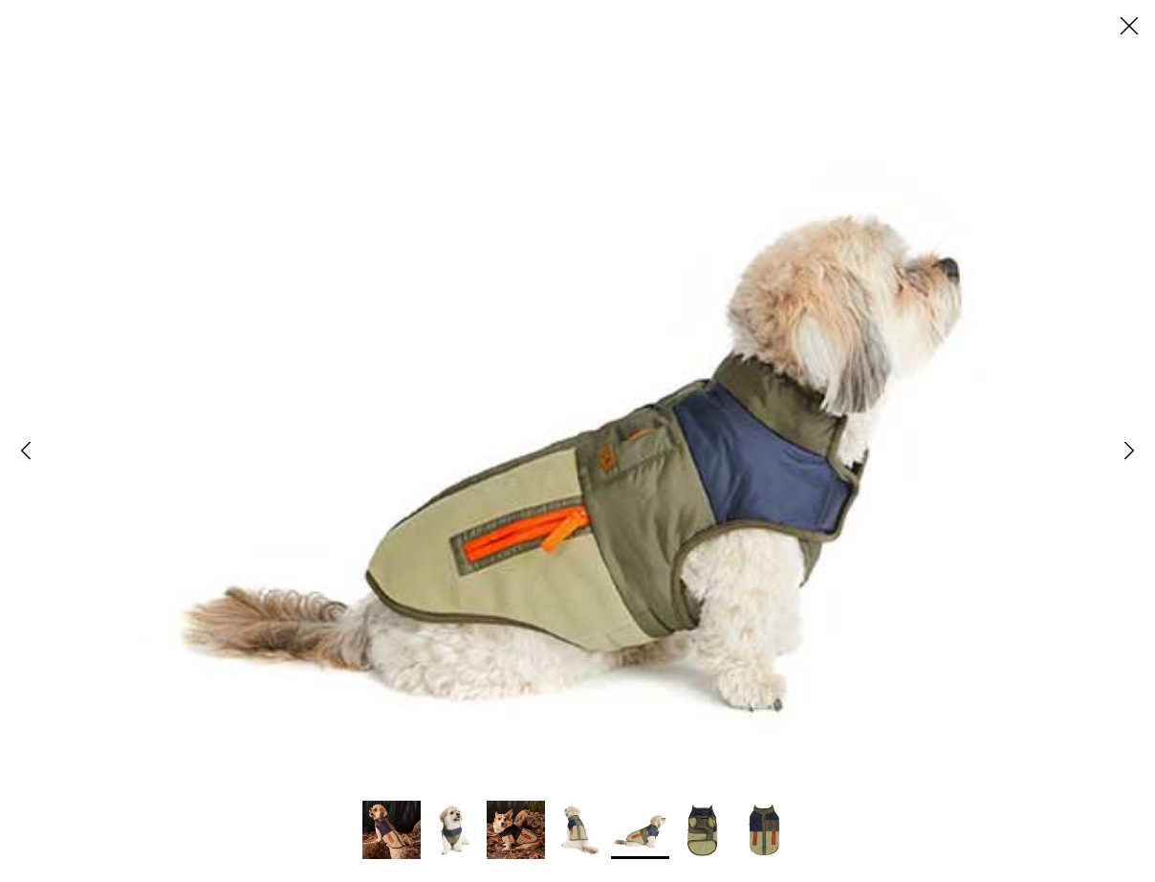
click at [551, 588] on img at bounding box center [578, 441] width 882 height 882
click at [1119, 30] on icon "Close" at bounding box center [1129, 26] width 33 height 33
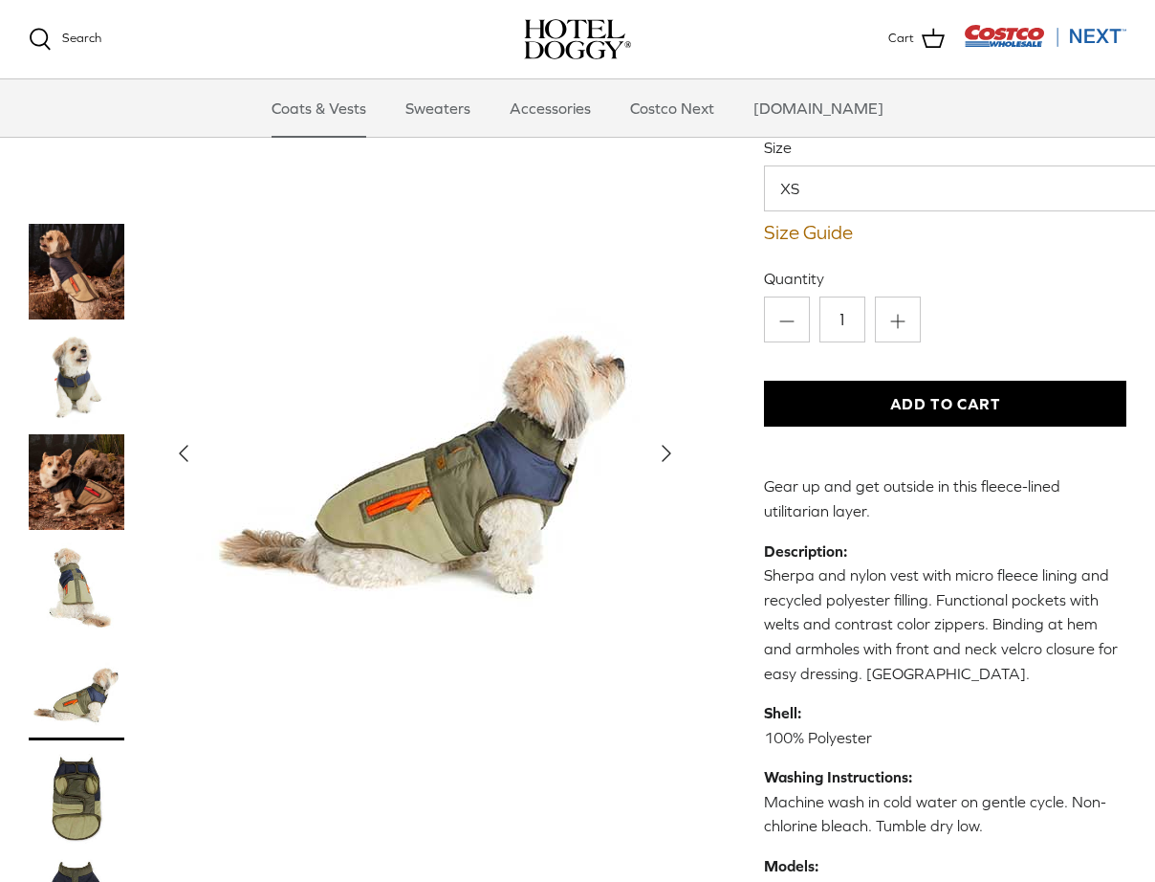
scroll to position [0, 0]
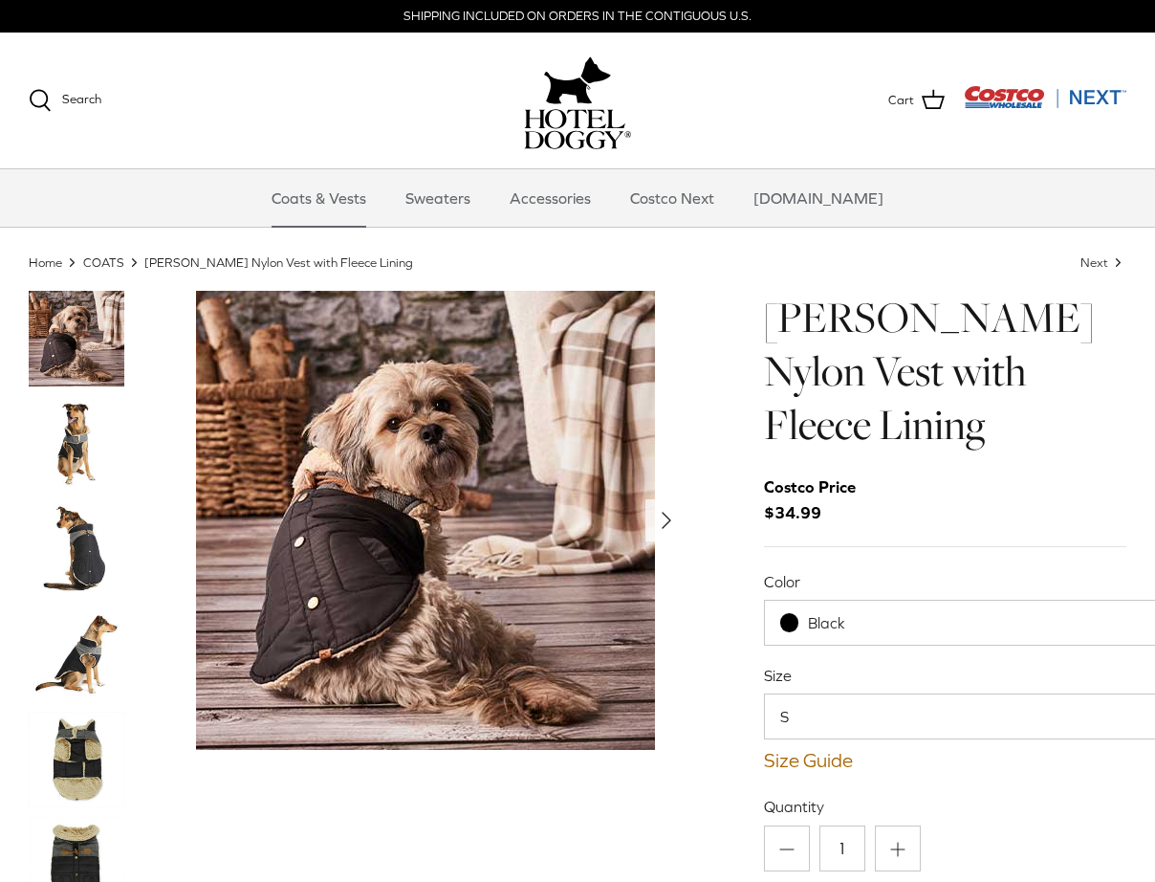
click at [84, 436] on img "Thumbnail Link" at bounding box center [77, 444] width 96 height 96
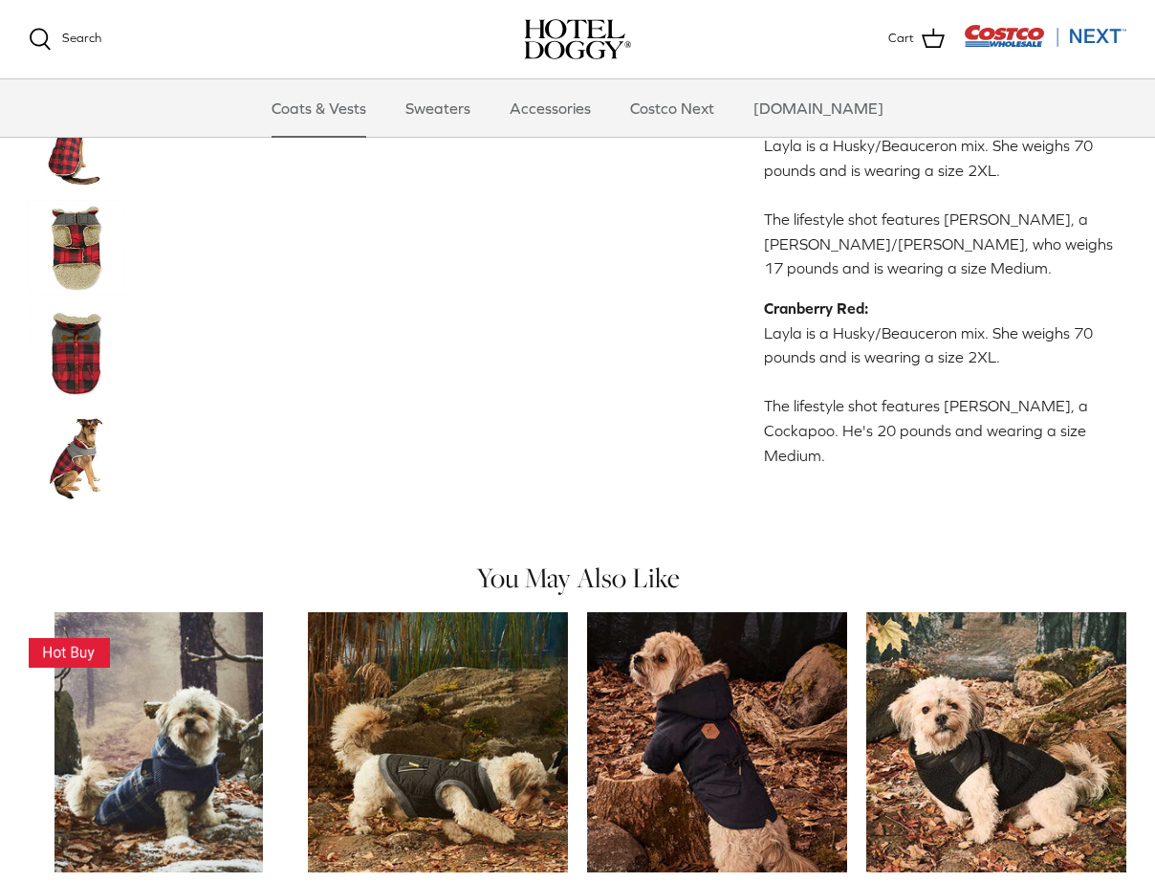
scroll to position [504, 0]
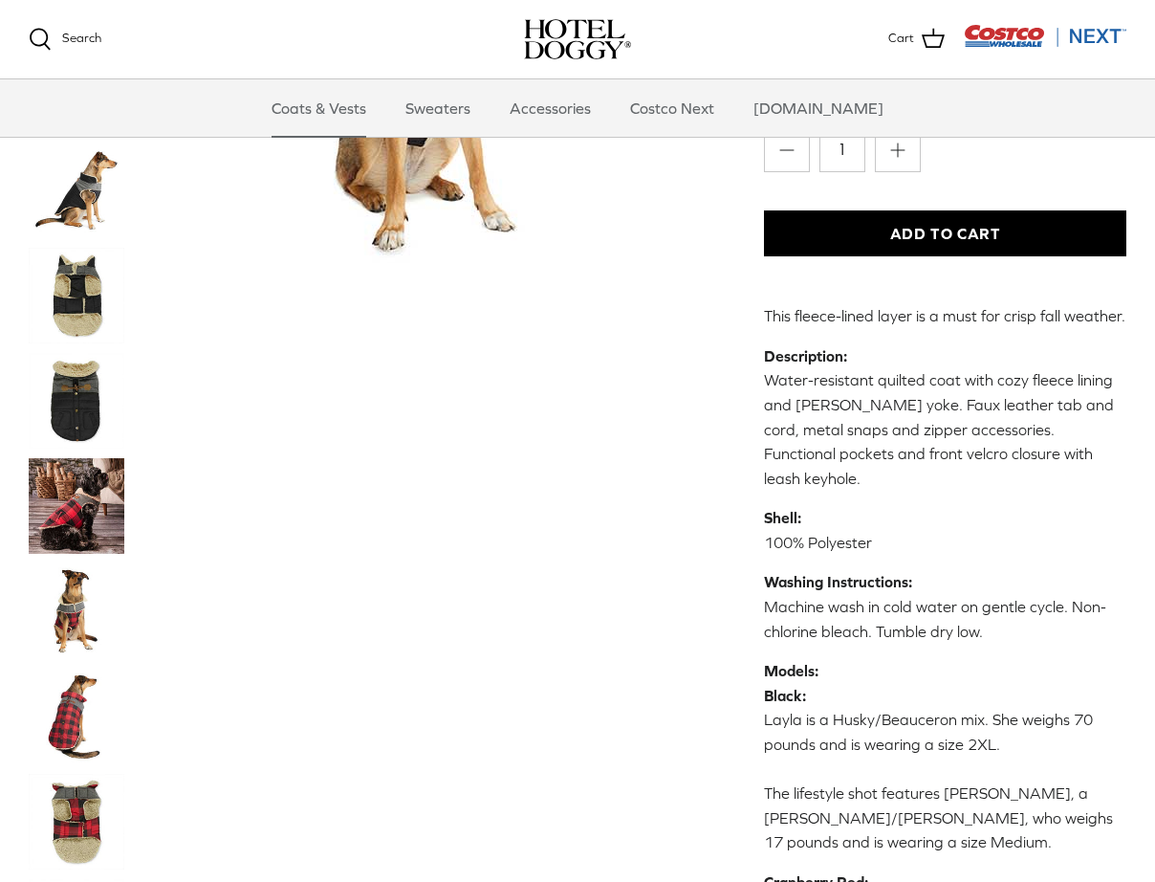
click at [866, 357] on p "Description: Water-resistant quilted coat with cozy fleece lining and [PERSON_N…" at bounding box center [945, 417] width 362 height 147
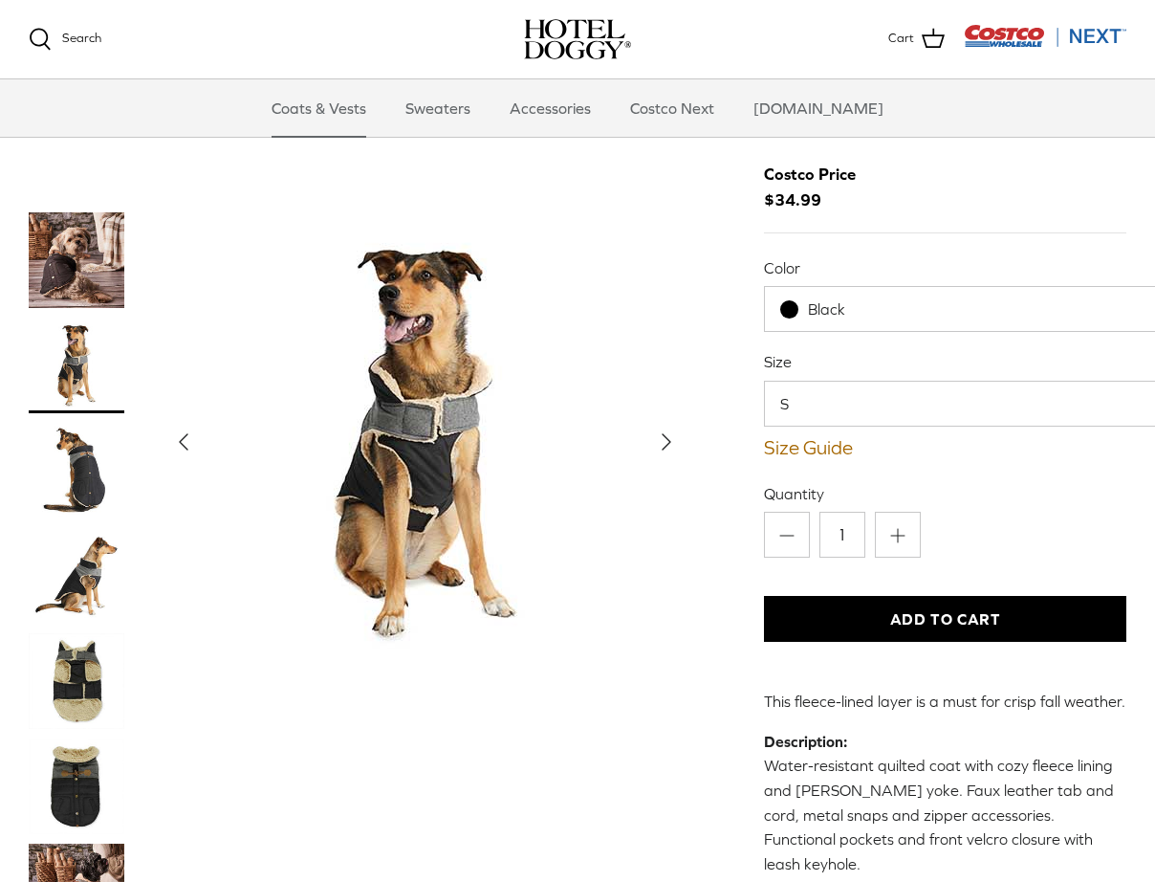
scroll to position [0, 0]
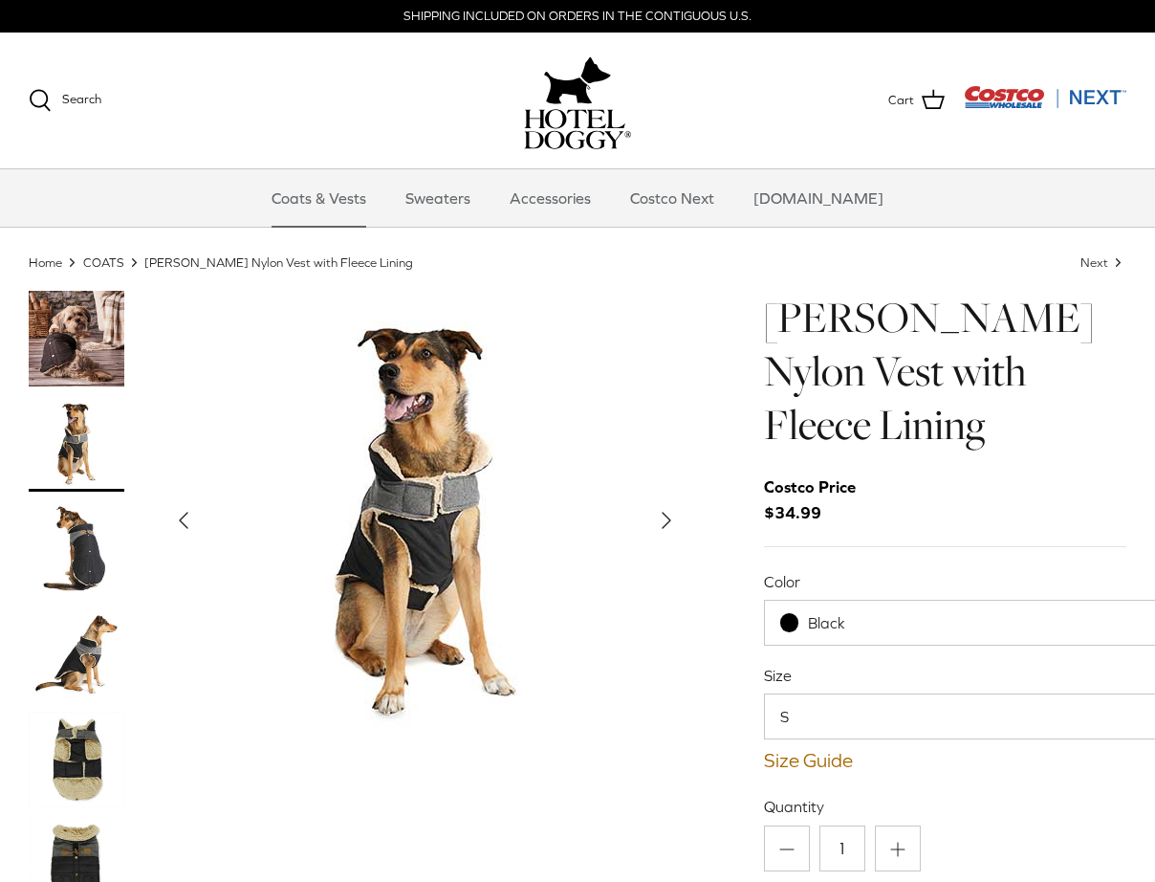
click at [72, 342] on img "Thumbnail Link" at bounding box center [77, 339] width 96 height 96
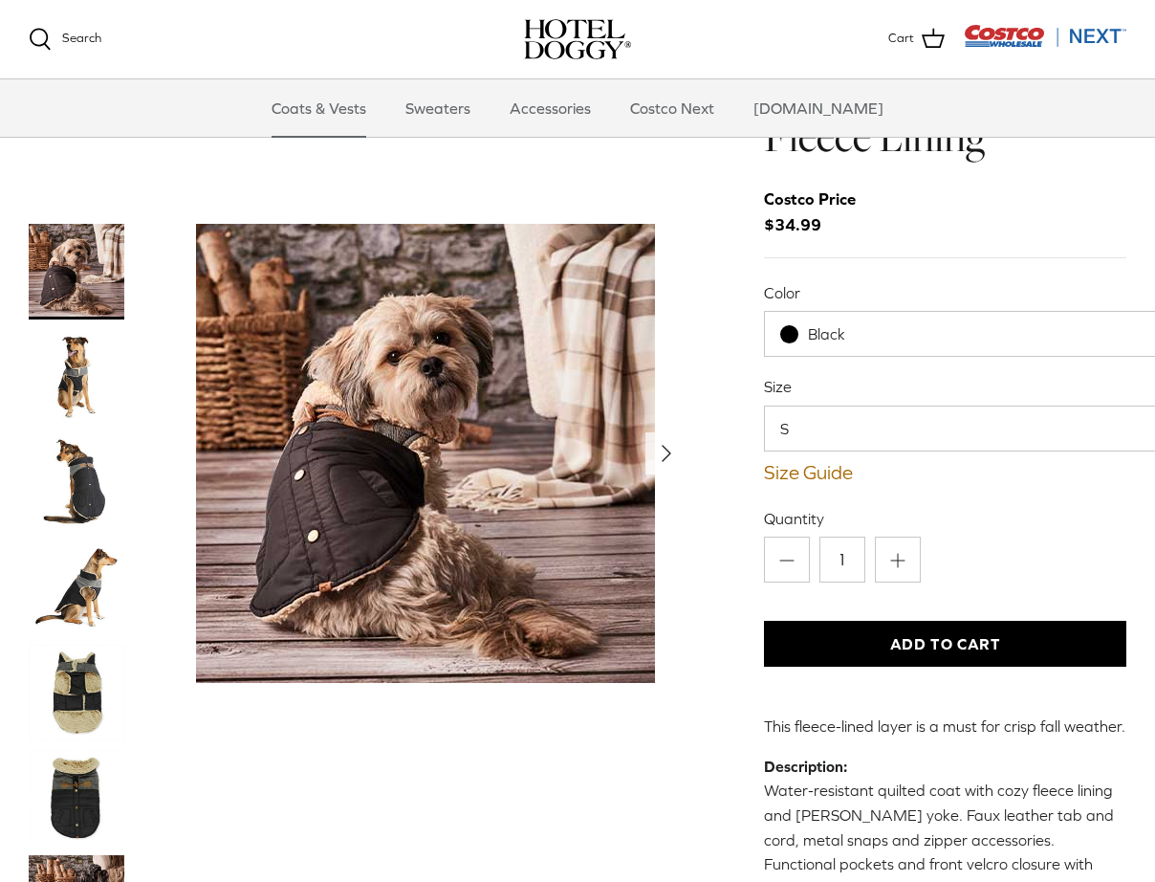
scroll to position [478, 0]
